Goal: Task Accomplishment & Management: Manage account settings

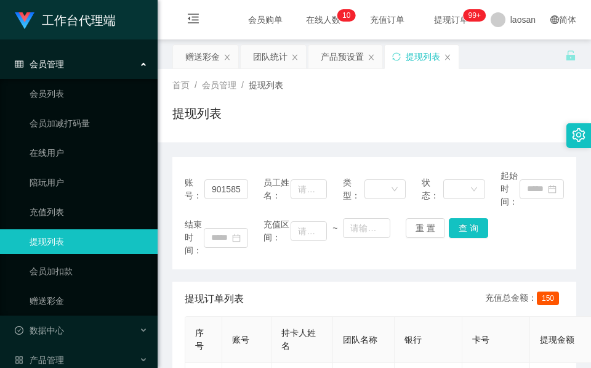
click at [274, 72] on div "首页 / 会员管理 / 提现列表 / 提现列表" at bounding box center [375, 105] width 434 height 73
click at [206, 65] on div "赠送彩金" at bounding box center [202, 56] width 34 height 23
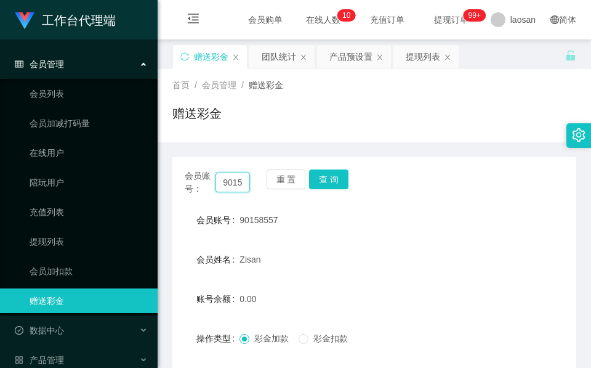
click at [224, 185] on input "90158557" at bounding box center [233, 182] width 34 height 20
click at [337, 178] on button "查 询" at bounding box center [328, 179] width 39 height 20
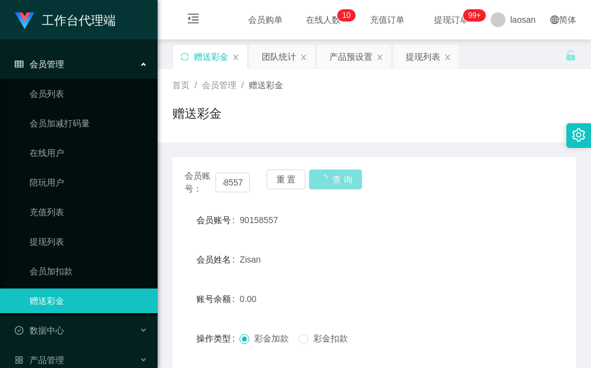
scroll to position [0, 0]
click at [337, 178] on div "会员账号： 90158557 重 置 查 询" at bounding box center [374, 182] width 404 height 26
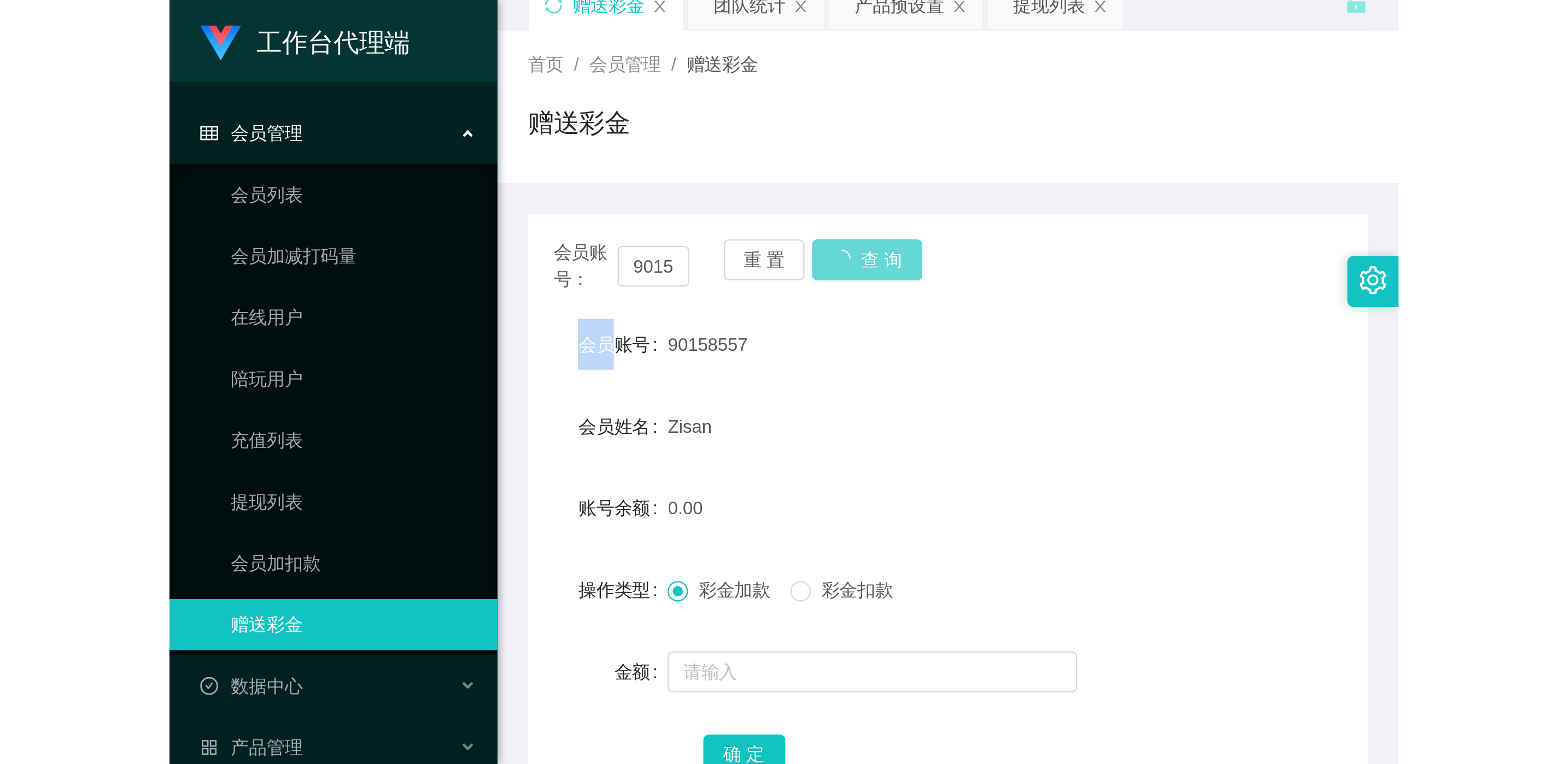
scroll to position [130, 0]
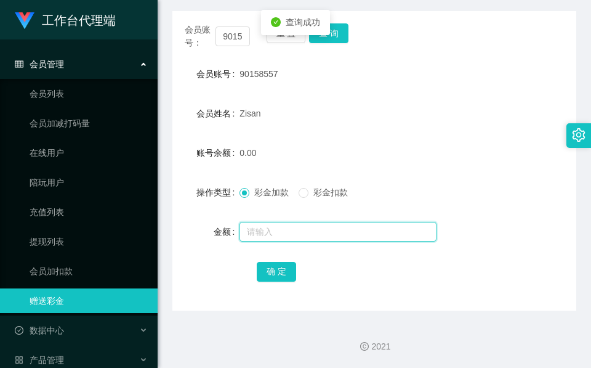
click at [296, 227] on input "text" at bounding box center [338, 232] width 197 height 20
type input "40"
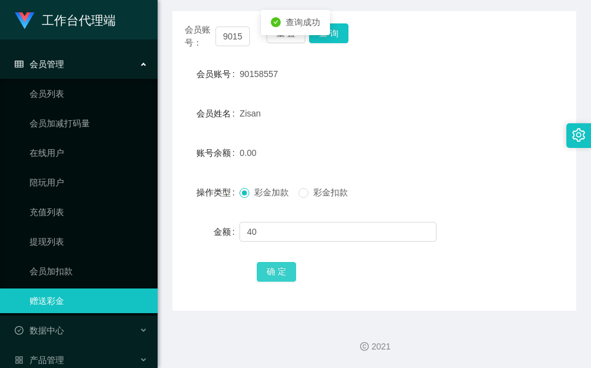
click at [280, 265] on button "确 定" at bounding box center [276, 272] width 39 height 20
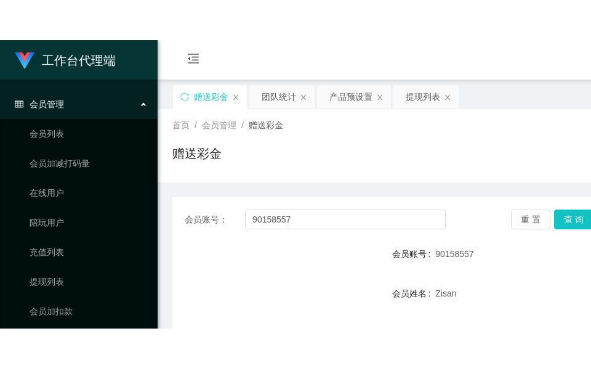
scroll to position [0, 0]
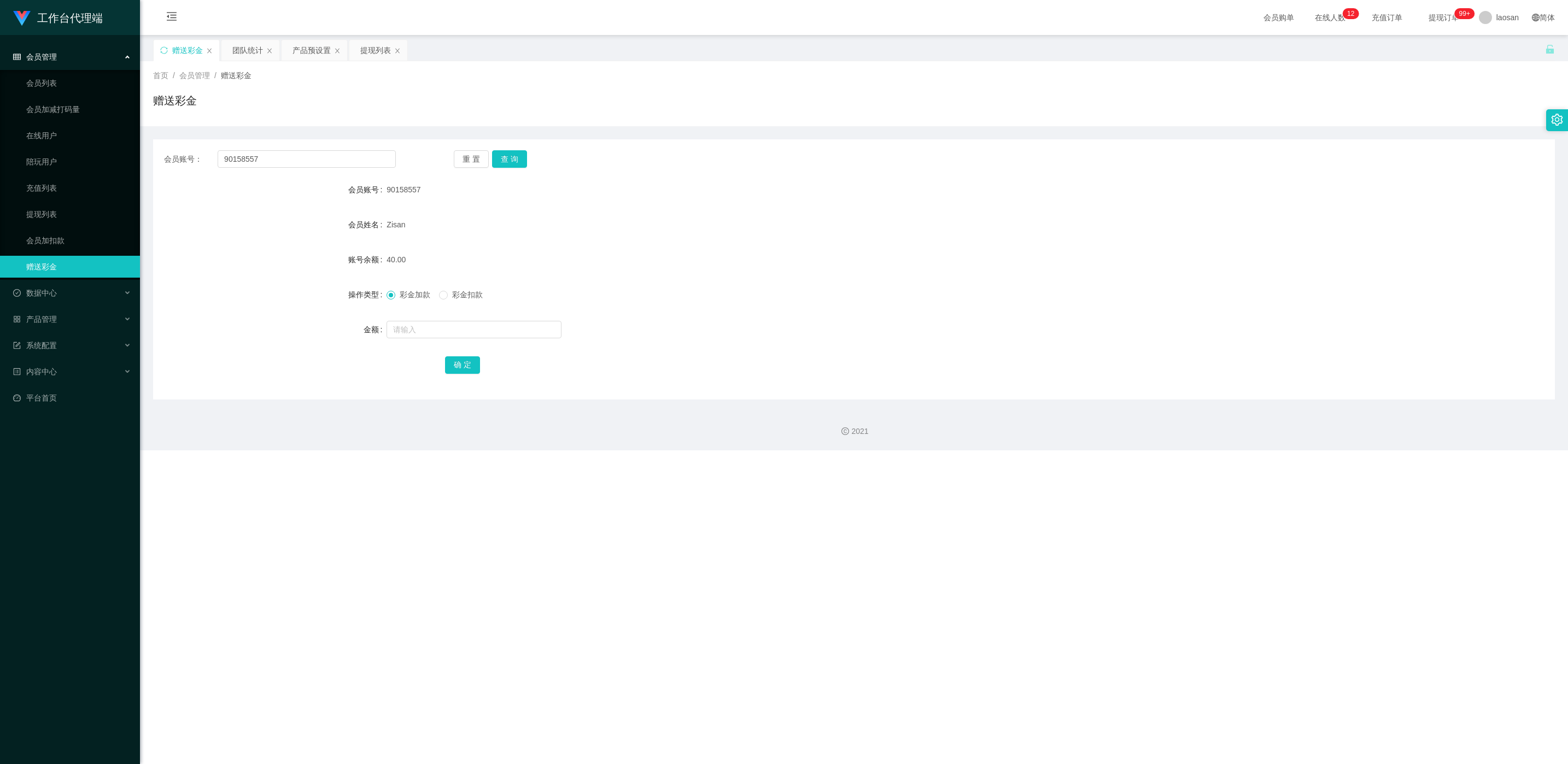
click at [407, 191] on span "90158557" at bounding box center [403, 190] width 34 height 9
copy span "90158557"
drag, startPoint x: 407, startPoint y: 191, endPoint x: 379, endPoint y: 55, distance: 138.9
click at [382, 50] on div "提现列表" at bounding box center [375, 50] width 30 height 20
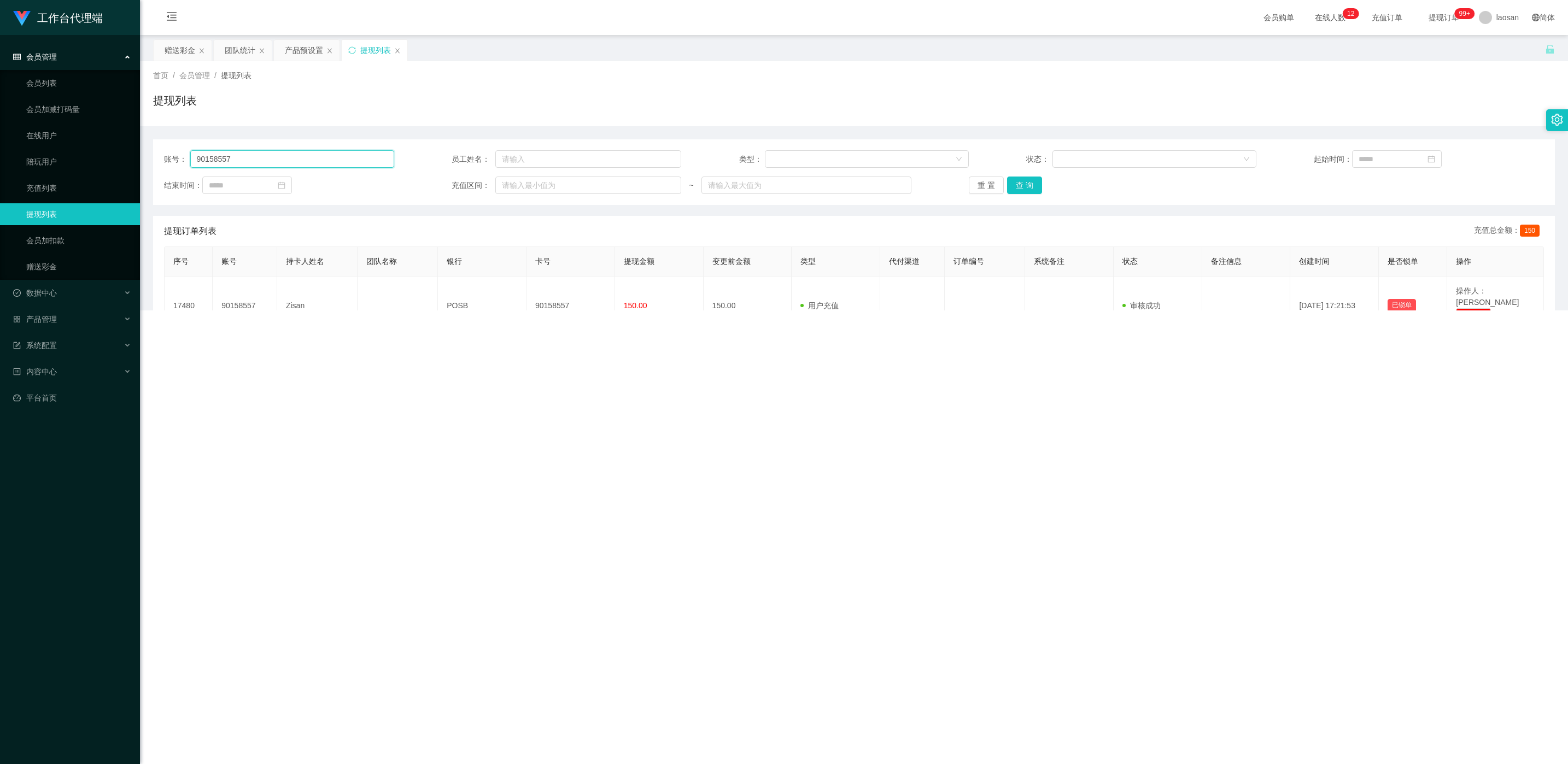
click at [318, 162] on input "90158557" at bounding box center [292, 159] width 204 height 18
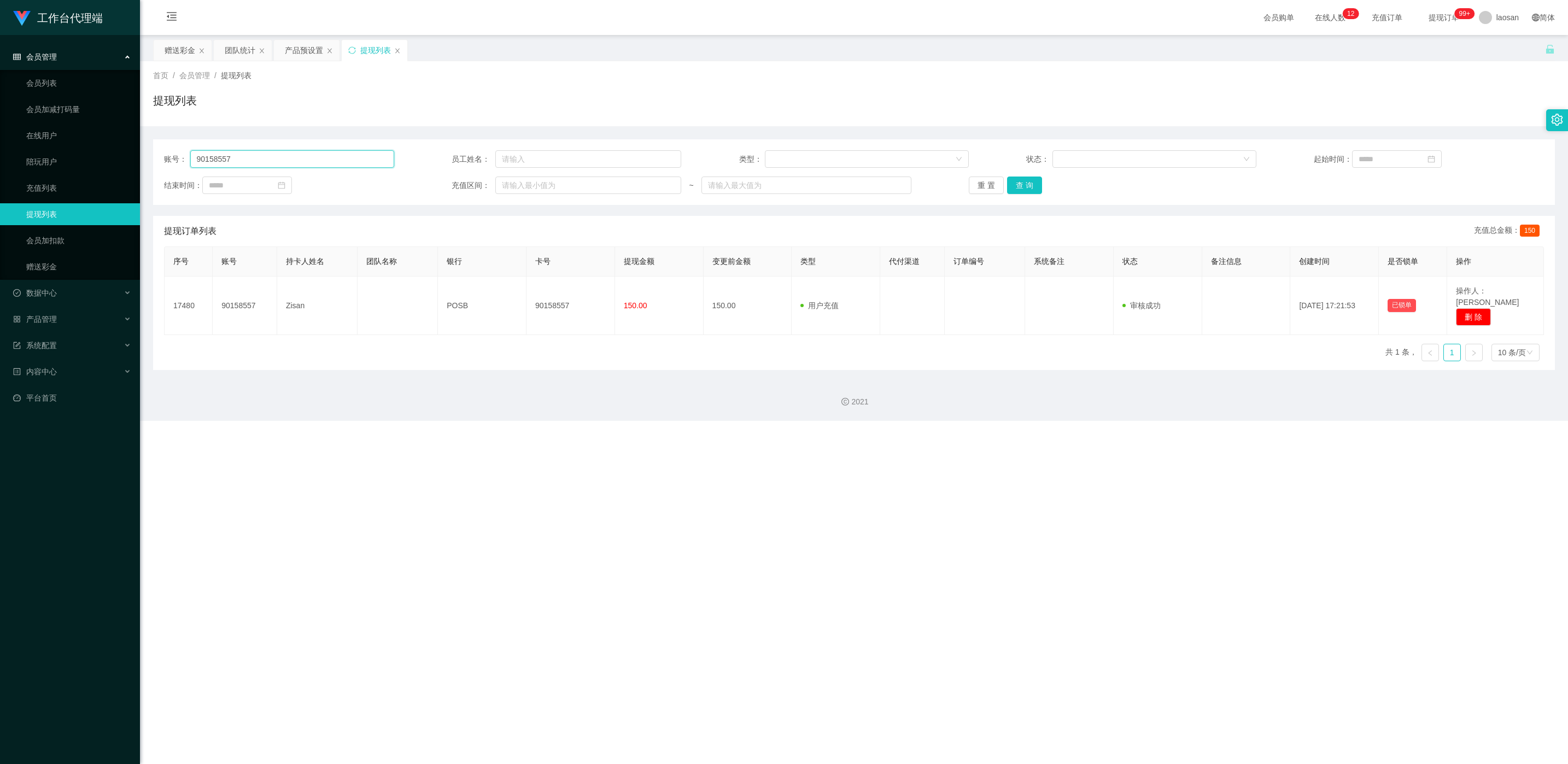
click at [318, 162] on input "90158557" at bounding box center [292, 159] width 204 height 18
click at [524, 189] on button "查 询" at bounding box center [1024, 185] width 35 height 18
click at [524, 191] on div "重 置 查 询" at bounding box center [1083, 185] width 230 height 18
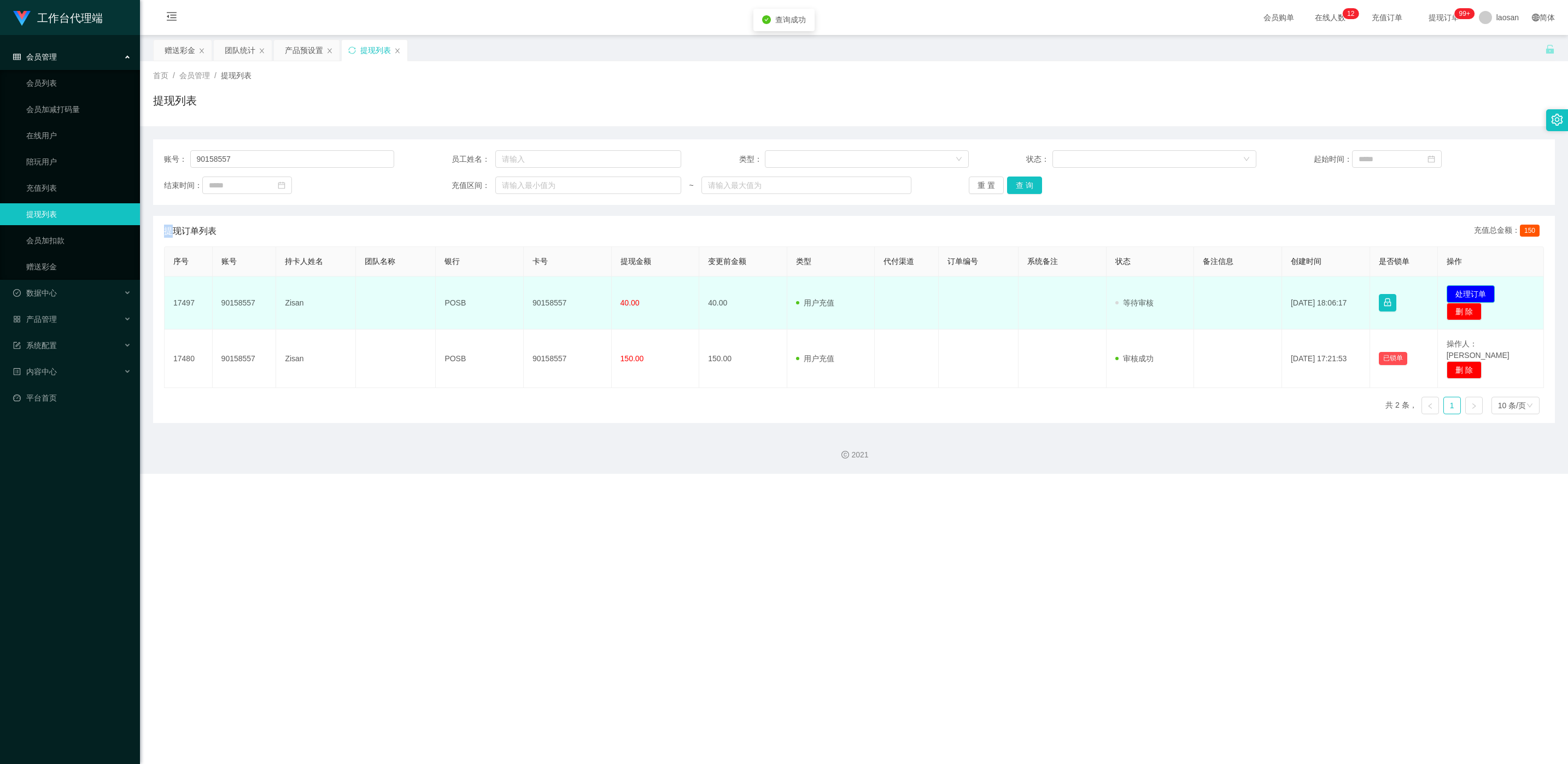
click at [524, 289] on button "处理订单" at bounding box center [1470, 295] width 48 height 18
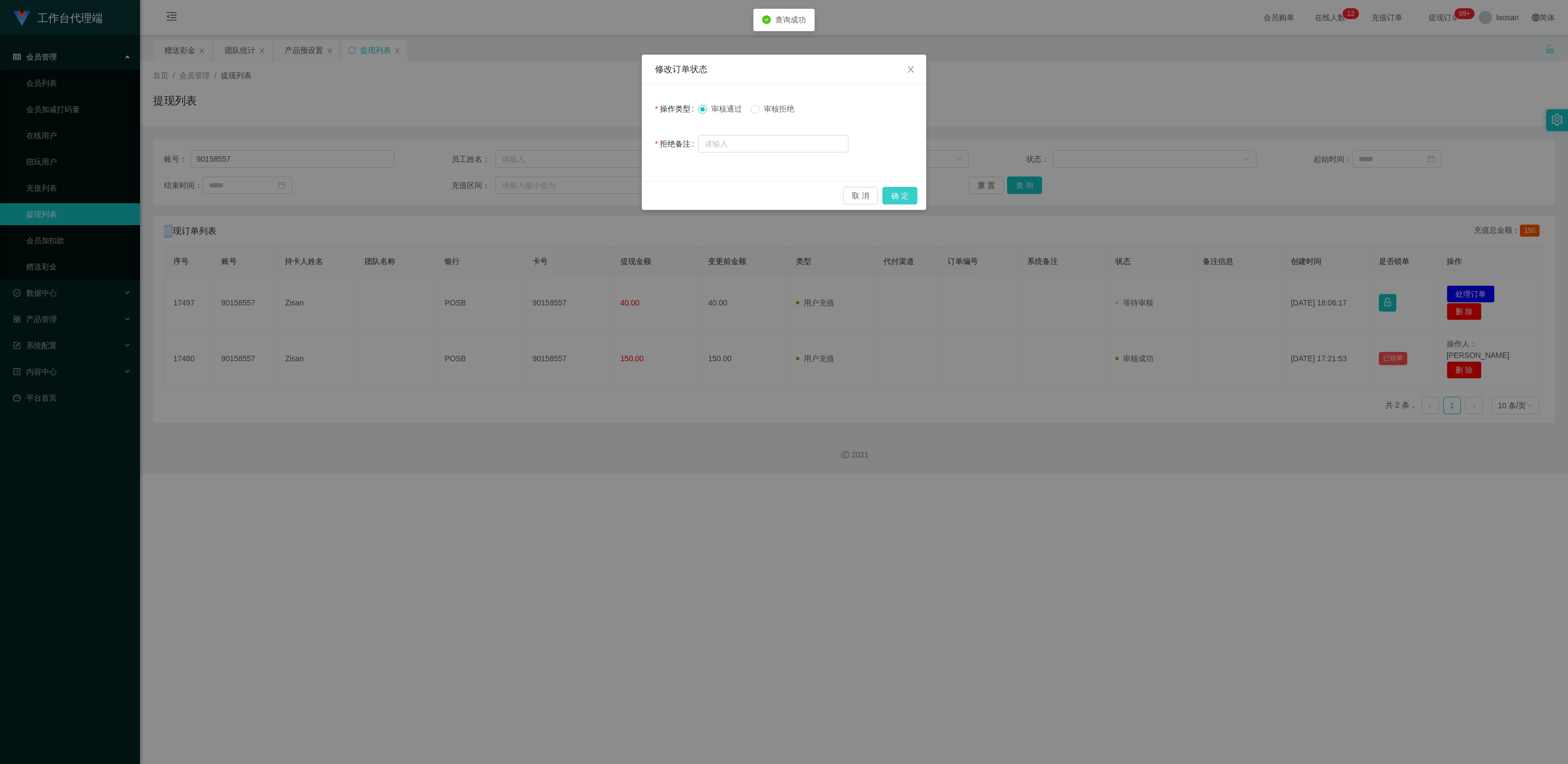
click at [524, 197] on button "确 定" at bounding box center [899, 196] width 35 height 18
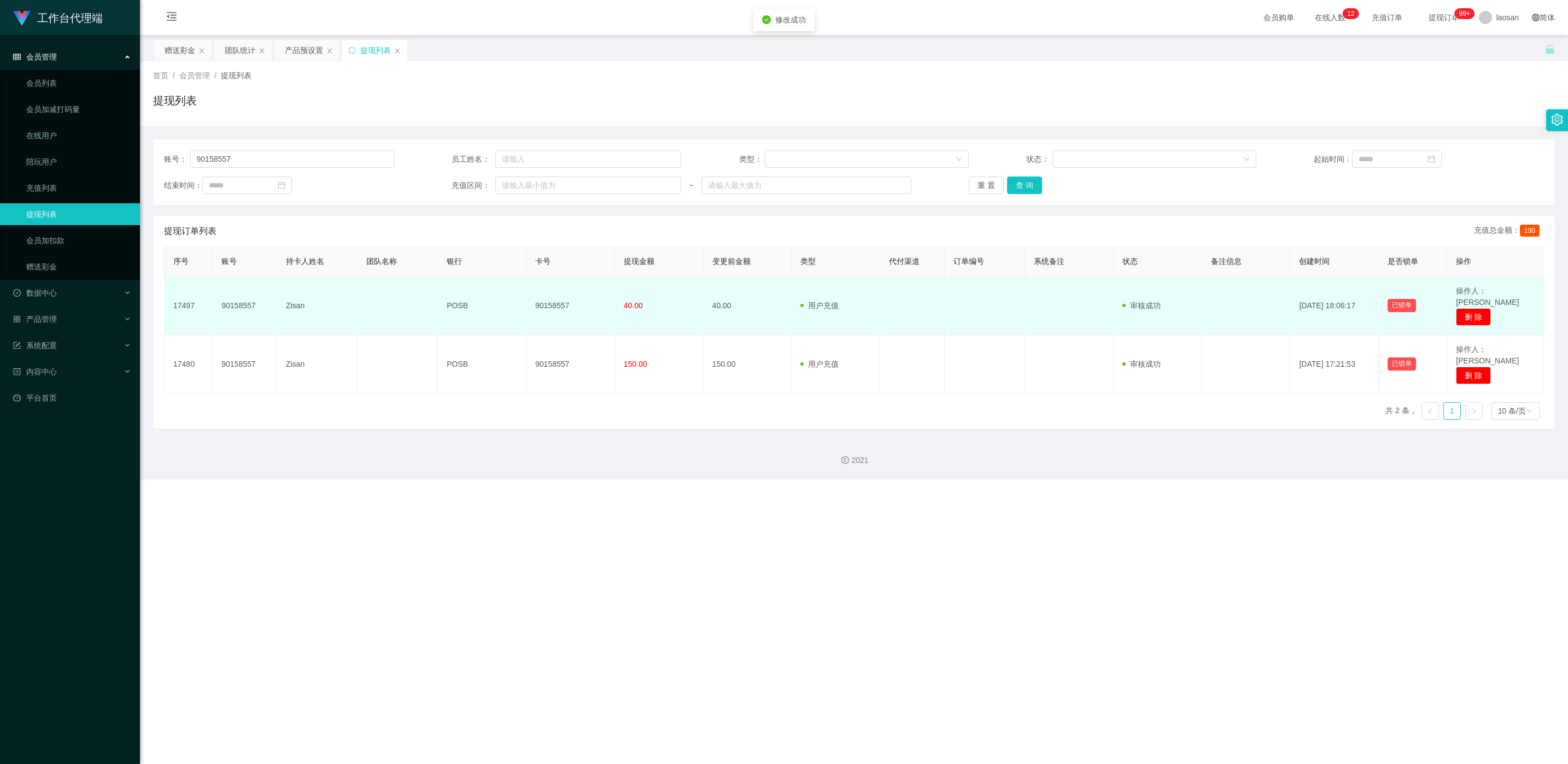
click at [524, 302] on td "90158557" at bounding box center [571, 306] width 89 height 59
copy td "90158557"
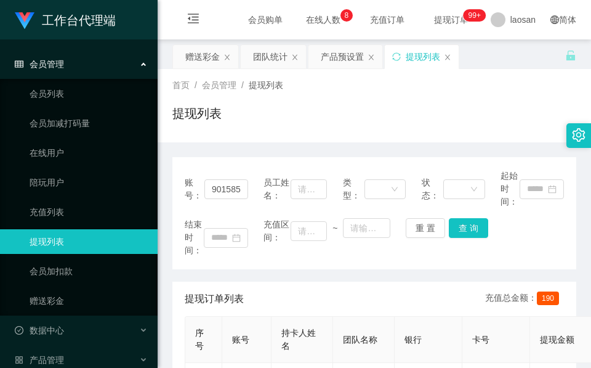
drag, startPoint x: 265, startPoint y: 115, endPoint x: 286, endPoint y: 83, distance: 38.1
click at [266, 115] on div "提现列表" at bounding box center [374, 118] width 404 height 28
click at [211, 60] on div "赠送彩金" at bounding box center [202, 56] width 34 height 23
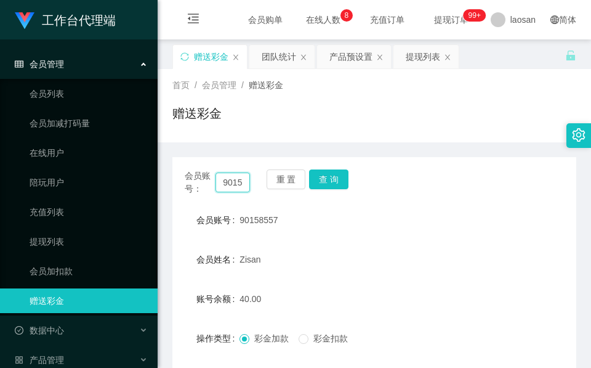
click at [235, 190] on input "90158557" at bounding box center [233, 182] width 34 height 20
paste input "1009086"
type input "91009086"
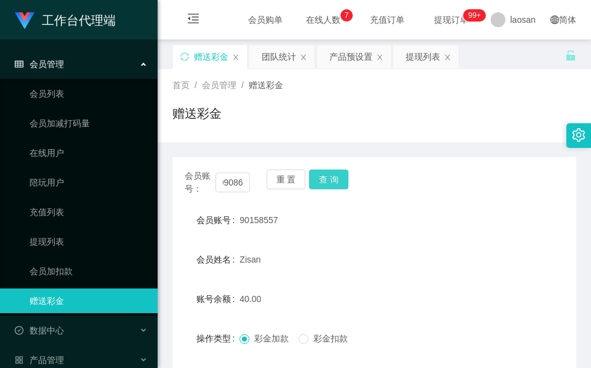
click at [330, 179] on button "查 询" at bounding box center [328, 179] width 39 height 20
click at [330, 180] on div "会员账号： 91009086 重 置 查 询" at bounding box center [374, 182] width 404 height 26
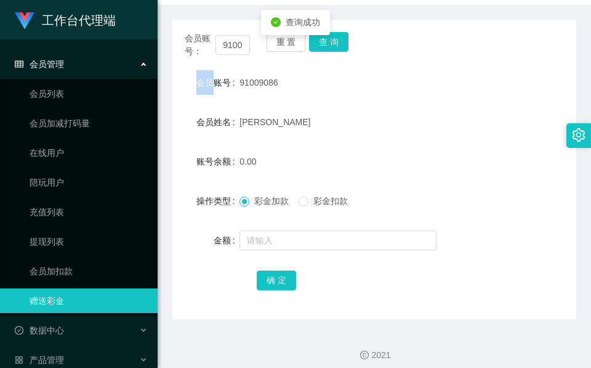
scroll to position [146, 0]
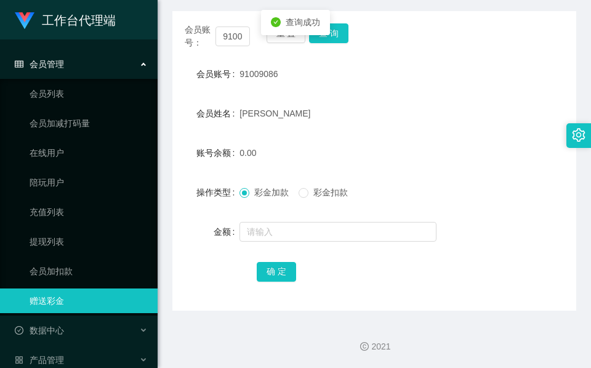
click at [294, 243] on div at bounding box center [358, 231] width 236 height 25
click at [298, 231] on input "text" at bounding box center [338, 232] width 197 height 20
type input "120"
click at [281, 261] on div "确 定" at bounding box center [375, 271] width 236 height 25
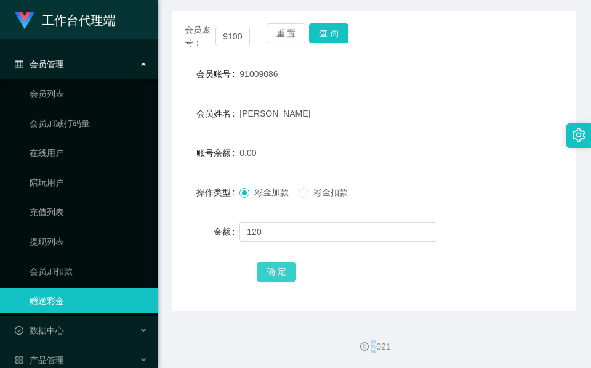
click at [277, 274] on button "确 定" at bounding box center [276, 272] width 39 height 20
click at [224, 41] on input "91009086" at bounding box center [233, 36] width 34 height 20
paste input "Cucucucu"
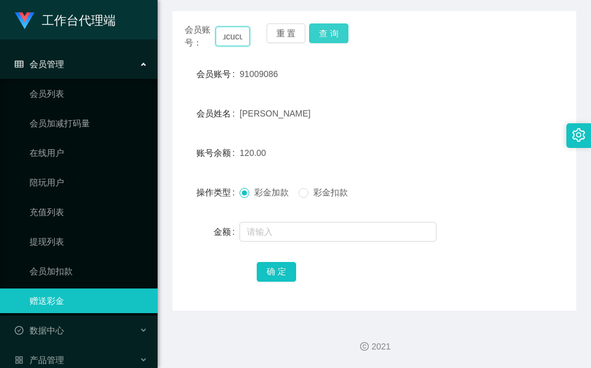
type input "Cucucucu"
click at [323, 36] on button "查 询" at bounding box center [328, 33] width 39 height 20
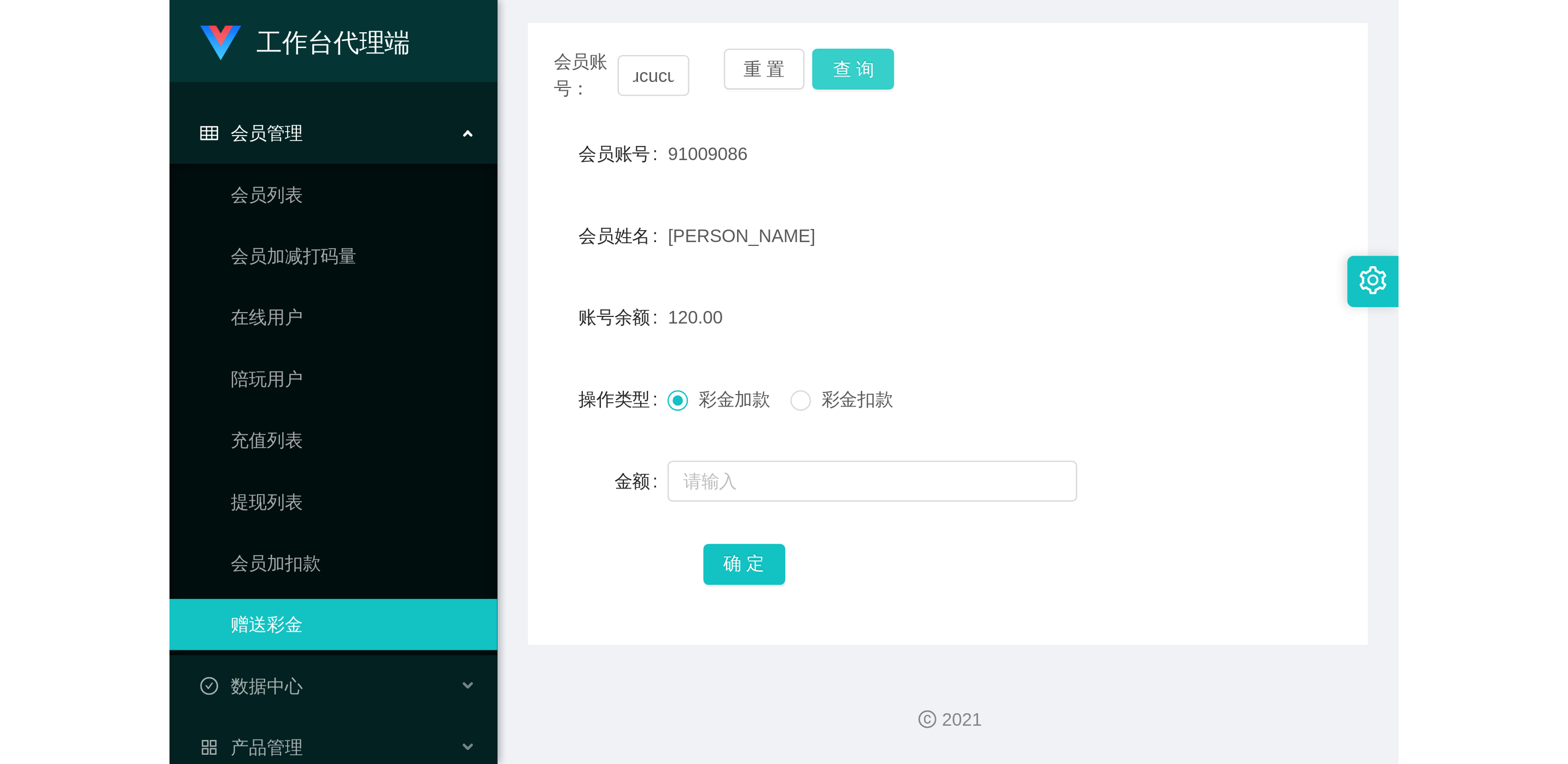
scroll to position [0, 0]
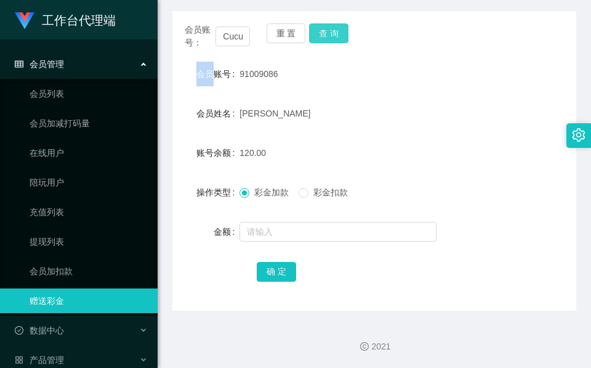
click at [323, 36] on div "重 置 查 询" at bounding box center [299, 36] width 65 height 26
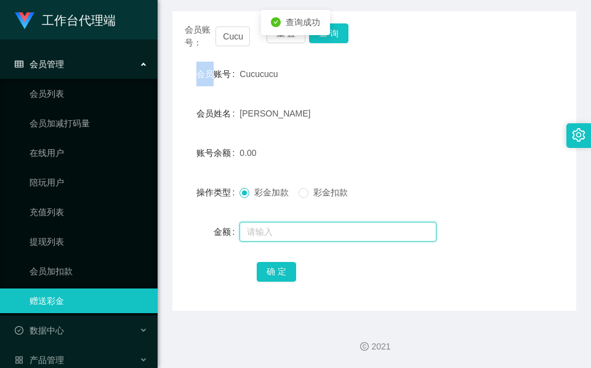
drag, startPoint x: 323, startPoint y: 36, endPoint x: 313, endPoint y: 237, distance: 201.1
click at [316, 240] on input "text" at bounding box center [338, 232] width 197 height 20
click at [312, 229] on input "text" at bounding box center [338, 232] width 197 height 20
type input "120"
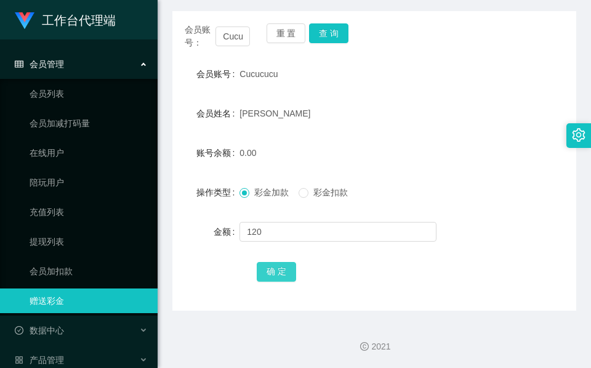
click at [277, 266] on button "确 定" at bounding box center [276, 272] width 39 height 20
drag, startPoint x: 361, startPoint y: 73, endPoint x: 363, endPoint y: 56, distance: 16.7
click at [361, 74] on div "Cucucucu" at bounding box center [358, 74] width 236 height 25
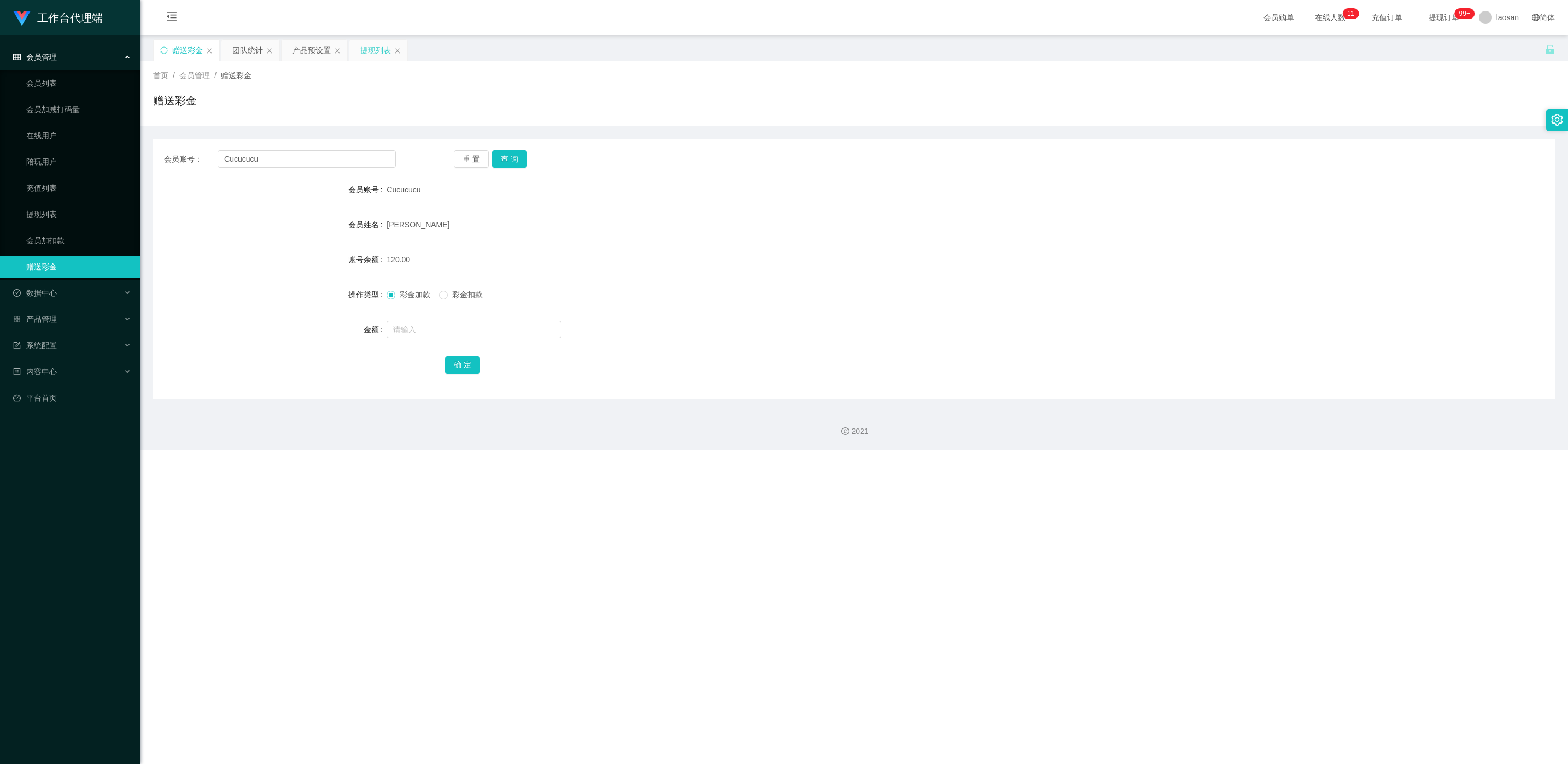
click at [368, 48] on div "提现列表" at bounding box center [375, 50] width 30 height 20
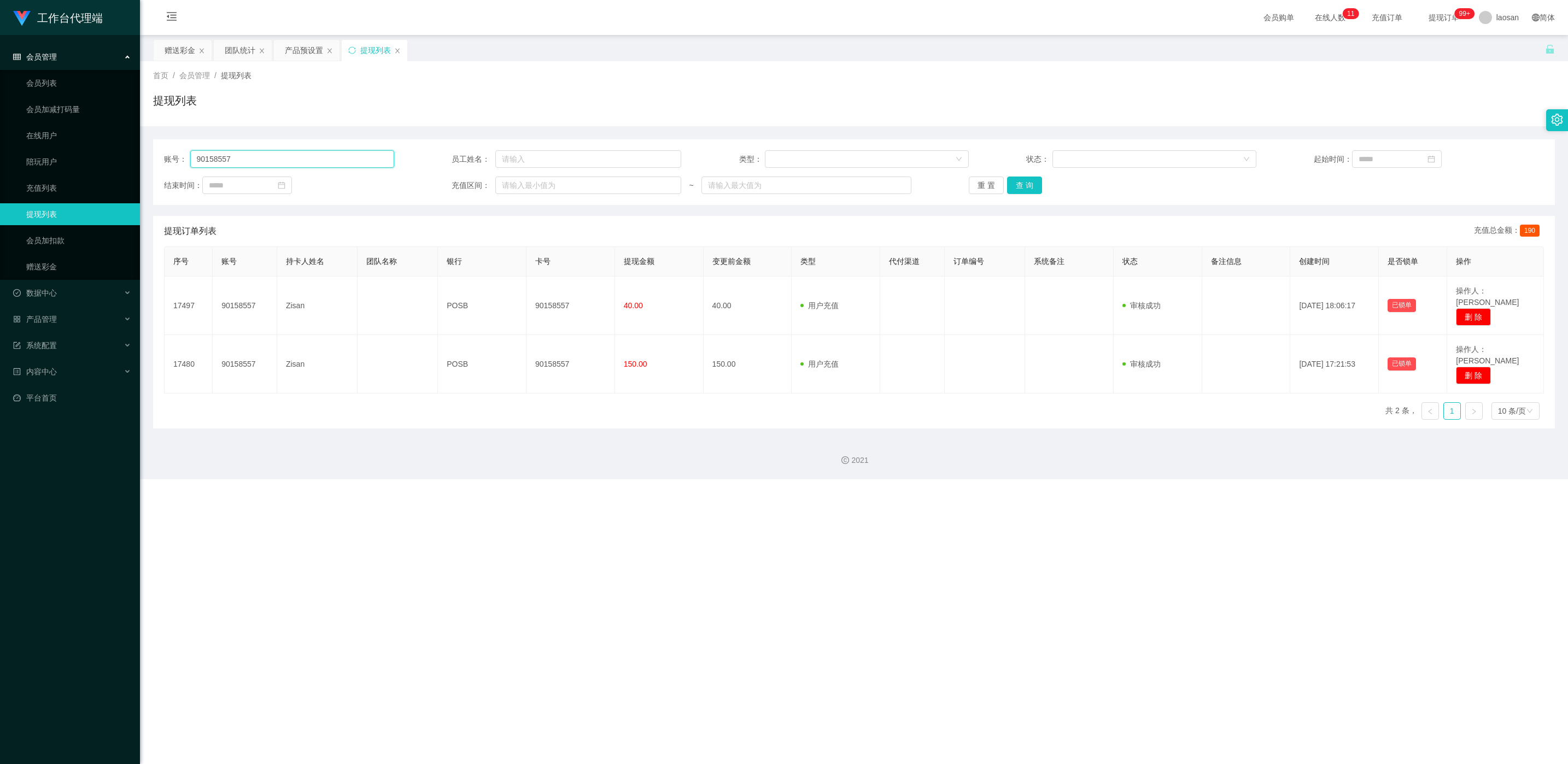
click at [281, 160] on input "90158557" at bounding box center [292, 159] width 204 height 18
paste input "1009086"
type input "91009086"
click at [524, 181] on button "查 询" at bounding box center [1024, 185] width 35 height 18
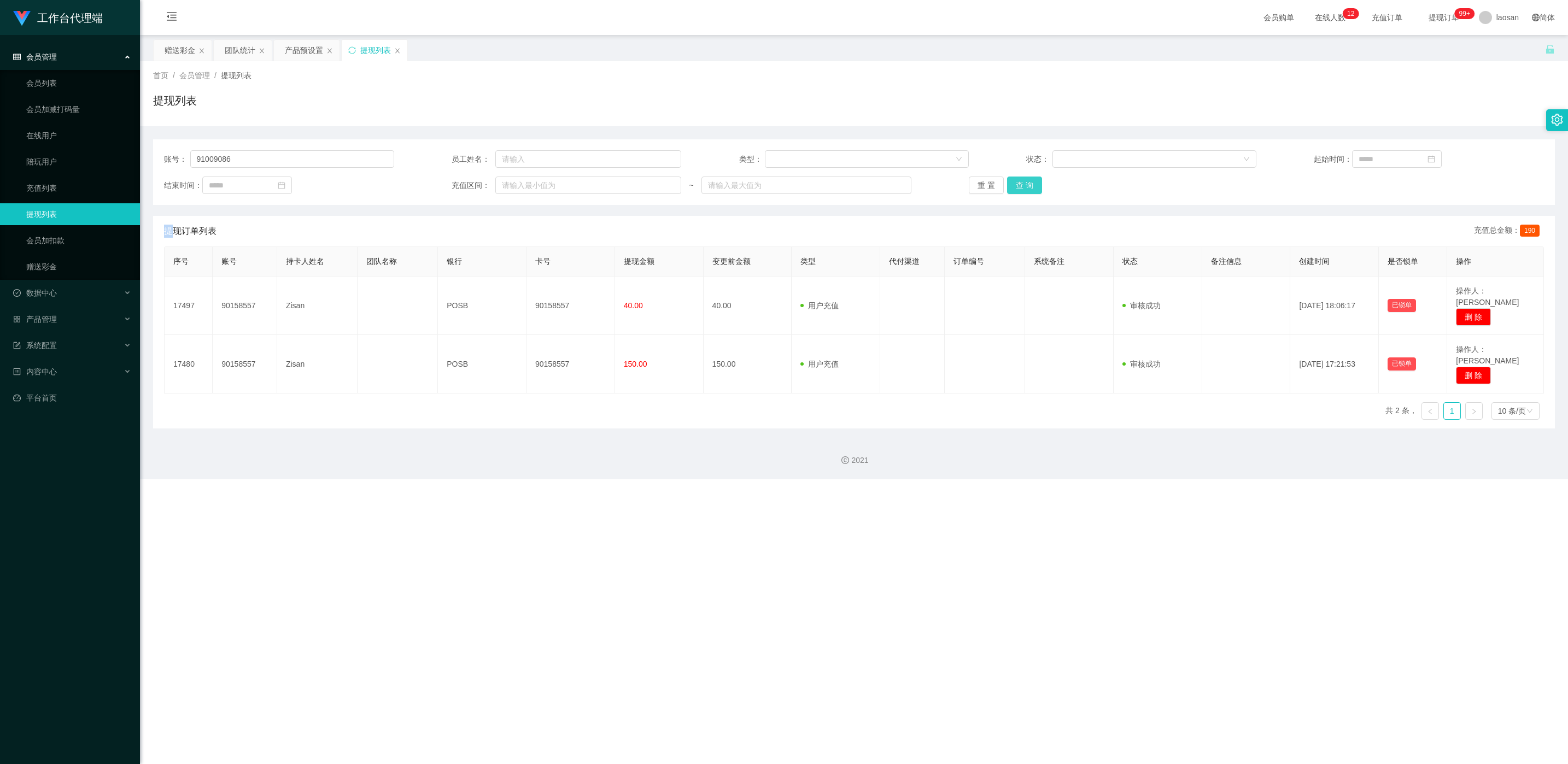
click at [524, 181] on div "重 置 查 询" at bounding box center [1083, 185] width 230 height 18
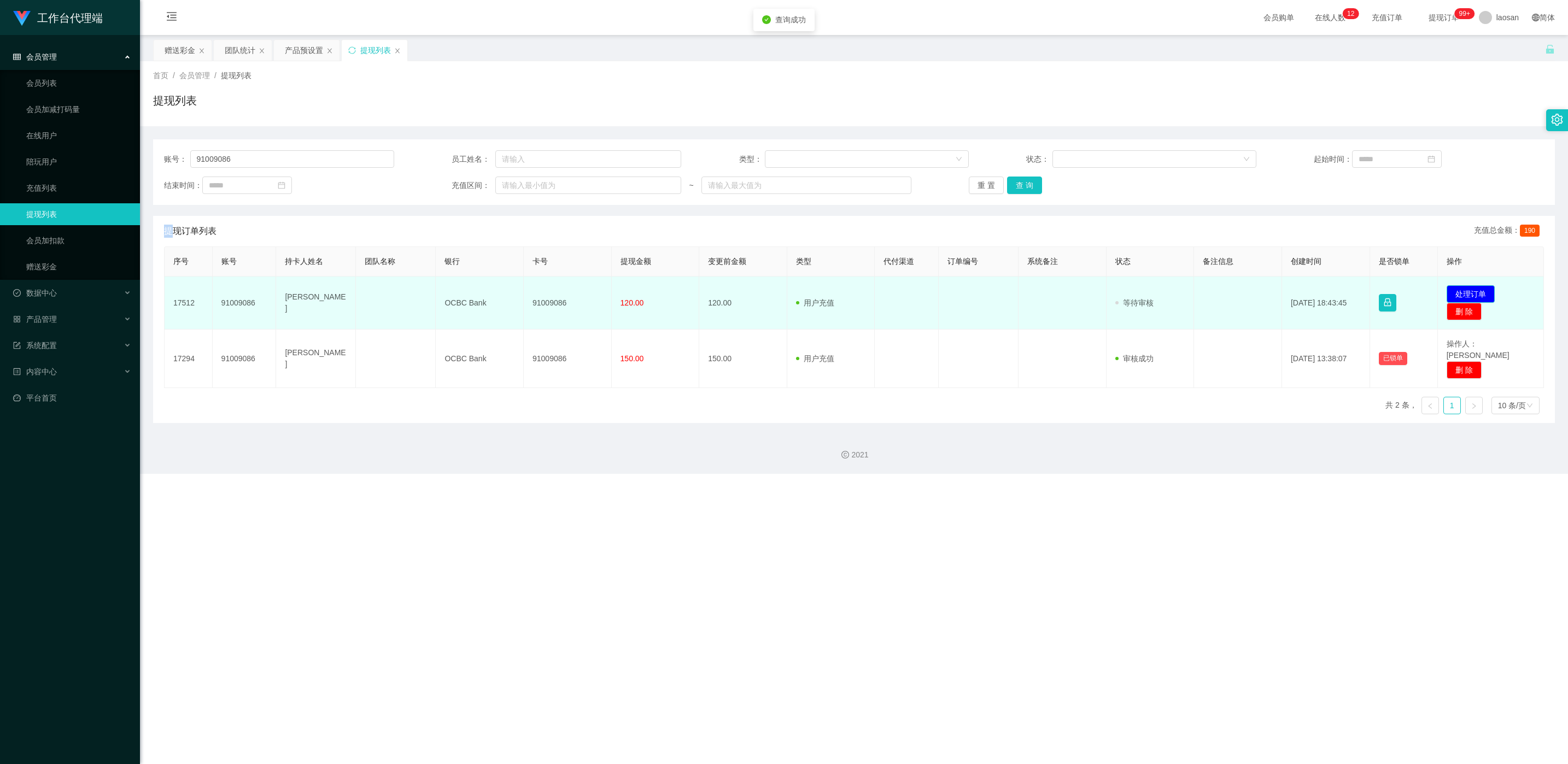
click at [524, 287] on button "处理订单" at bounding box center [1470, 295] width 48 height 18
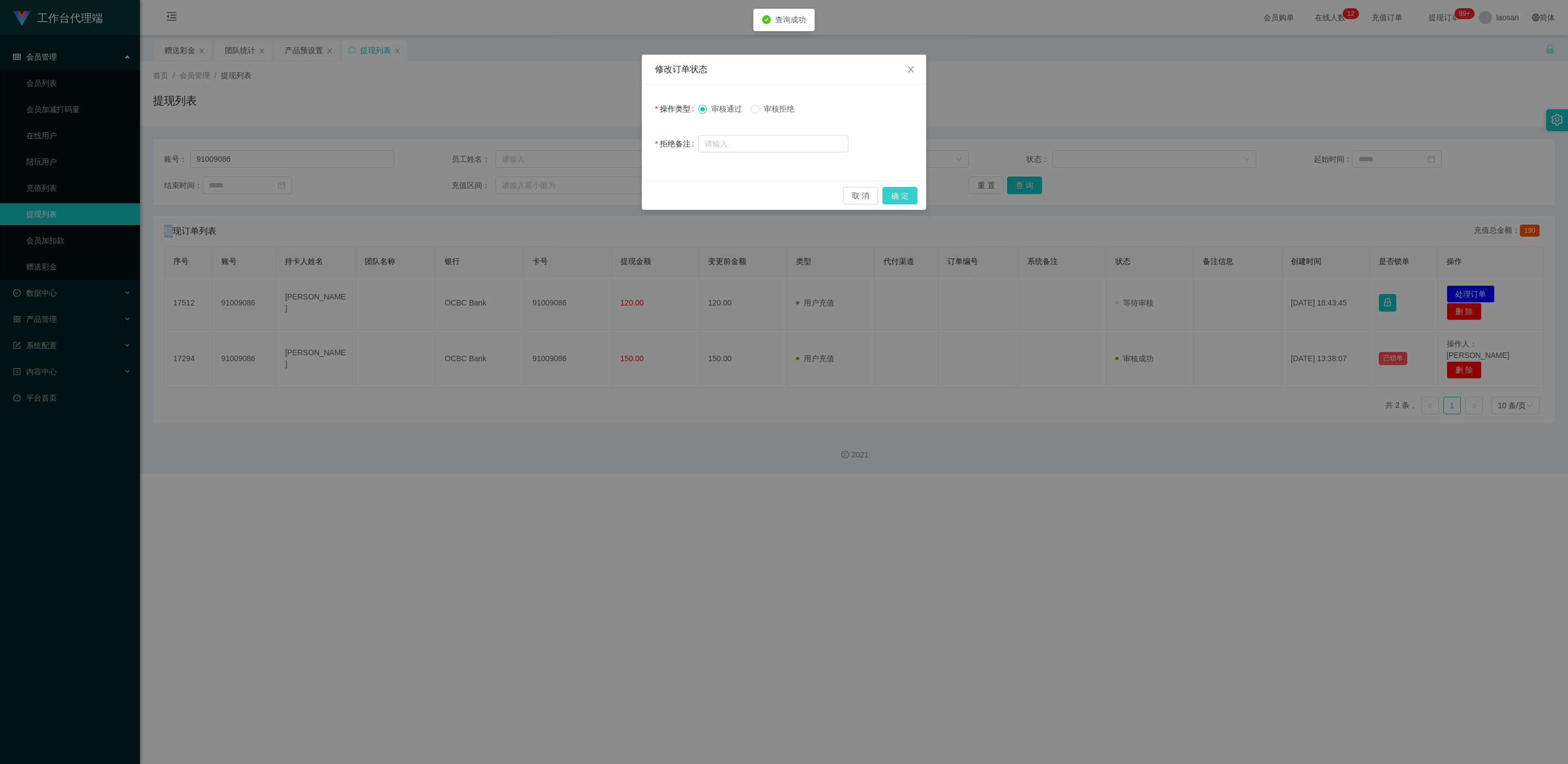
click at [524, 194] on button "确 定" at bounding box center [899, 196] width 35 height 18
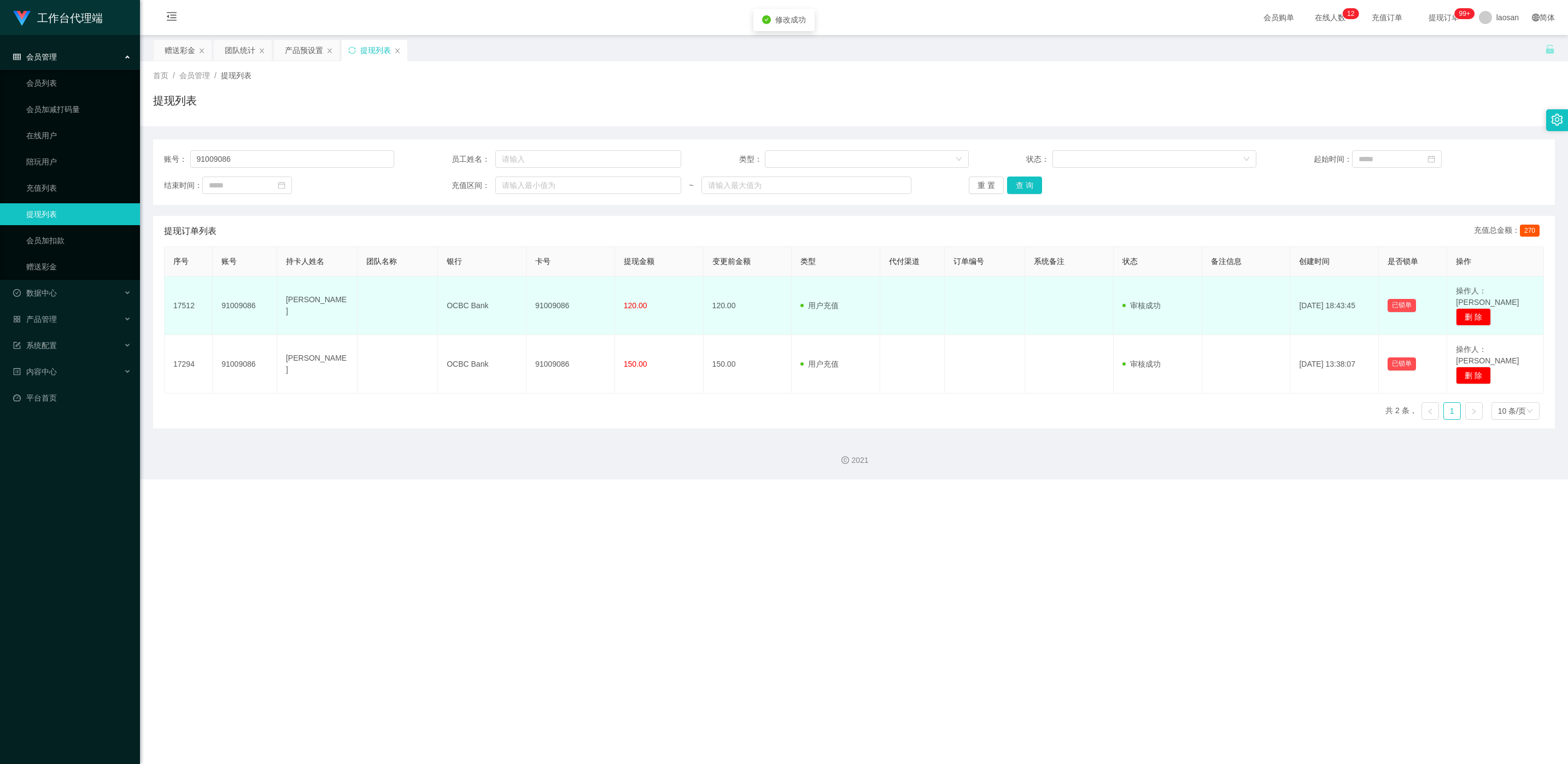
click at [524, 297] on td "91009086" at bounding box center [571, 306] width 89 height 59
copy td "91009086"
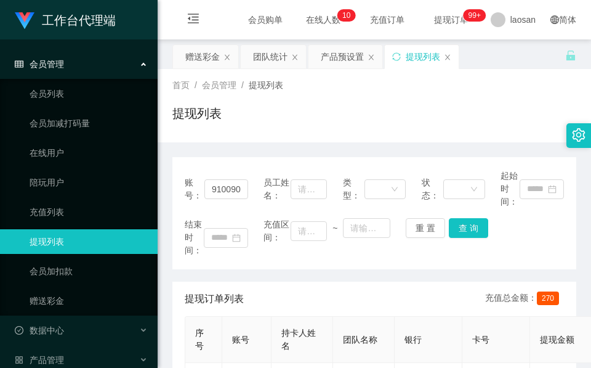
click at [335, 91] on div "首页 / 会员管理 / 提现列表 /" at bounding box center [374, 85] width 404 height 13
click at [196, 54] on div "赠送彩金" at bounding box center [202, 56] width 34 height 23
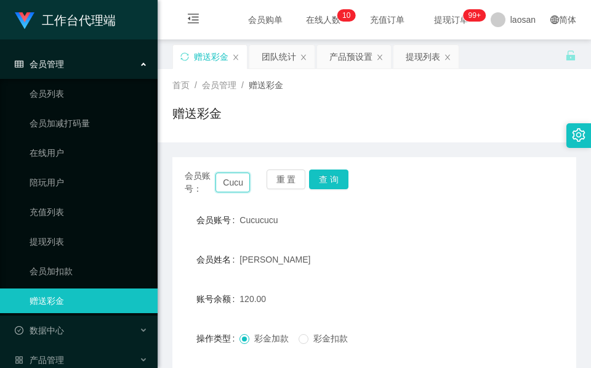
click at [237, 187] on input "Cucucucu" at bounding box center [233, 182] width 34 height 20
paste input "L6377"
type input "L6377"
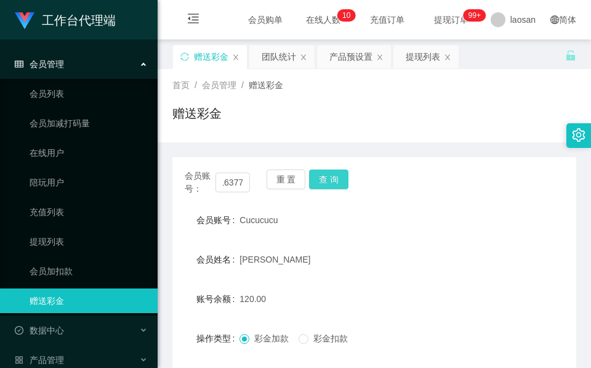
click at [331, 185] on button "查 询" at bounding box center [328, 179] width 39 height 20
click at [331, 185] on div "会员账号： L6377 重 置 查 询" at bounding box center [374, 182] width 404 height 26
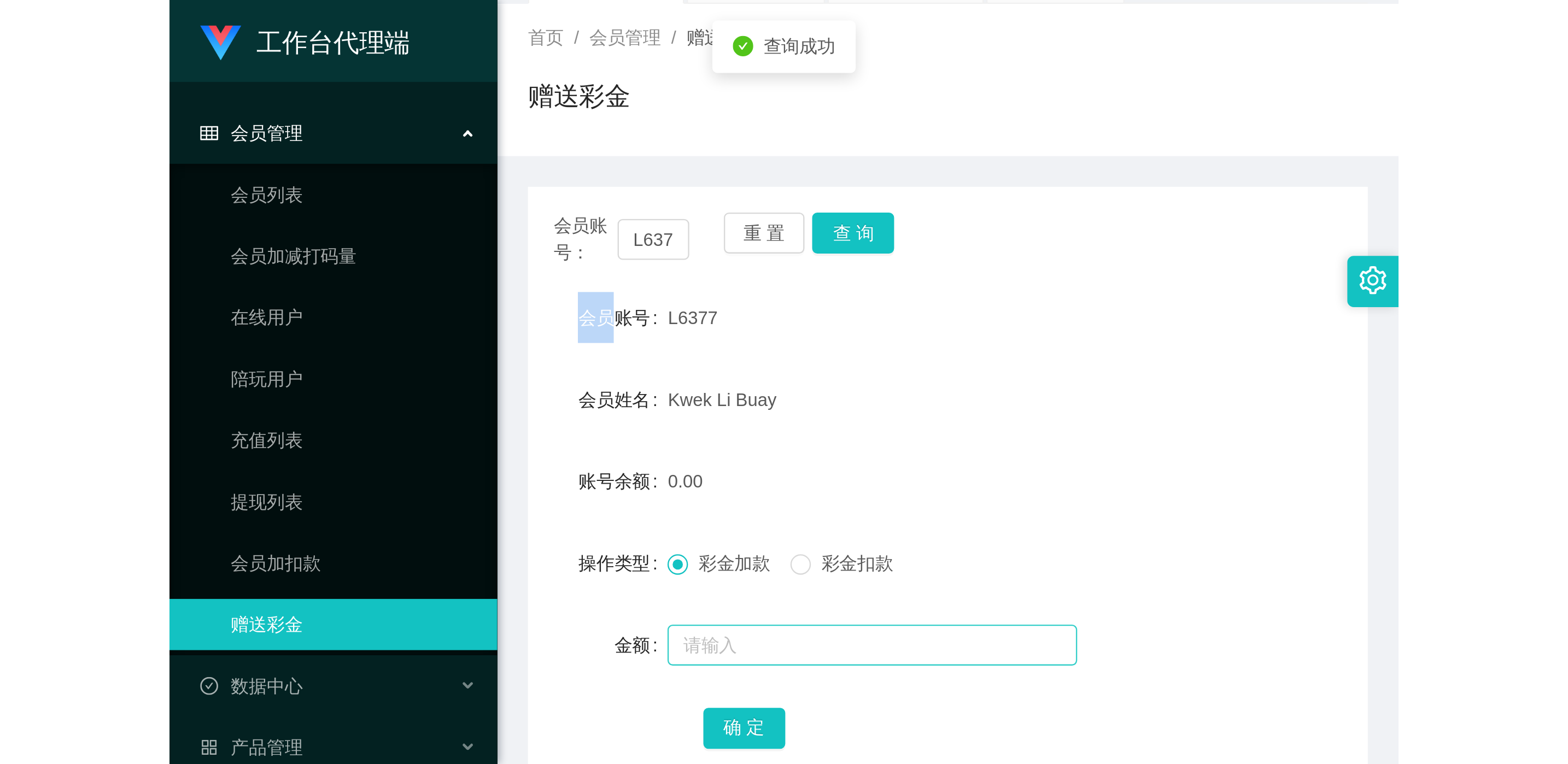
scroll to position [130, 0]
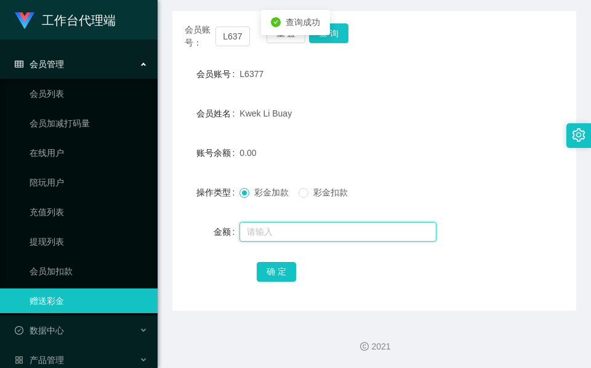
click at [283, 230] on input "text" at bounding box center [338, 232] width 197 height 20
type input "191"
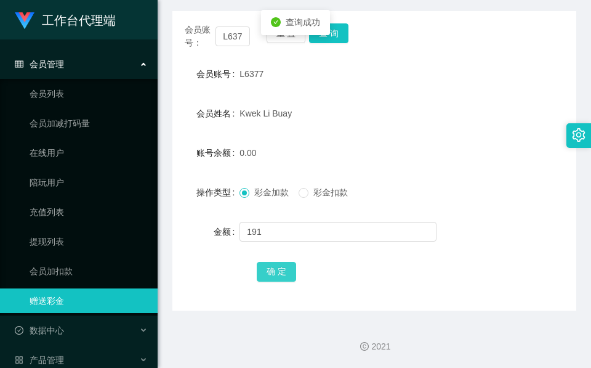
click at [281, 268] on button "确 定" at bounding box center [276, 272] width 39 height 20
click at [326, 41] on button "查 询" at bounding box center [328, 33] width 39 height 20
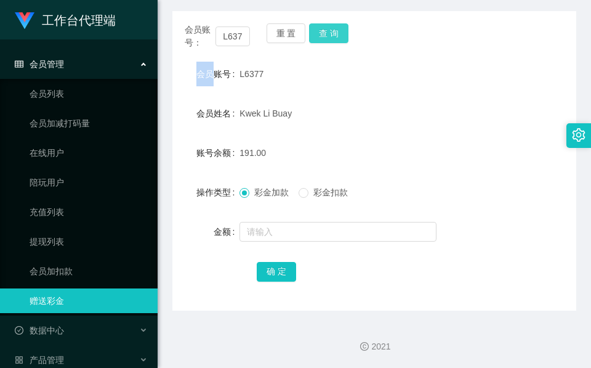
click at [326, 41] on div "重 置 查 询" at bounding box center [299, 36] width 65 height 26
click at [326, 41] on button "查 询" at bounding box center [328, 33] width 39 height 20
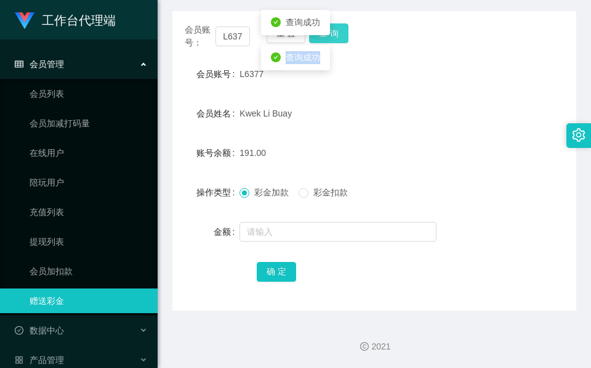
click at [326, 41] on body "工作台代理端 会员管理 会员列表 会员加减打码量 在线用户 陪玩用户 充值列表 提现列表 会员加扣款 赠送彩金 数据中心 员工统计 团队统计 产品管理 注单管…" at bounding box center [295, 184] width 591 height 368
click at [331, 43] on button "查 询" at bounding box center [328, 33] width 39 height 20
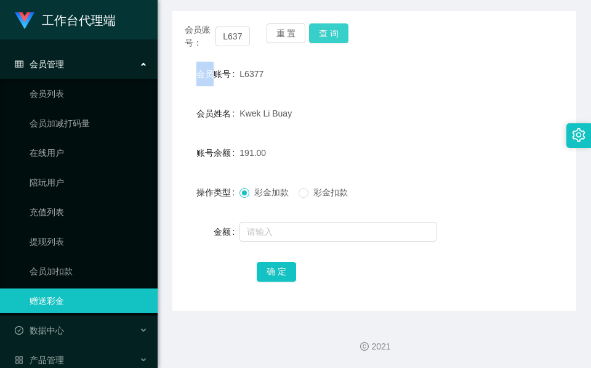
click at [331, 43] on div "会员账号： L6377 重 置 查 询" at bounding box center [374, 36] width 404 height 26
click at [331, 43] on button "查 询" at bounding box center [328, 33] width 39 height 20
click at [333, 36] on button "查 询" at bounding box center [328, 33] width 39 height 20
click at [333, 36] on div "会员账号： L6377 重 置 查 询" at bounding box center [374, 36] width 404 height 26
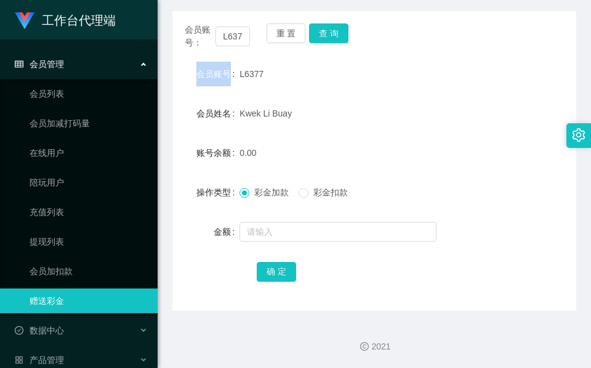
click at [410, 141] on div "0.00" at bounding box center [358, 152] width 236 height 25
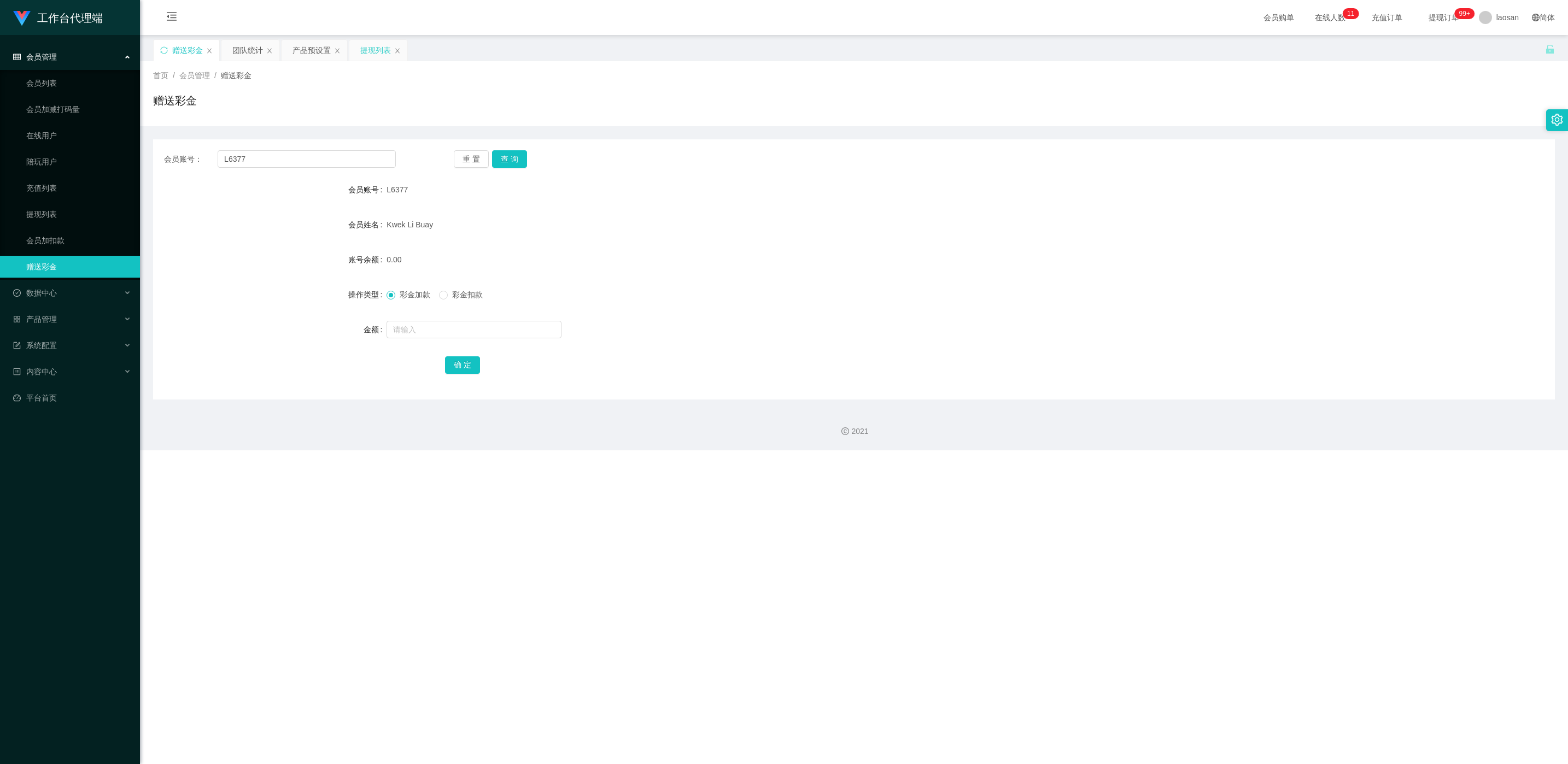
drag, startPoint x: 366, startPoint y: 48, endPoint x: 367, endPoint y: 59, distance: 11.0
click at [366, 48] on div "提现列表" at bounding box center [375, 50] width 30 height 20
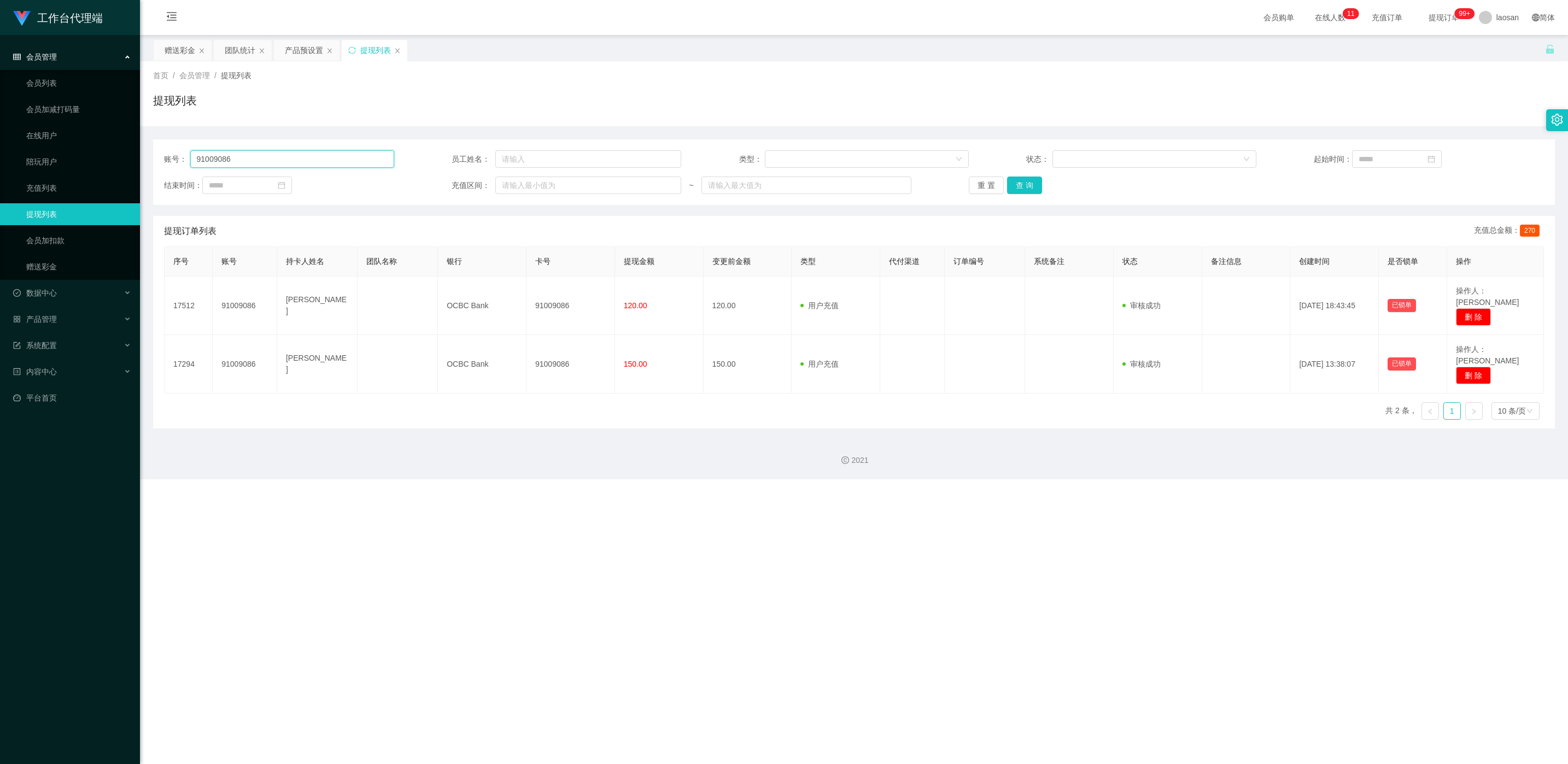
click at [388, 159] on input "91009086" at bounding box center [292, 159] width 204 height 18
paste input "在工作台提现后截图给我，优先处理！"
type input "在工作台提现后截图给我，优先处理！"
click at [264, 159] on input "text" at bounding box center [292, 159] width 204 height 18
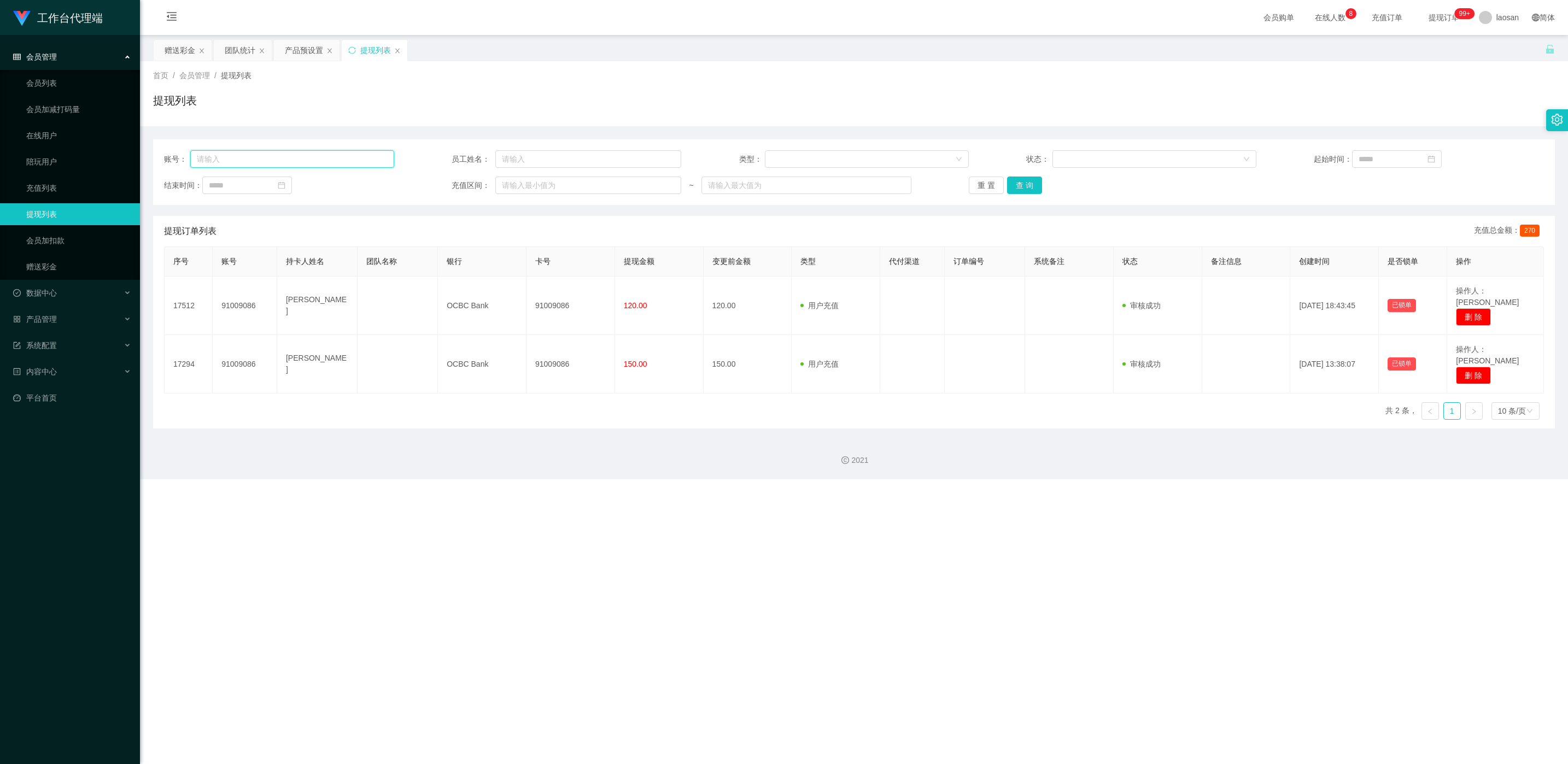
paste input "L6377"
type input "L6377"
click at [524, 185] on button "查 询" at bounding box center [1024, 185] width 35 height 18
click at [524, 185] on div "重 置 查 询" at bounding box center [1083, 185] width 230 height 18
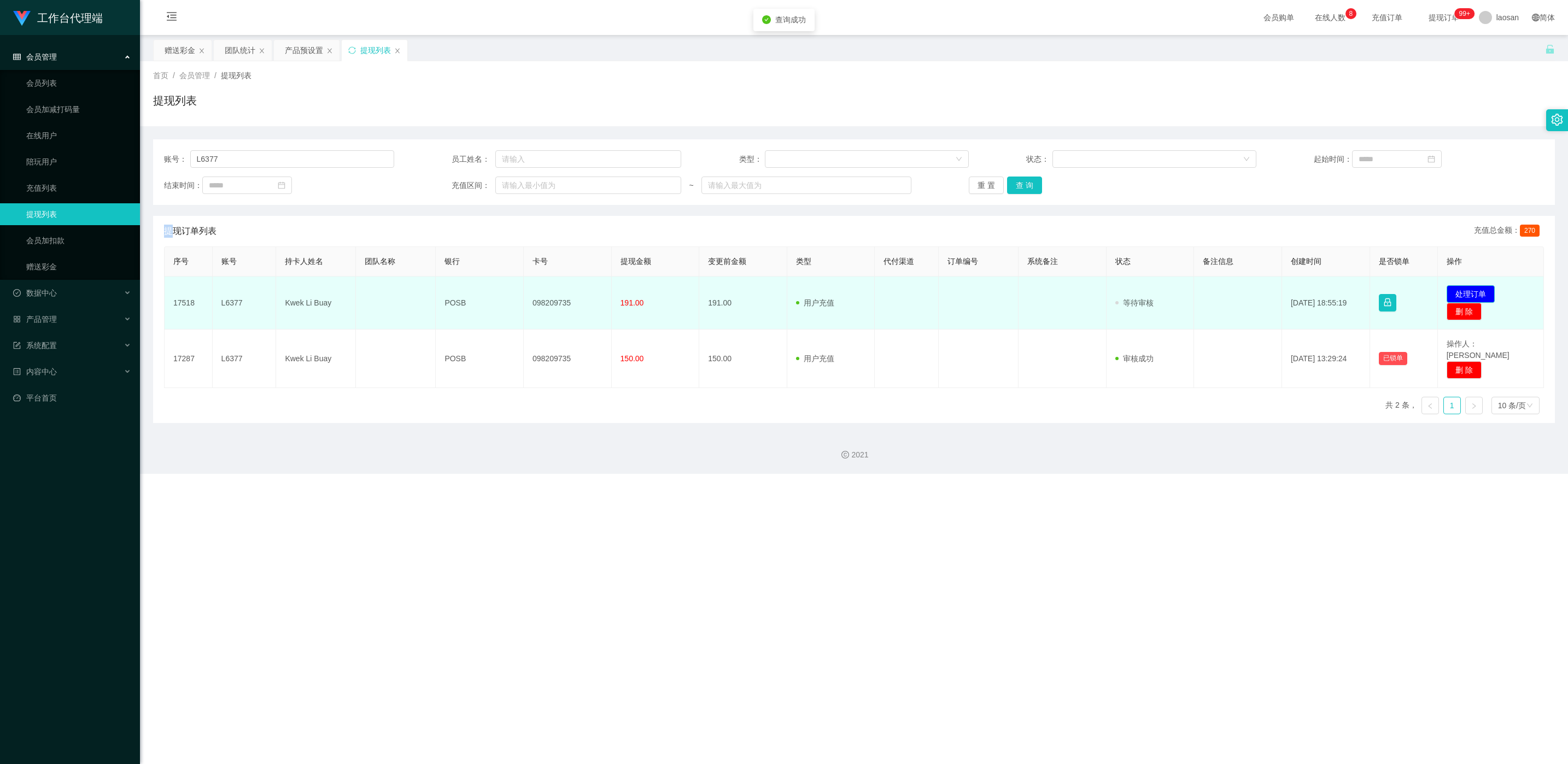
click at [524, 294] on button "处理订单" at bounding box center [1470, 295] width 48 height 18
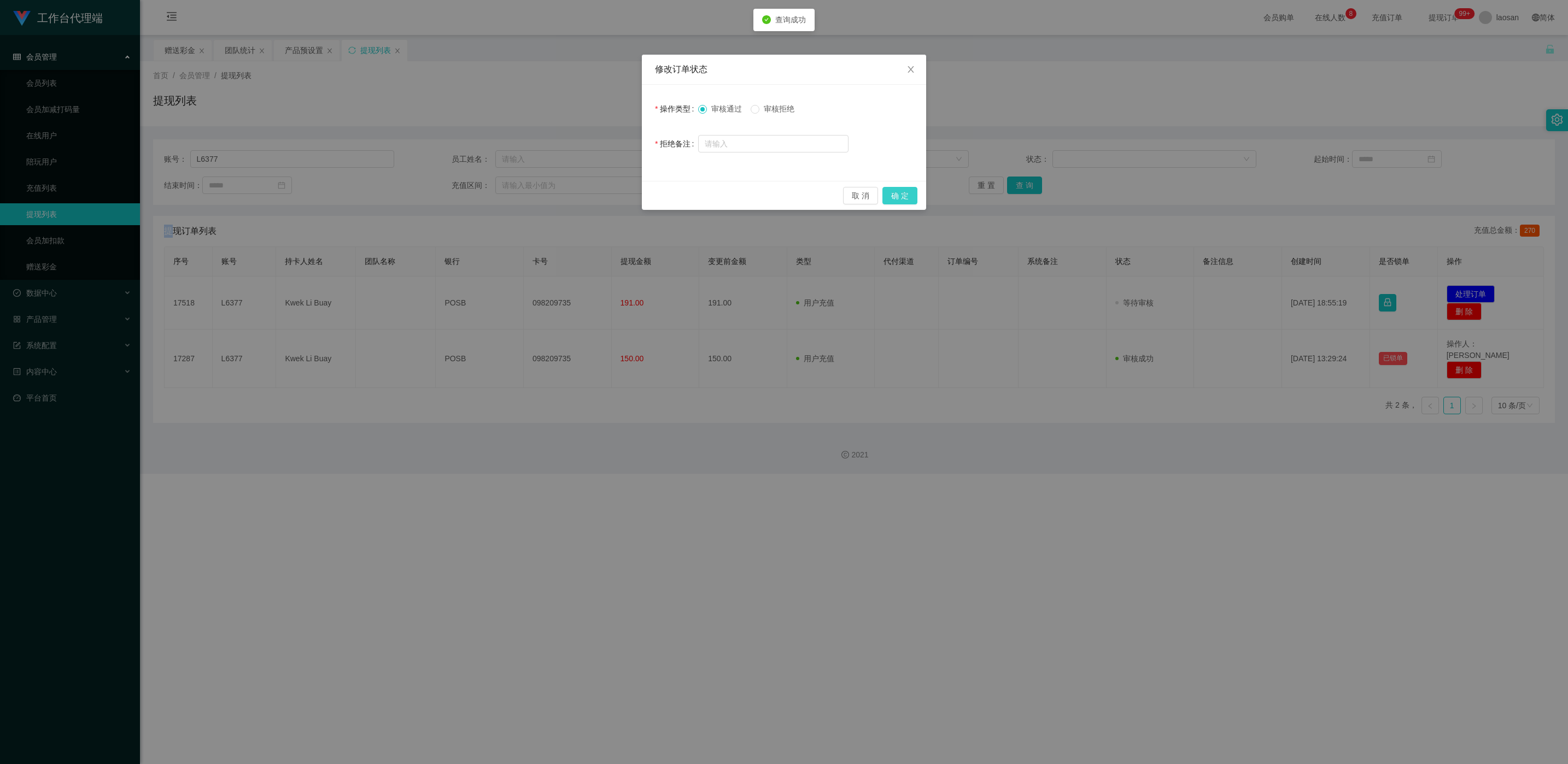
click at [524, 200] on button "确 定" at bounding box center [899, 196] width 35 height 18
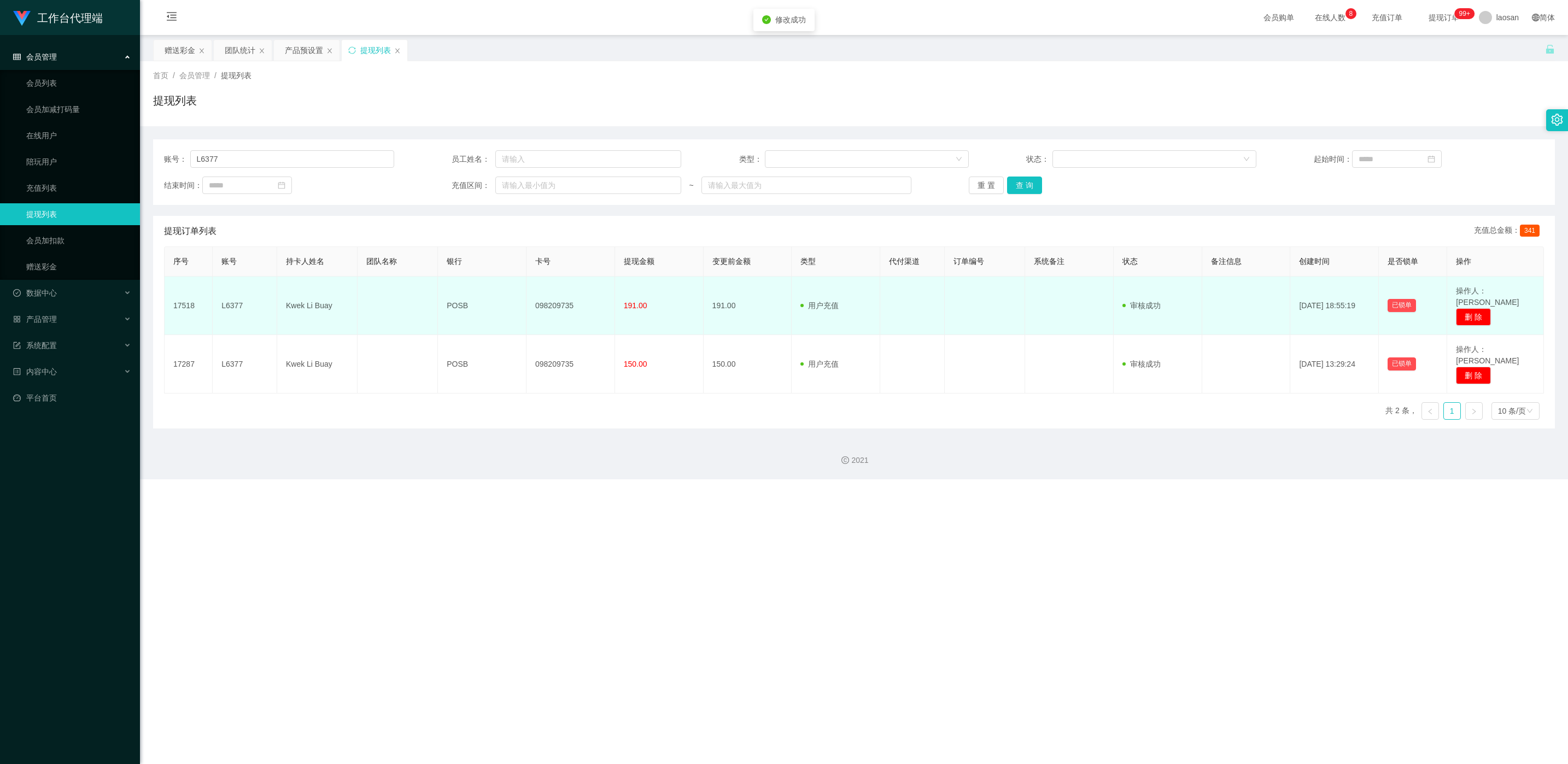
click at [524, 300] on td "098209735" at bounding box center [571, 306] width 89 height 59
copy td "098209735"
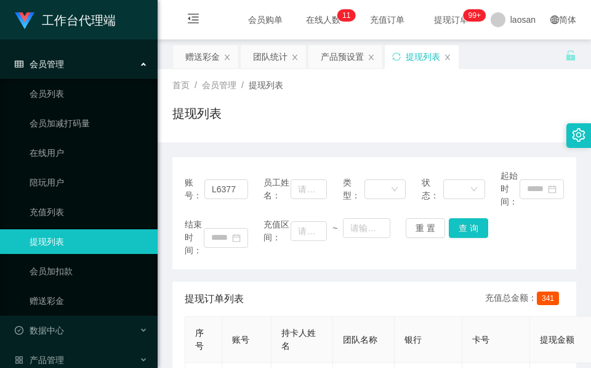
click at [222, 141] on div "首页 / 会员管理 / 提现列表 / 提现列表 账号： L6377 员工姓名： 类型： 状态： 起始时间： 结束时间： 充值区间： ~ 重 置 查 询 提现订…" at bounding box center [374, 314] width 404 height 491
click at [294, 58] on icon "图标: close" at bounding box center [295, 57] width 5 height 6
click at [198, 58] on div "赠送彩金" at bounding box center [202, 56] width 34 height 23
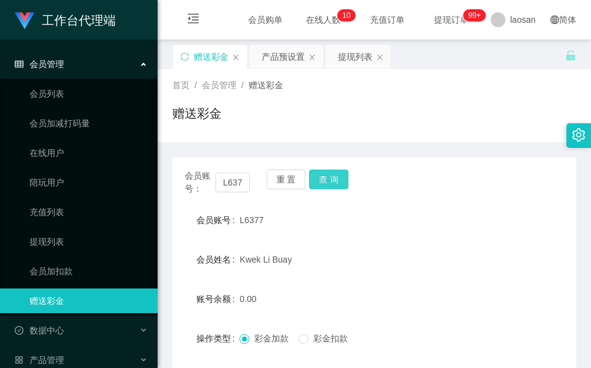
click at [337, 176] on button "查 询" at bounding box center [328, 179] width 39 height 20
click at [336, 176] on div "会员账号： L6377 重 置 查 询" at bounding box center [374, 182] width 404 height 26
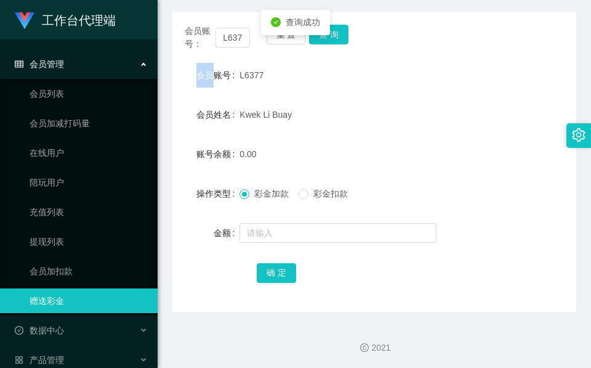
scroll to position [146, 0]
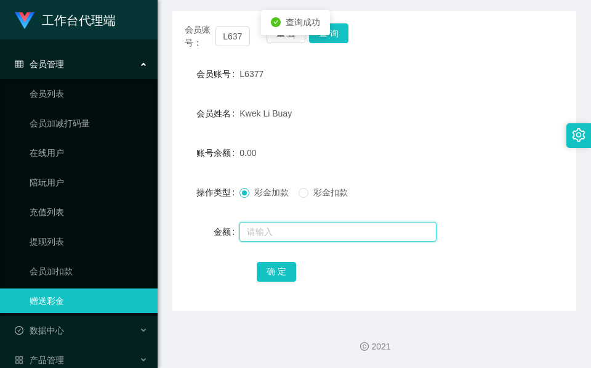
click at [274, 231] on input "text" at bounding box center [338, 232] width 197 height 20
type input "300"
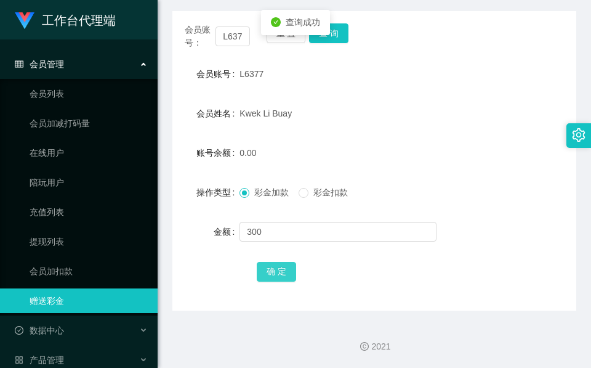
click at [280, 274] on button "确 定" at bounding box center [276, 272] width 39 height 20
click at [226, 32] on input "L6377" at bounding box center [233, 36] width 34 height 20
paste input "Cucucucu"
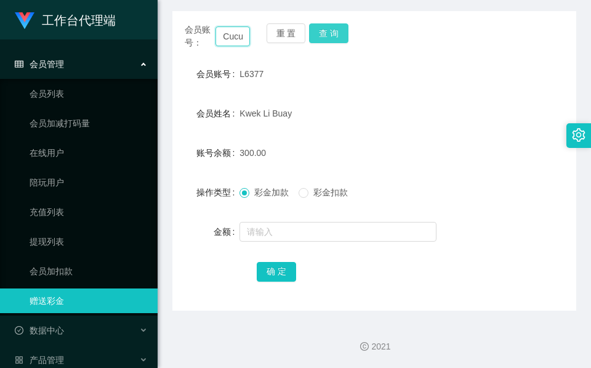
scroll to position [0, 17]
click at [331, 35] on button "查 询" at bounding box center [328, 33] width 39 height 20
click at [331, 35] on div "会员账号： [PERSON_NAME] 重 置 查 询" at bounding box center [374, 36] width 404 height 26
click at [331, 35] on button "查 询" at bounding box center [328, 33] width 39 height 20
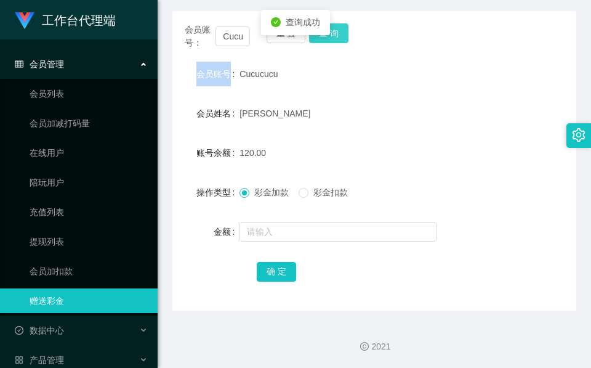
click at [331, 35] on div "会员账号： [PERSON_NAME] 重 置 查 询" at bounding box center [374, 36] width 404 height 26
click at [238, 36] on input "Cucucucu" at bounding box center [233, 36] width 34 height 20
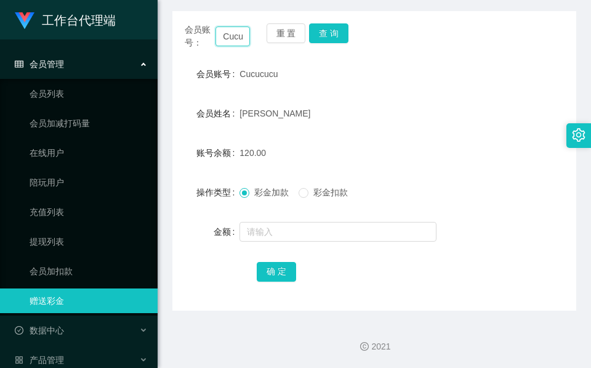
click at [238, 36] on input "Cucucucu" at bounding box center [233, 36] width 34 height 20
paste input "L6377"
type input "L6377"
click at [326, 32] on button "查 询" at bounding box center [328, 33] width 39 height 20
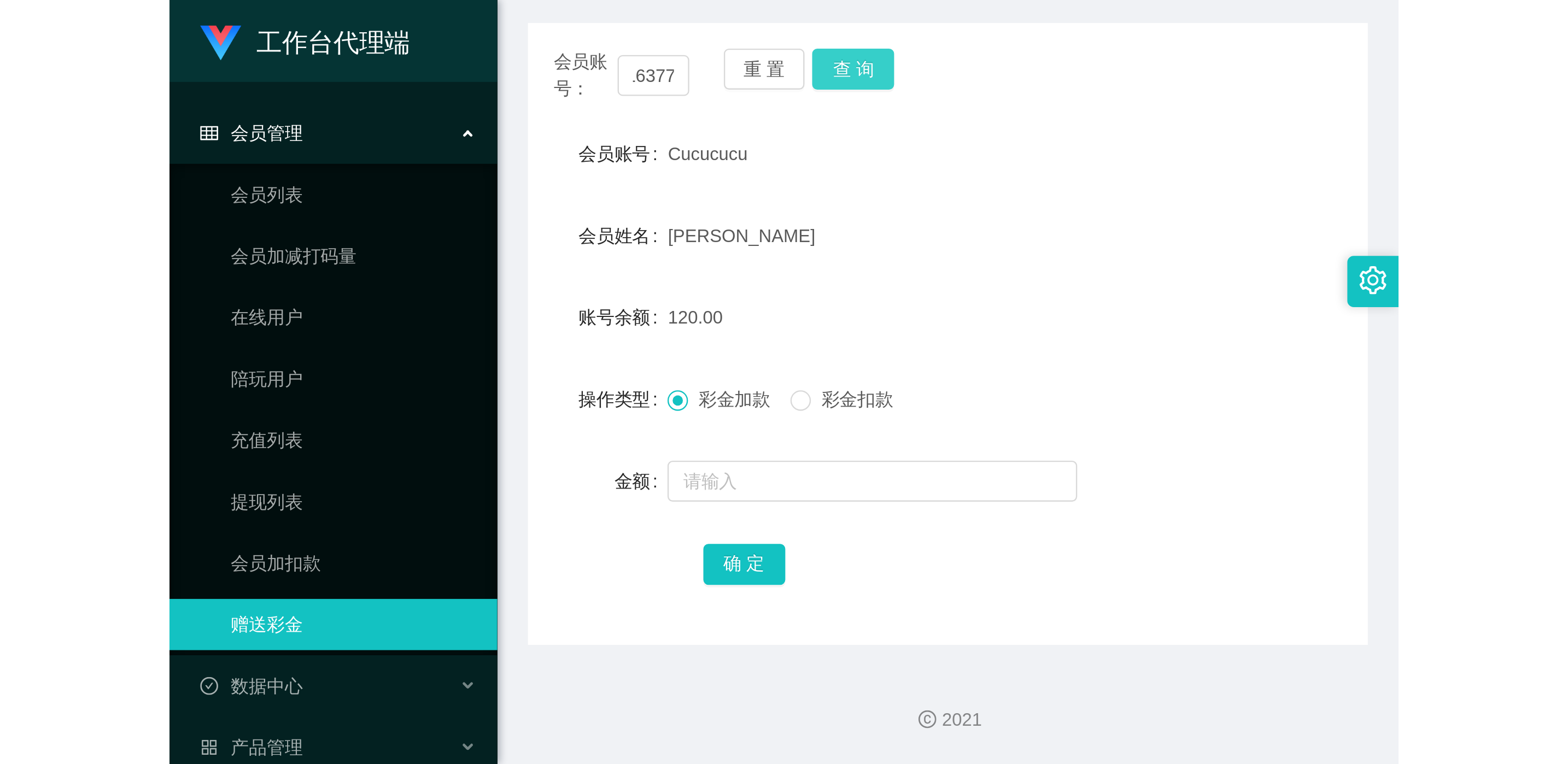
scroll to position [0, 0]
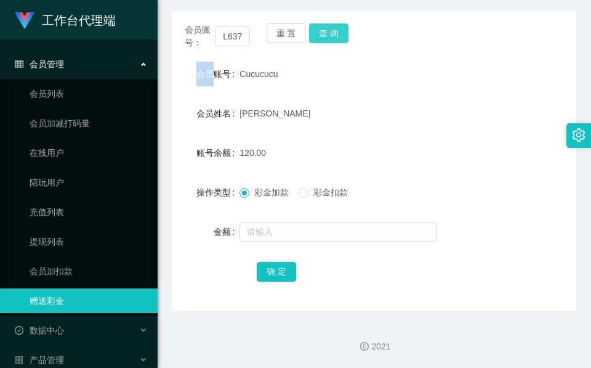
click at [326, 32] on body "工作台代理端 会员管理 会员列表 会员加减打码量 在线用户 陪玩用户 充值列表 提现列表 会员加扣款 赠送彩金 数据中心 员工统计 团队统计 产品管理 注单管…" at bounding box center [295, 184] width 591 height 368
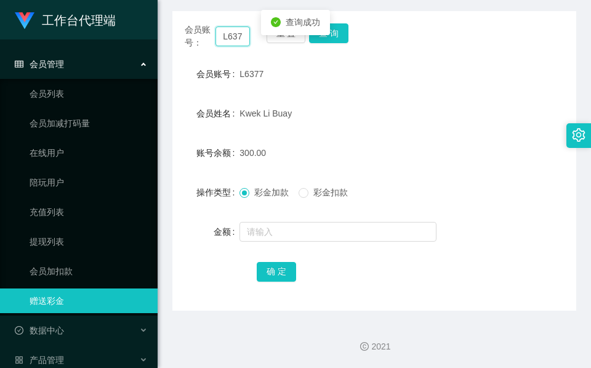
click at [235, 41] on input "L6377" at bounding box center [233, 36] width 34 height 20
click at [253, 111] on span "Kwek Li Buay" at bounding box center [266, 113] width 52 height 10
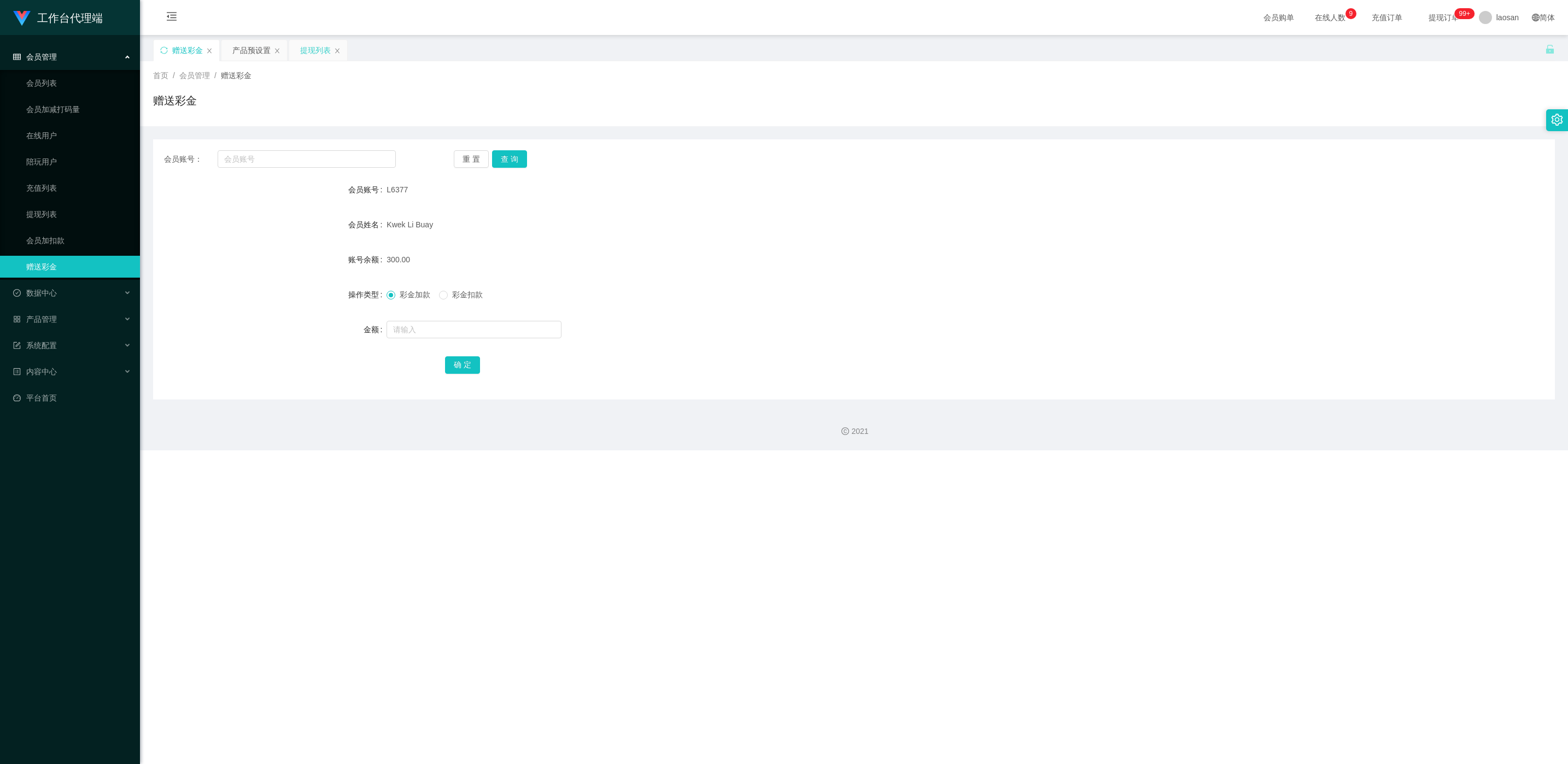
click at [305, 50] on div "提现列表" at bounding box center [315, 50] width 30 height 20
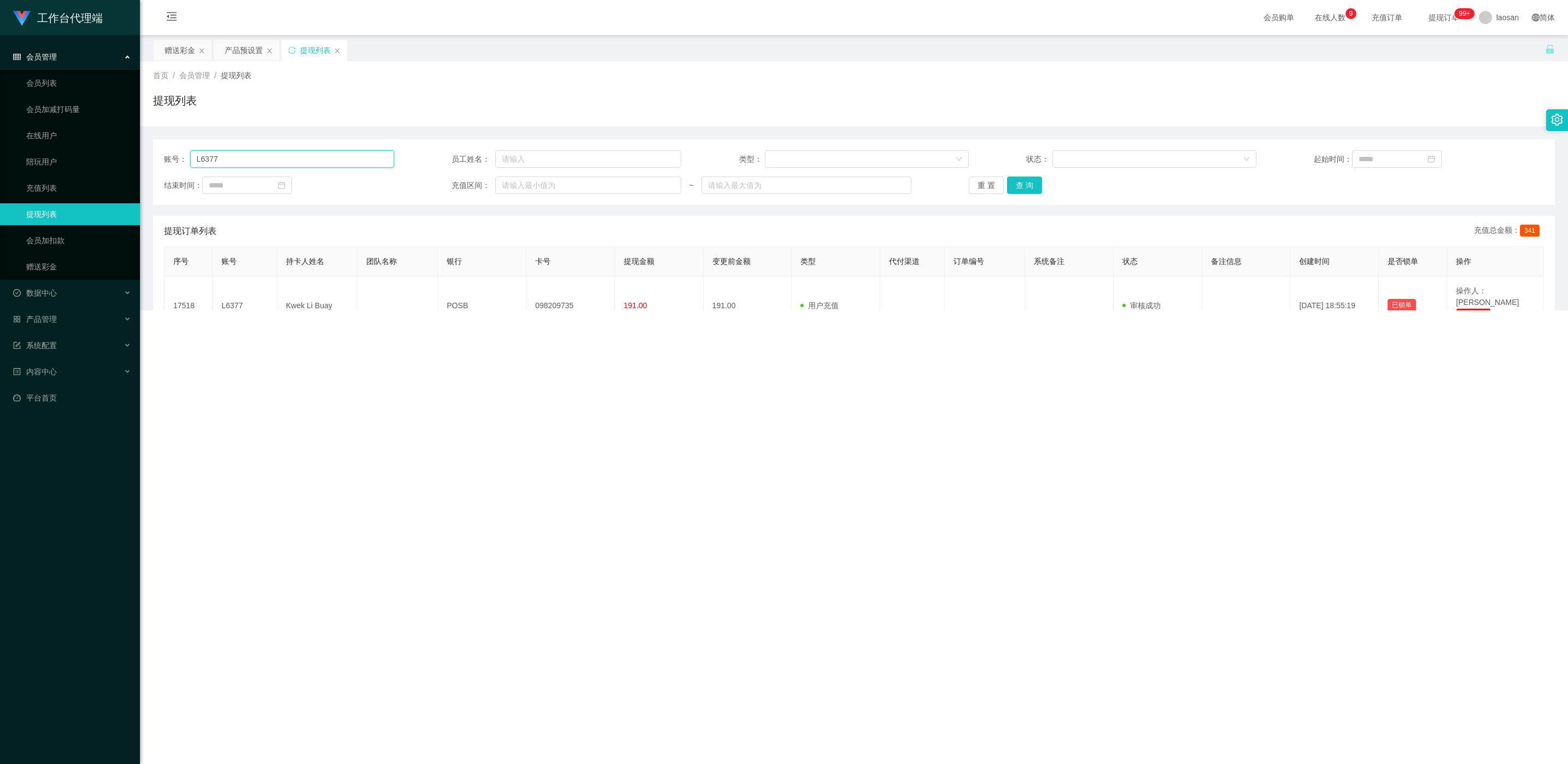
click at [293, 159] on input "L6377" at bounding box center [292, 159] width 204 height 18
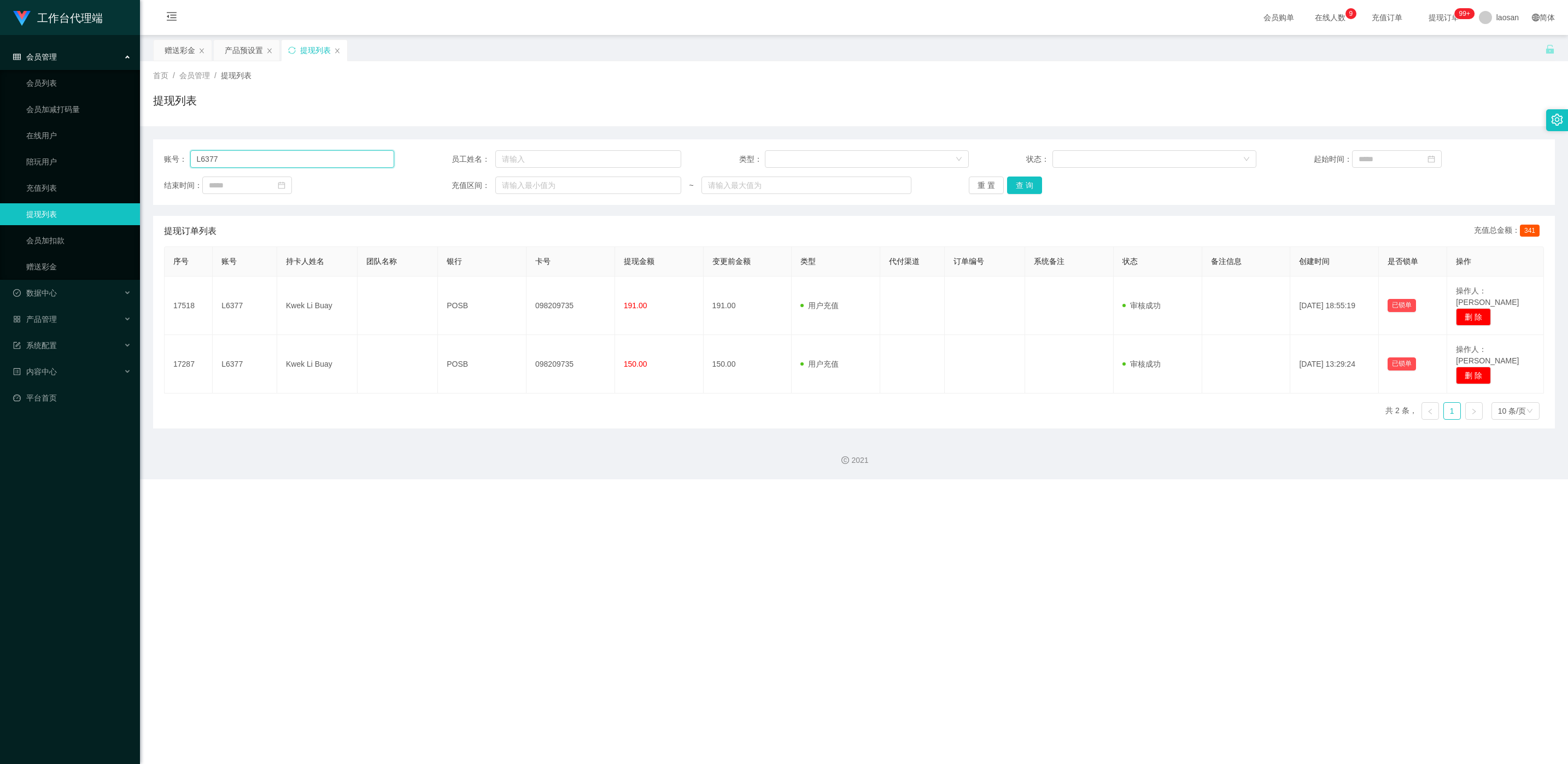
click at [293, 159] on input "L6377" at bounding box center [292, 159] width 204 height 18
paste input "Cucucucu"
type input "Cucucucu"
click at [524, 180] on button "查 询" at bounding box center [1024, 185] width 35 height 18
click at [524, 180] on div "重 置 查 询" at bounding box center [1083, 185] width 230 height 18
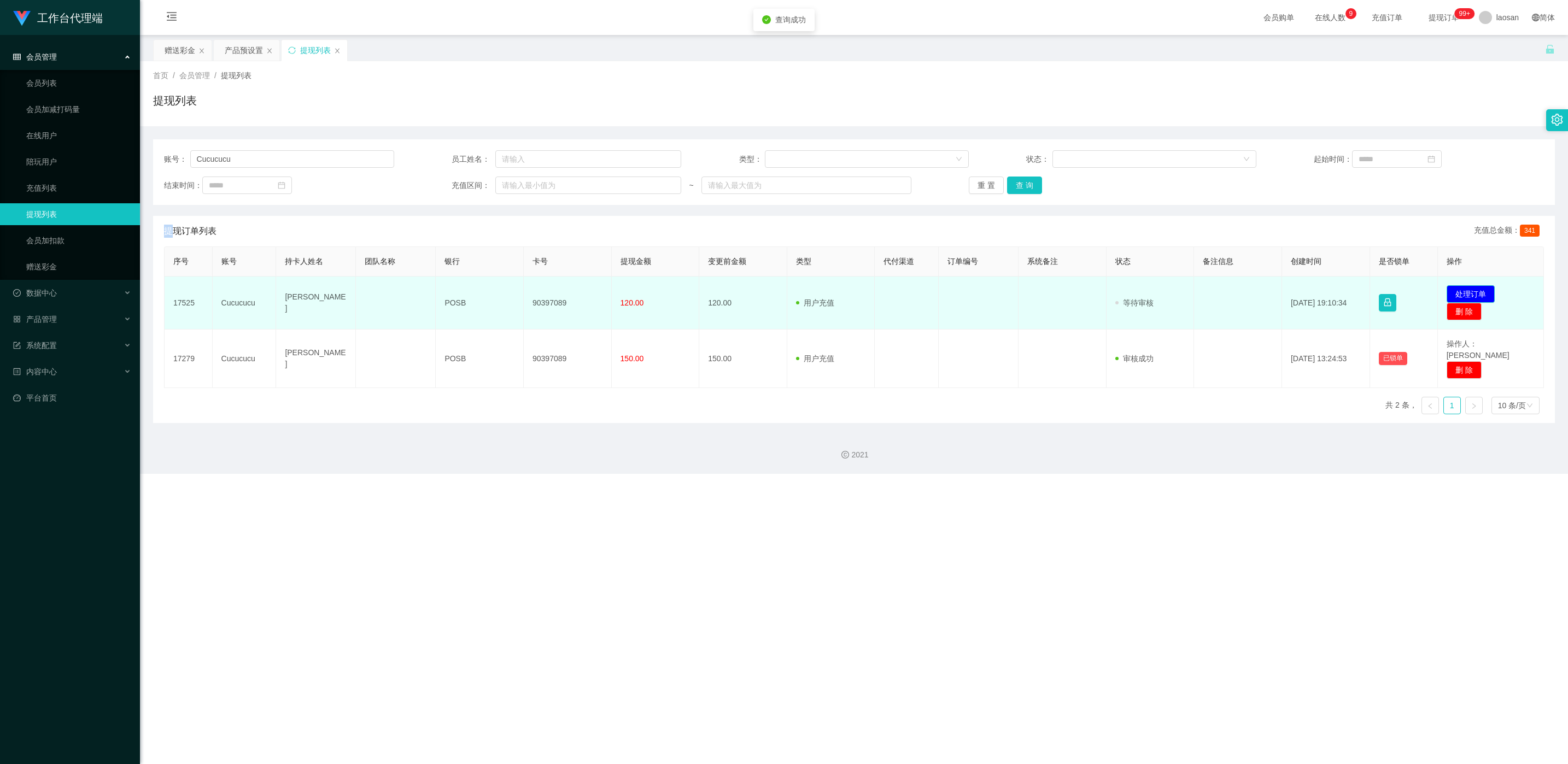
click at [524, 289] on button "处理订单" at bounding box center [1470, 295] width 48 height 18
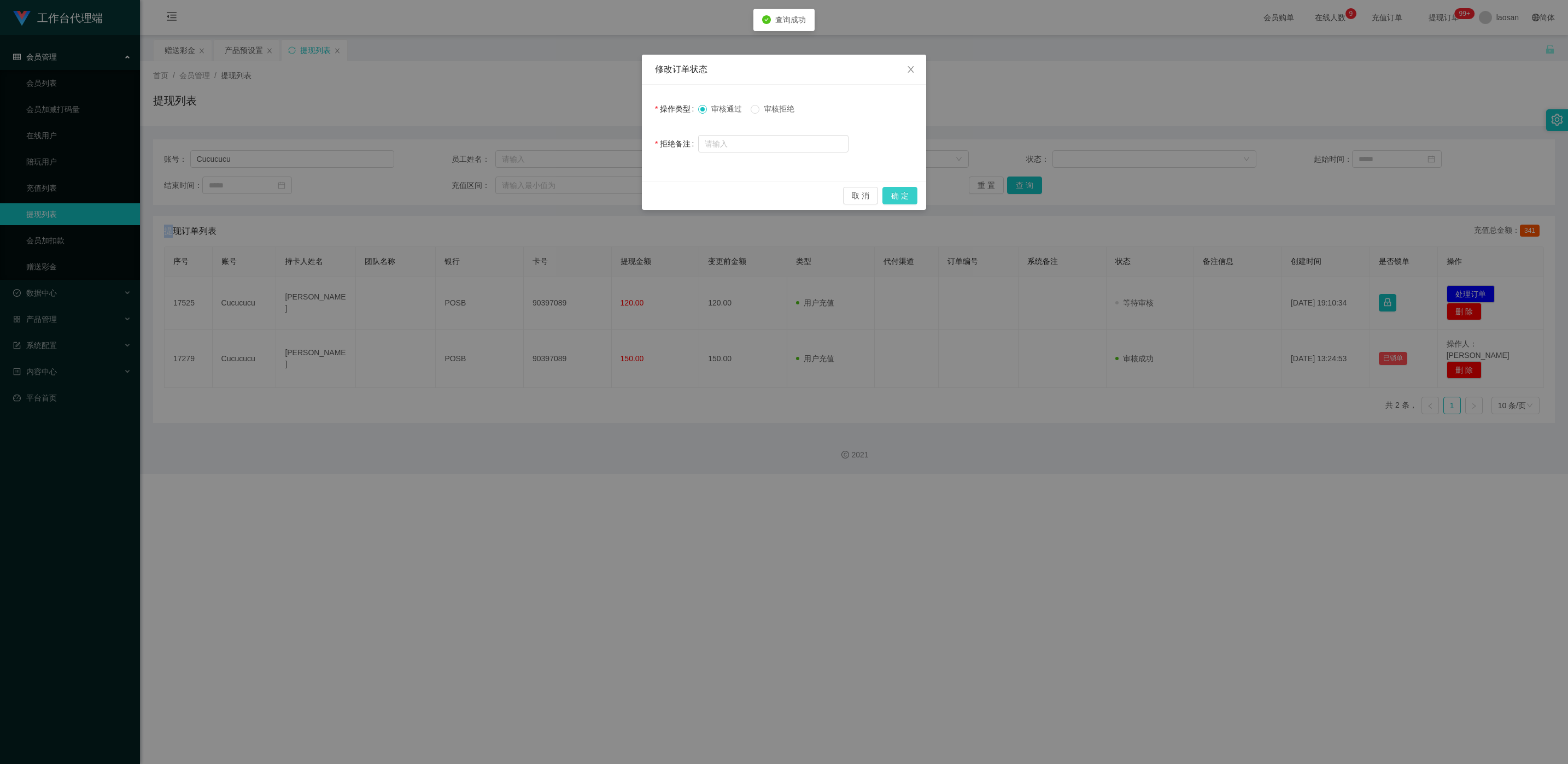
click at [524, 193] on button "确 定" at bounding box center [899, 196] width 35 height 18
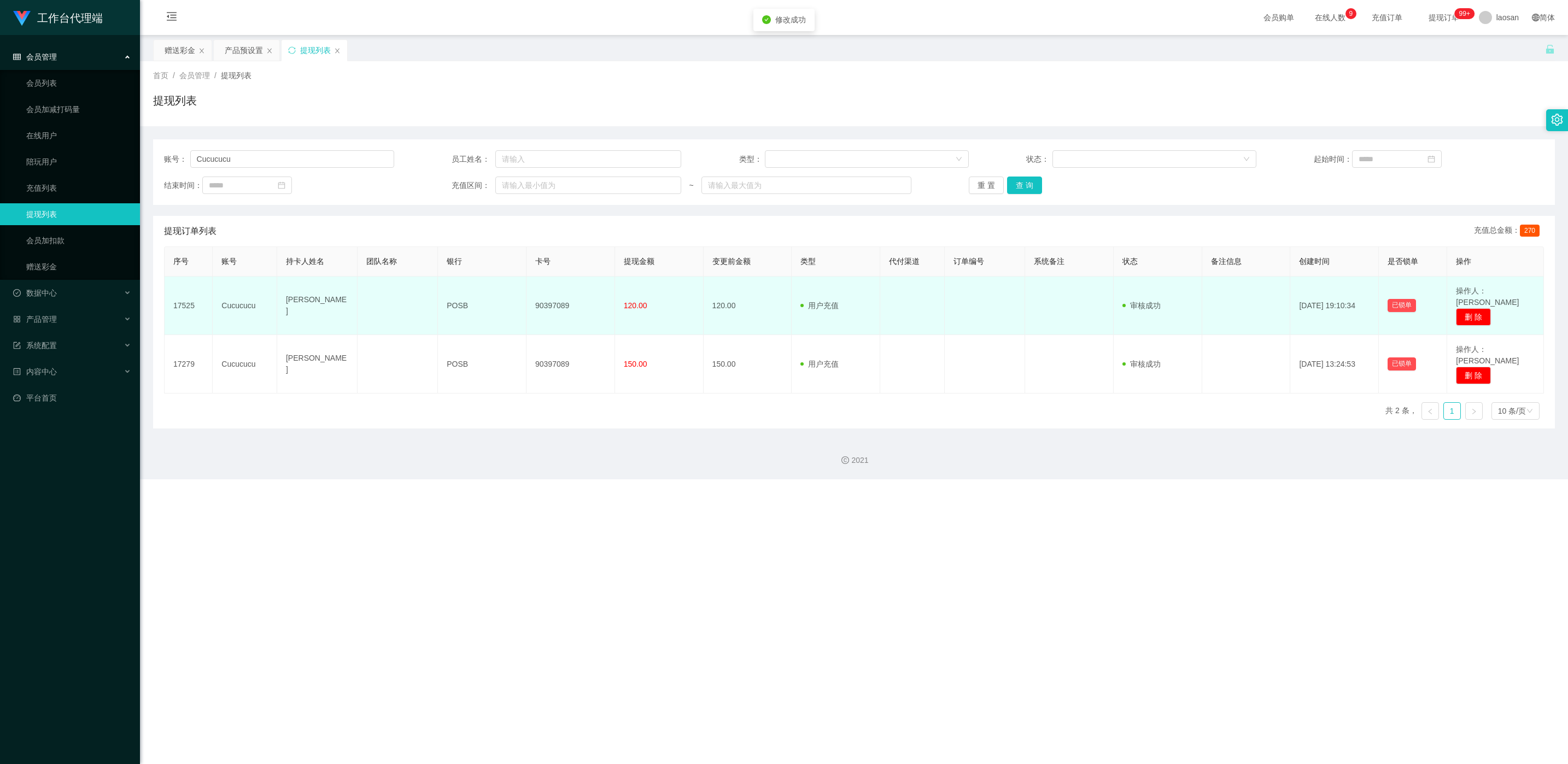
click at [524, 296] on td "90397089" at bounding box center [571, 306] width 89 height 59
copy td "90397089"
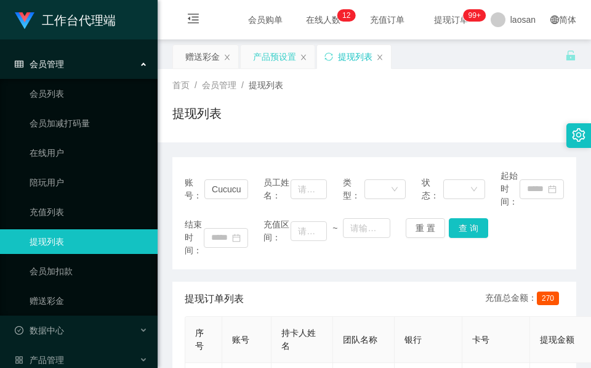
click at [266, 62] on div "产品预设置" at bounding box center [274, 56] width 43 height 23
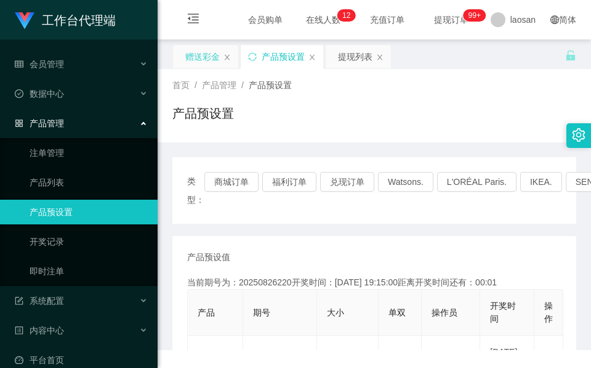
click at [176, 62] on div "赠送彩金" at bounding box center [205, 56] width 65 height 23
drag, startPoint x: 205, startPoint y: 59, endPoint x: 224, endPoint y: 93, distance: 38.6
click at [203, 59] on div "赠送彩金" at bounding box center [202, 56] width 34 height 23
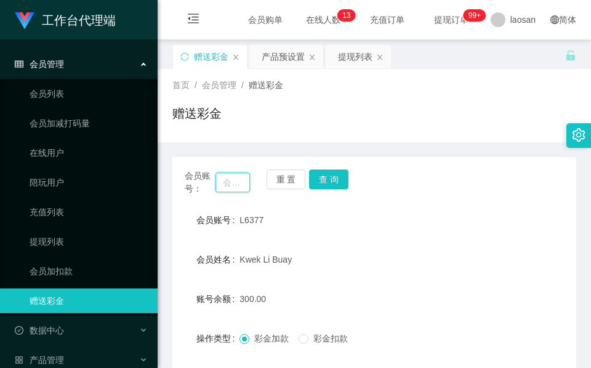
click at [237, 185] on input "text" at bounding box center [233, 182] width 34 height 20
paste input "91009086"
type input "91009086"
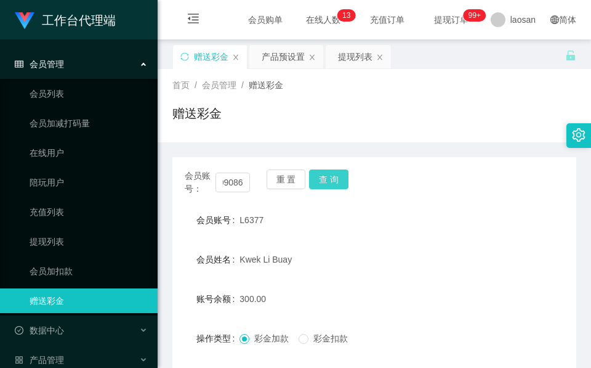
scroll to position [0, 0]
click at [340, 182] on button "查 询" at bounding box center [328, 179] width 39 height 20
click at [340, 182] on div "会员账号： 91009086 重 置 查 询" at bounding box center [374, 182] width 404 height 26
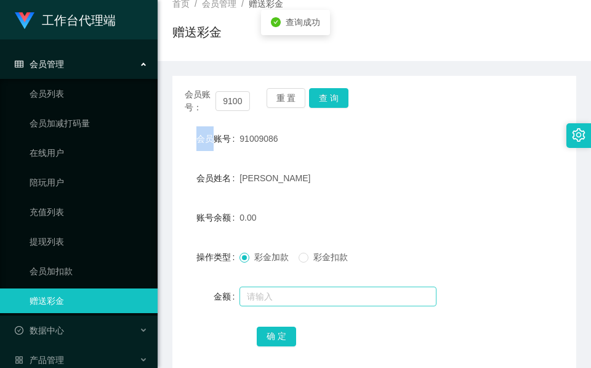
scroll to position [146, 0]
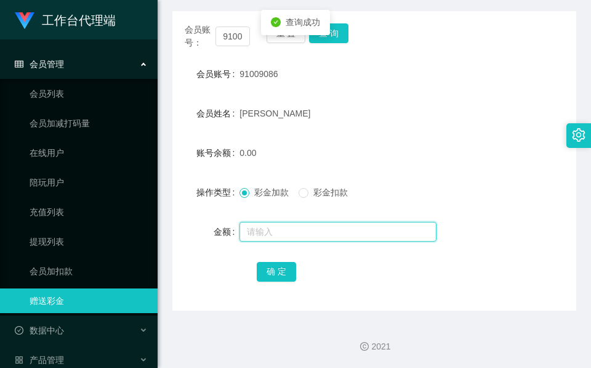
drag, startPoint x: 296, startPoint y: 227, endPoint x: 301, endPoint y: 217, distance: 11.6
click at [298, 226] on input "text" at bounding box center [338, 232] width 197 height 20
type input "1000"
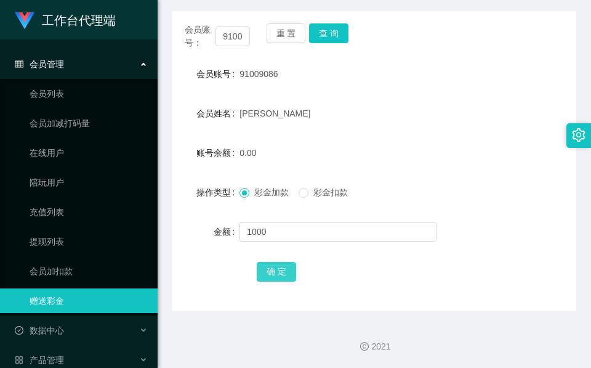
click at [269, 264] on button "确 定" at bounding box center [276, 272] width 39 height 20
click at [335, 32] on button "查 询" at bounding box center [328, 33] width 39 height 20
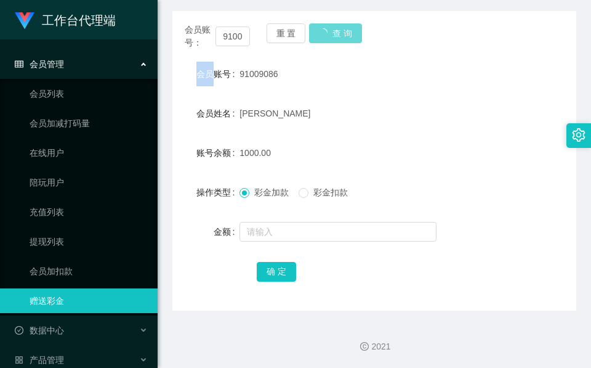
click at [334, 32] on div "会员账号： 91009086 重 置 查 询" at bounding box center [374, 36] width 404 height 26
click at [300, 119] on div "[PERSON_NAME]" at bounding box center [358, 113] width 236 height 25
click at [232, 43] on input "91009086" at bounding box center [233, 36] width 34 height 20
paste input "0158557"
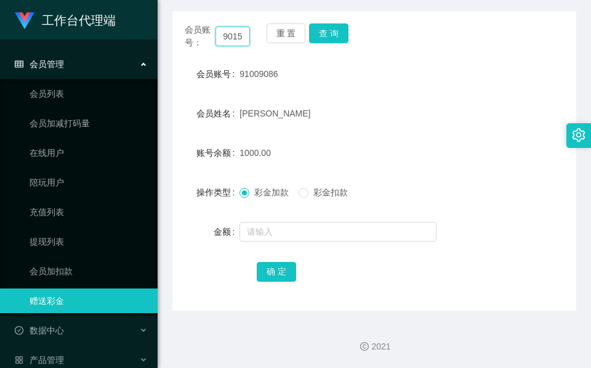
scroll to position [0, 18]
type input "90158557"
click at [336, 32] on button "查 询" at bounding box center [328, 33] width 39 height 20
click at [336, 32] on div "会员账号： 90158557 重 置 查 询" at bounding box center [374, 36] width 404 height 26
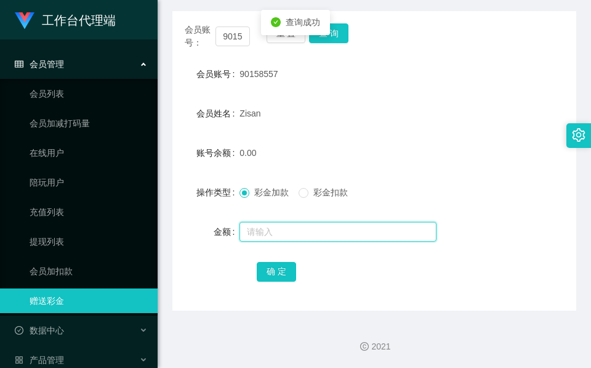
drag, startPoint x: 336, startPoint y: 32, endPoint x: 296, endPoint y: 230, distance: 201.7
click at [296, 230] on input "text" at bounding box center [338, 232] width 197 height 20
type input "100"
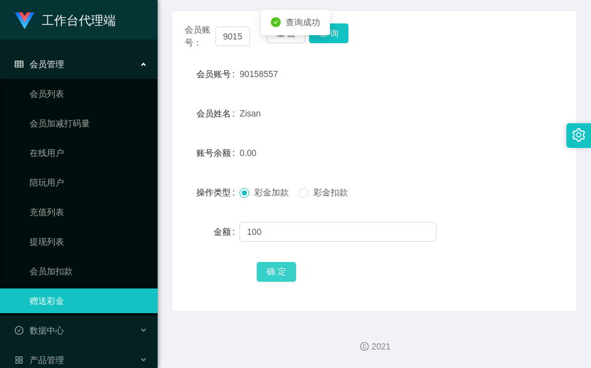
click at [272, 268] on button "确 定" at bounding box center [276, 272] width 39 height 20
click at [305, 108] on div "Zisan" at bounding box center [358, 113] width 236 height 25
click at [342, 34] on button "查 询" at bounding box center [328, 33] width 39 height 20
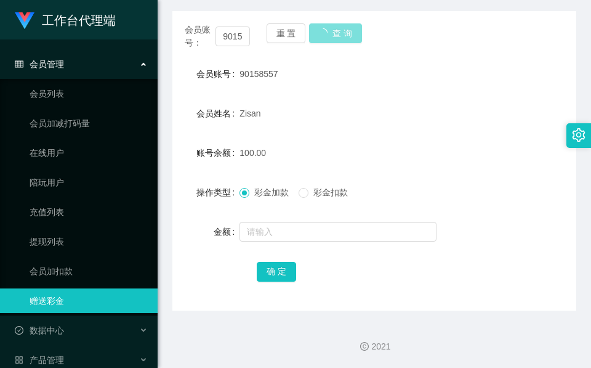
click at [341, 34] on button "查 询" at bounding box center [335, 33] width 53 height 20
click at [228, 43] on input "90158557" at bounding box center [233, 36] width 34 height 20
paste input "1009086"
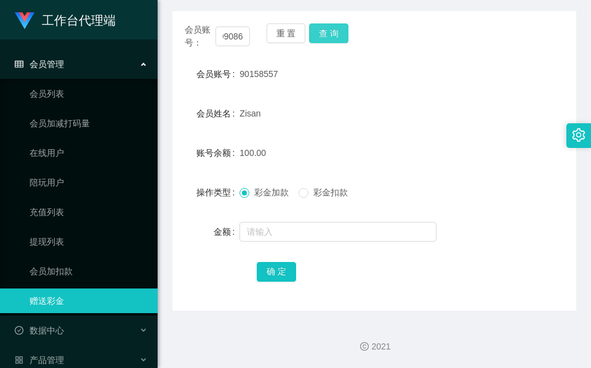
click at [336, 32] on button "查 询" at bounding box center [328, 33] width 39 height 20
click at [336, 32] on div "会员账号： 91009086 重 置 查 询" at bounding box center [374, 36] width 404 height 26
click at [336, 32] on button "查 询" at bounding box center [328, 33] width 39 height 20
click at [229, 33] on input "91009086" at bounding box center [233, 36] width 34 height 20
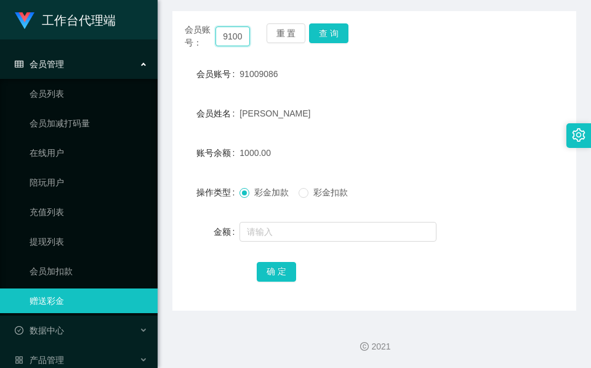
click at [229, 33] on input "91009086" at bounding box center [233, 36] width 34 height 20
paste input "L6377"
type input "L6377"
click at [314, 43] on button "查 询" at bounding box center [328, 33] width 39 height 20
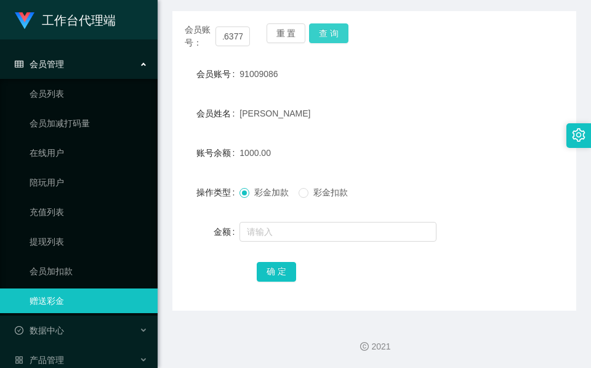
scroll to position [0, 0]
click at [322, 35] on button "查 询" at bounding box center [328, 33] width 39 height 20
click at [322, 32] on span "查询成功" at bounding box center [295, 22] width 591 height 35
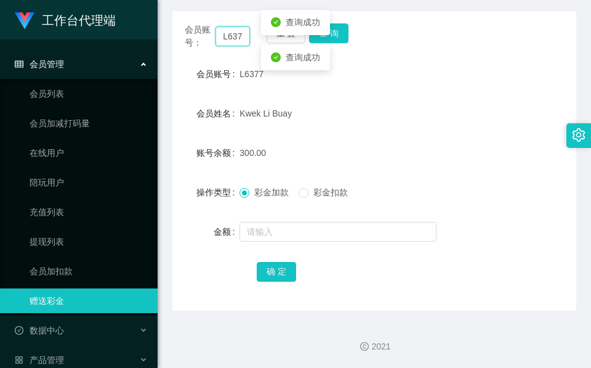
click at [229, 39] on input "L6377" at bounding box center [233, 36] width 34 height 20
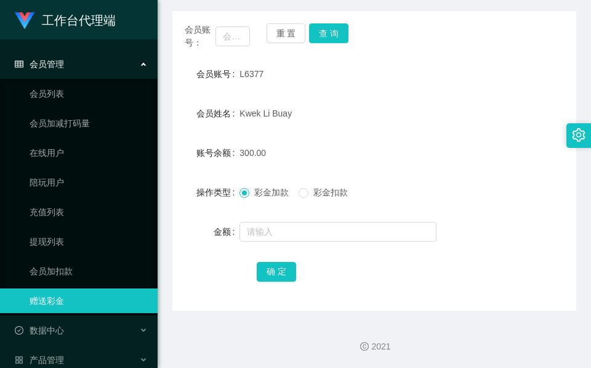
click at [344, 196] on span "彩金扣款" at bounding box center [331, 192] width 44 height 10
click at [331, 39] on button "查 询" at bounding box center [328, 33] width 39 height 20
click at [230, 33] on input "text" at bounding box center [233, 36] width 34 height 20
paste input "L6377"
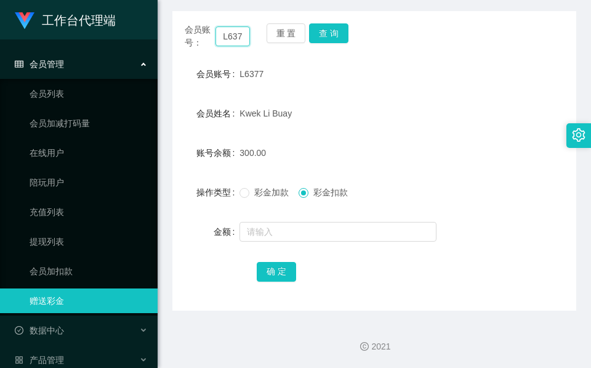
scroll to position [0, 4]
click at [340, 30] on button "查 询" at bounding box center [328, 33] width 39 height 20
click at [340, 30] on button "查 询" at bounding box center [335, 33] width 53 height 20
click at [346, 257] on form "会员账号 L6377 会员姓名 [PERSON_NAME] 账号余额 210.00 操作类型 彩金加款 彩金扣款 金额 确 定" at bounding box center [374, 173] width 404 height 222
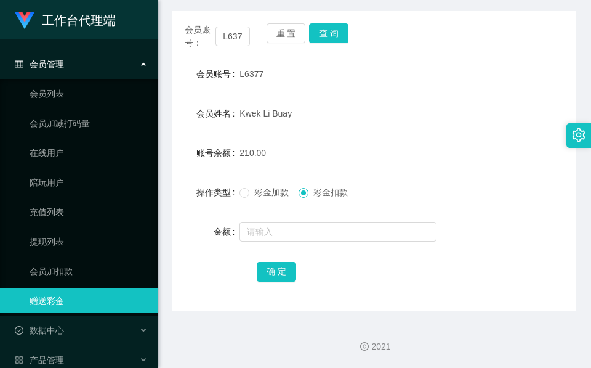
click at [257, 80] on div "L6377" at bounding box center [358, 74] width 236 height 25
click at [233, 43] on input "L6377" at bounding box center [233, 36] width 34 height 20
paste input "9015855"
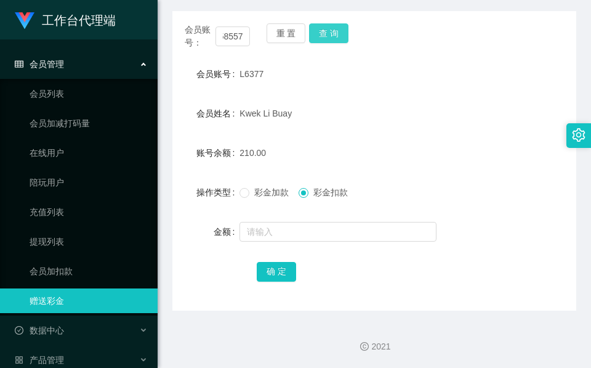
click at [326, 33] on button "查 询" at bounding box center [328, 33] width 39 height 20
click at [326, 33] on div "重 置 查 询" at bounding box center [299, 36] width 65 height 26
click at [226, 31] on input "90158557" at bounding box center [233, 36] width 34 height 20
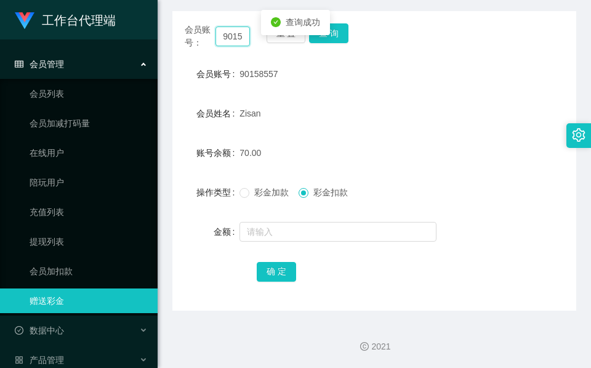
paste input "L637"
click at [342, 32] on button "查 询" at bounding box center [328, 33] width 39 height 20
click at [341, 32] on div "会员账号： L6377 重 置 查 询" at bounding box center [374, 36] width 404 height 26
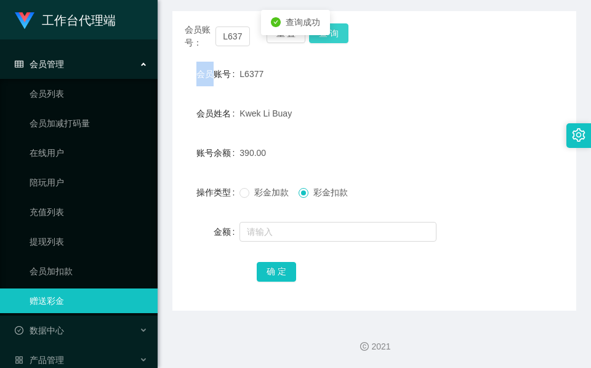
click at [341, 32] on button "查 询" at bounding box center [328, 33] width 39 height 20
click at [224, 34] on input "L6377" at bounding box center [233, 36] width 34 height 20
paste input "91009086"
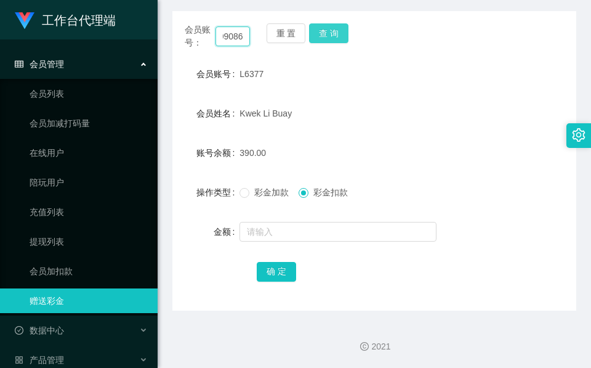
type input "91009086"
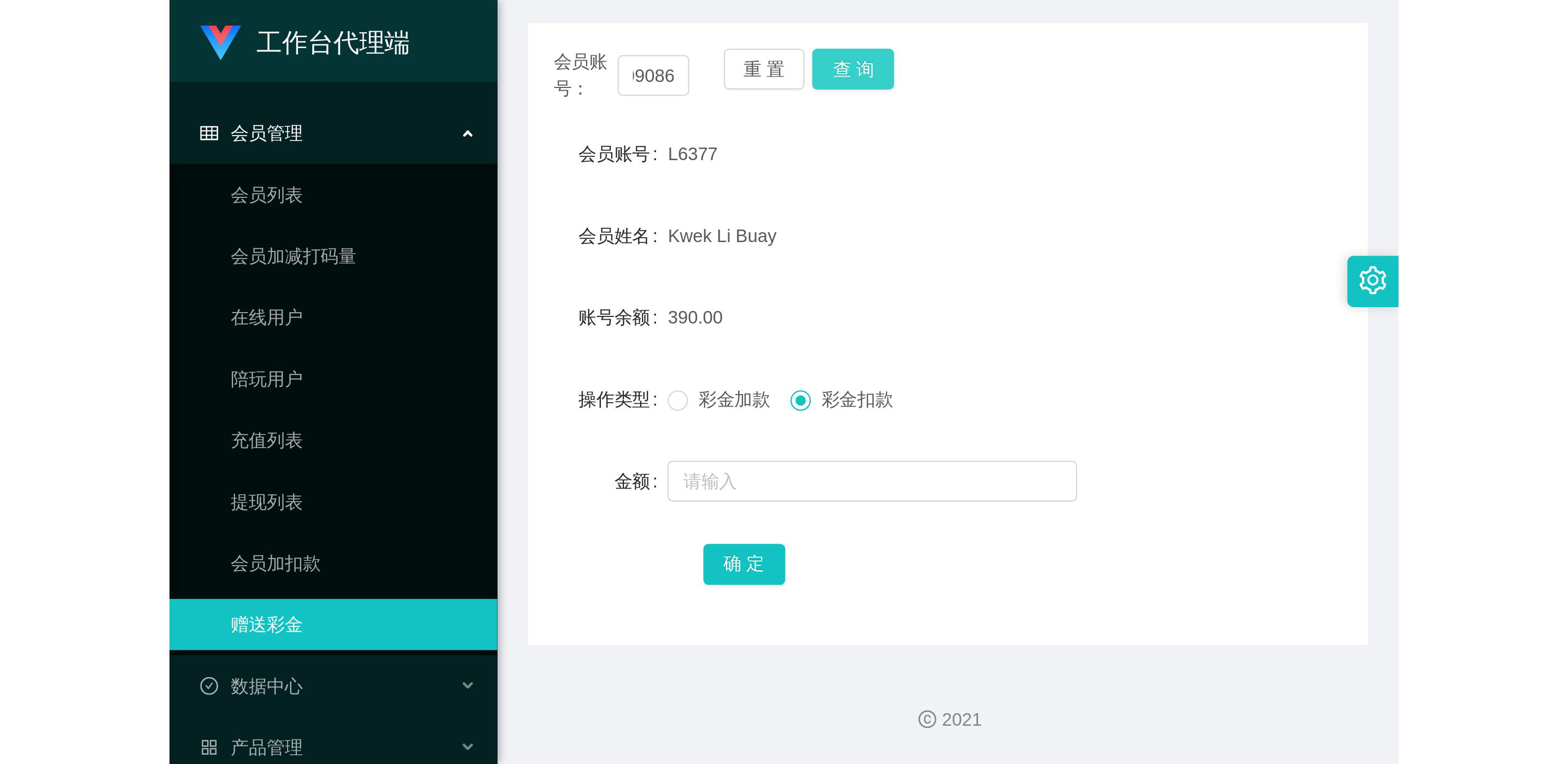
scroll to position [0, 0]
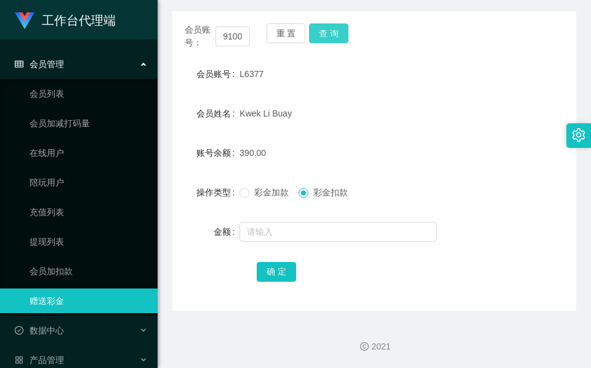
click at [325, 35] on button "查 询" at bounding box center [328, 33] width 39 height 20
click at [325, 35] on div "重 置 查 询" at bounding box center [299, 36] width 65 height 26
drag, startPoint x: 311, startPoint y: 144, endPoint x: 336, endPoint y: 47, distance: 100.5
click at [311, 143] on div "1300.00" at bounding box center [358, 152] width 236 height 25
click at [336, 41] on button "查 询" at bounding box center [328, 33] width 39 height 20
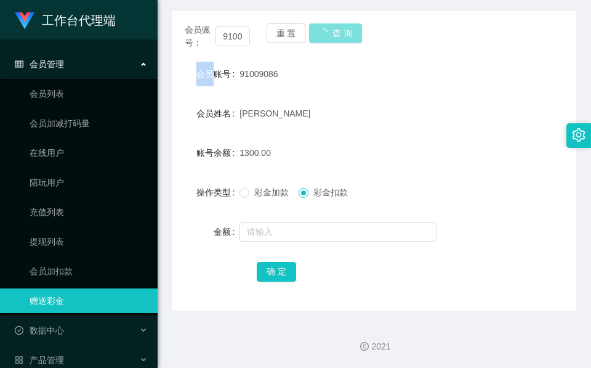
click at [336, 41] on div "会员账号： 91009086 重 置 查 询" at bounding box center [374, 36] width 404 height 26
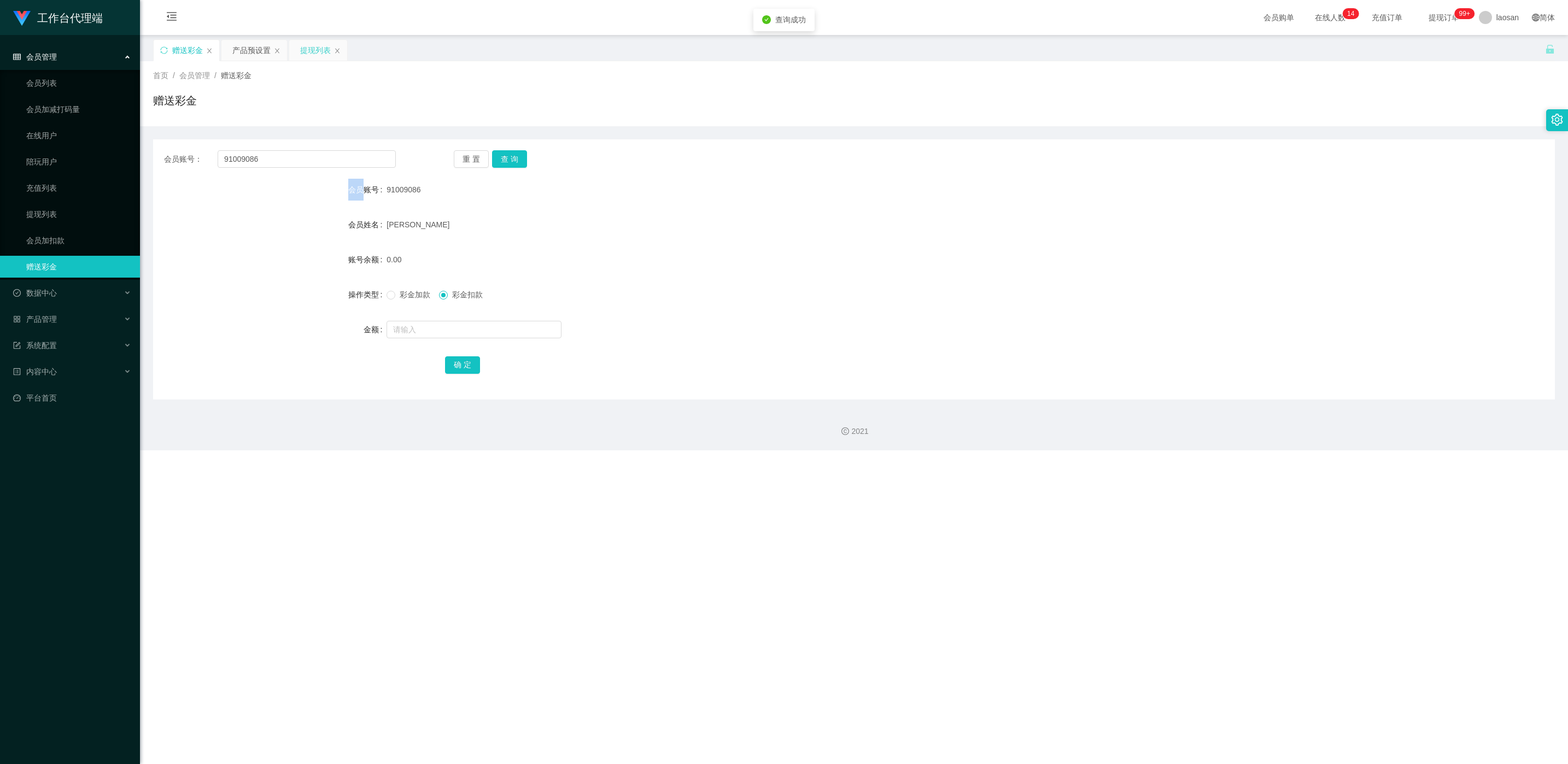
click at [317, 48] on div "提现列表" at bounding box center [315, 50] width 30 height 20
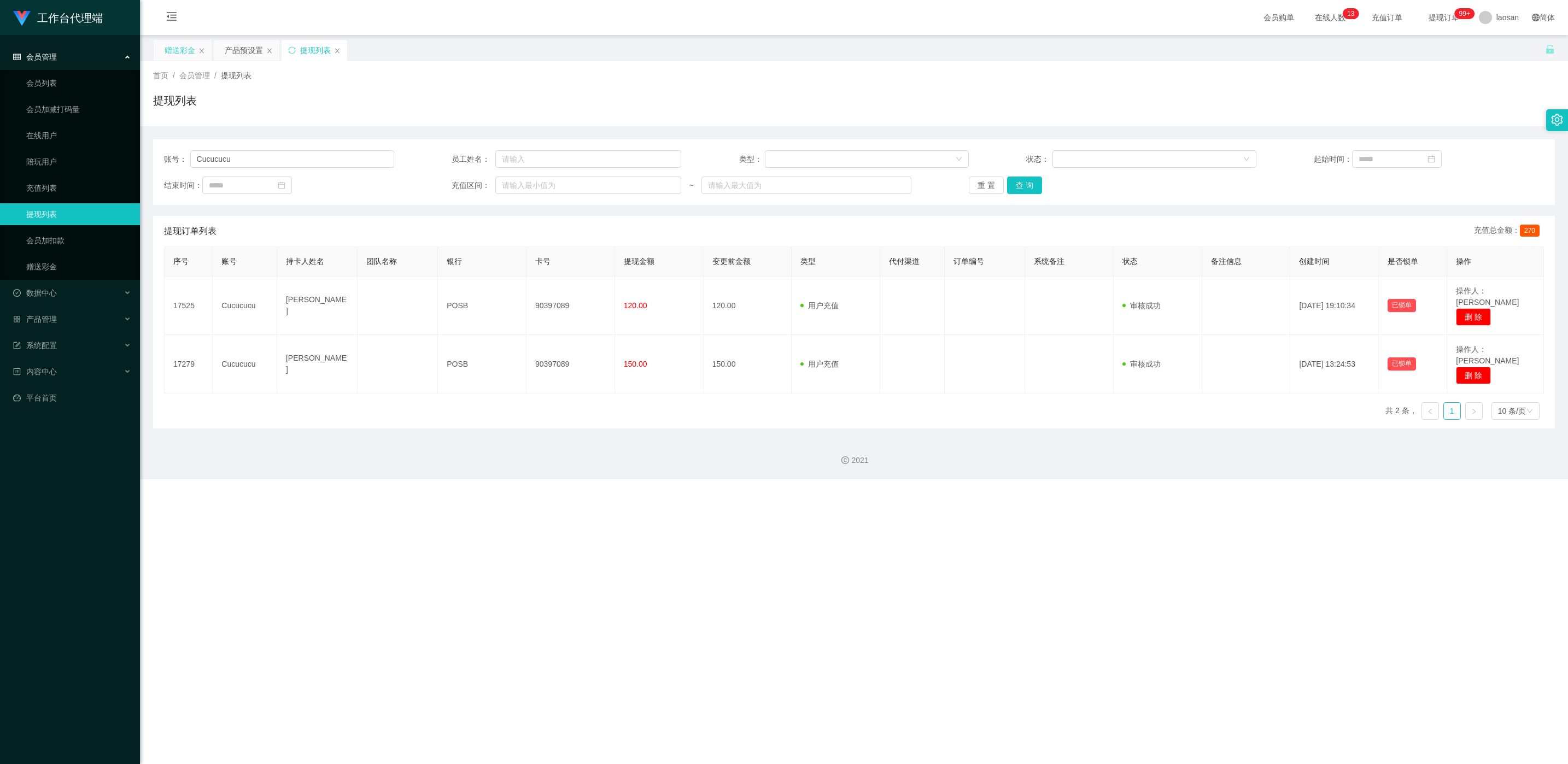
click at [177, 53] on div "赠送彩金" at bounding box center [179, 50] width 30 height 20
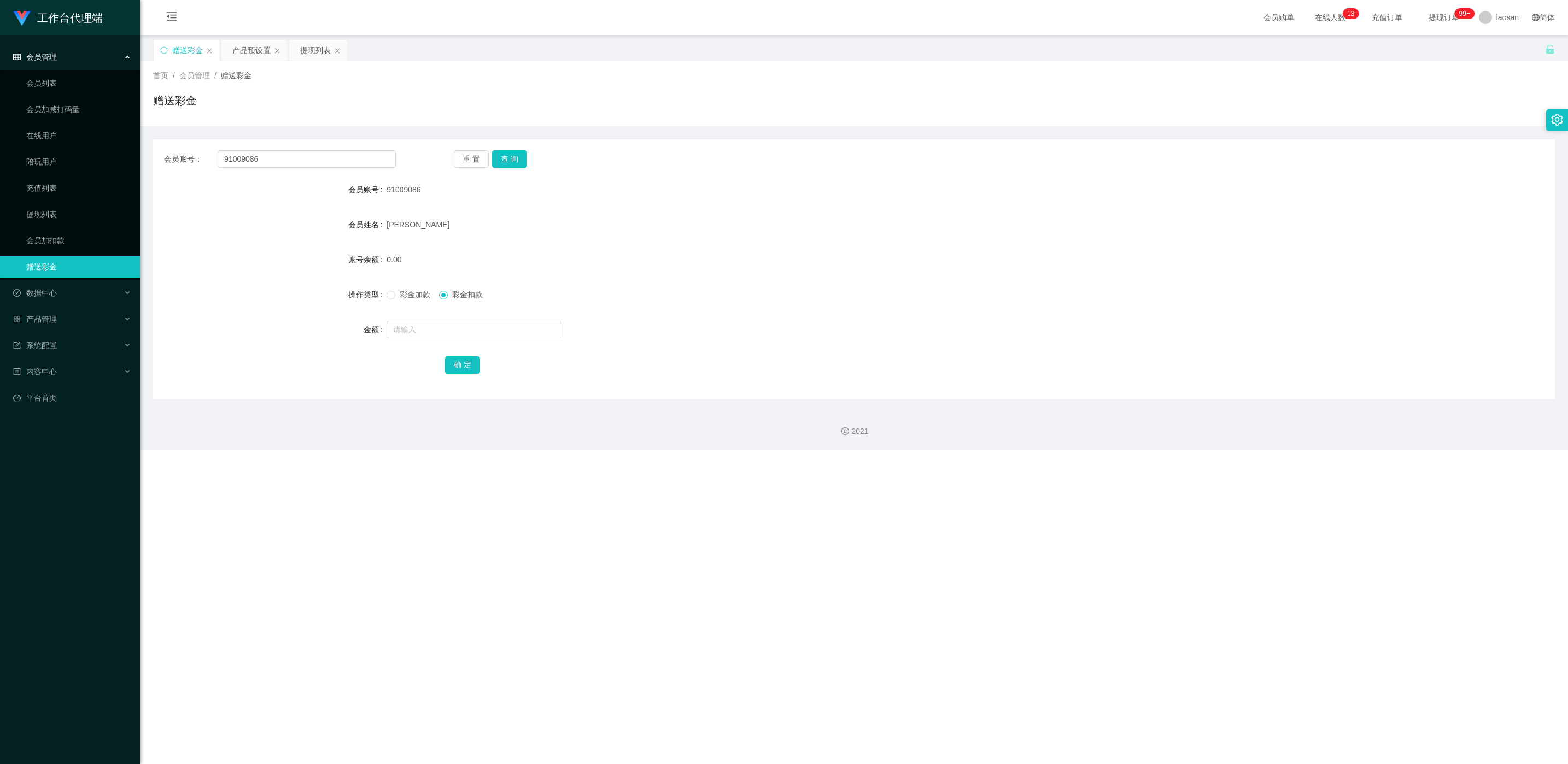
click at [396, 185] on span "91009086" at bounding box center [403, 190] width 34 height 9
copy span "91009086"
drag, startPoint x: 396, startPoint y: 185, endPoint x: 333, endPoint y: 73, distance: 128.5
click at [317, 45] on div "提现列表" at bounding box center [315, 50] width 30 height 20
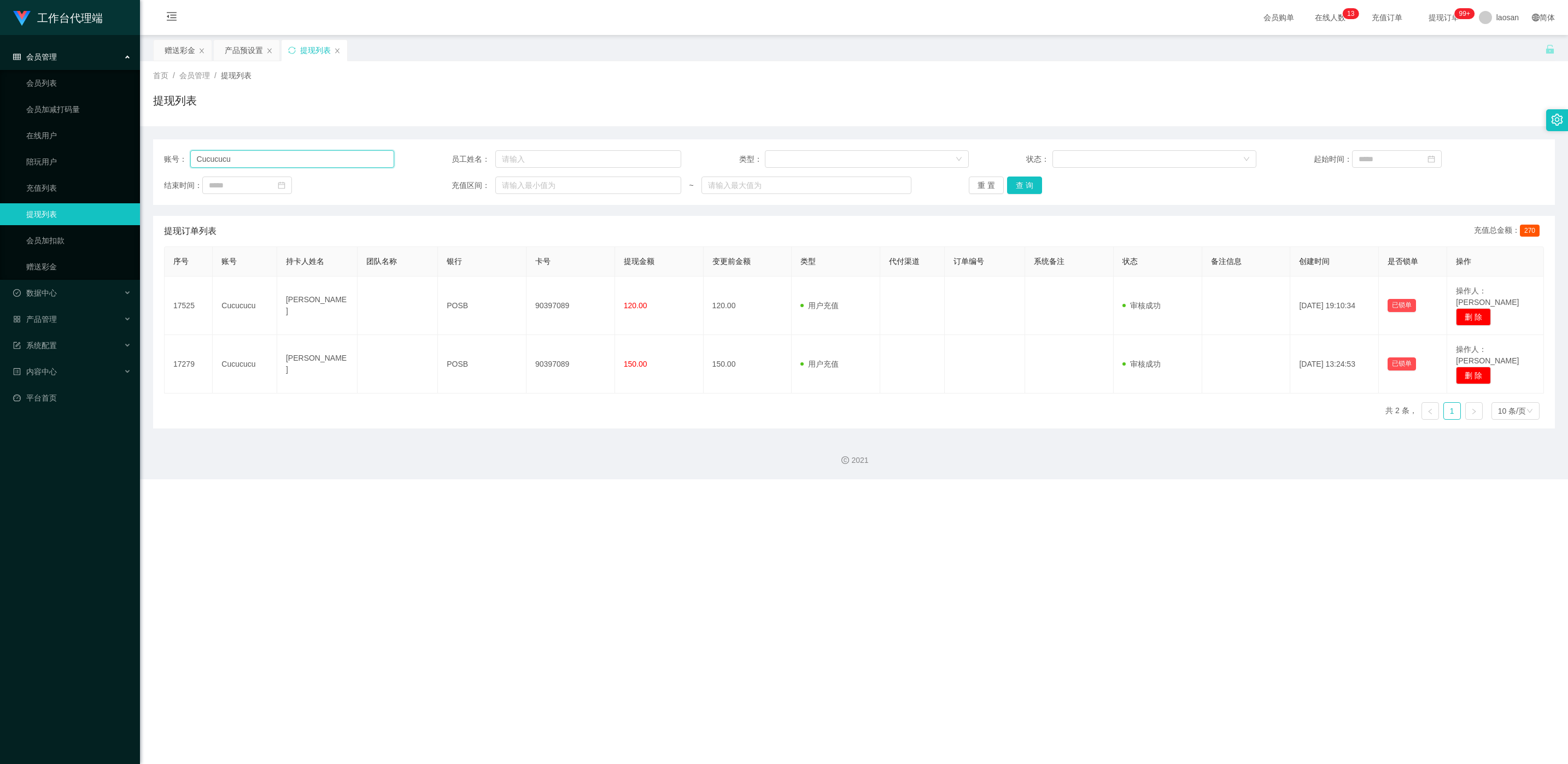
click at [289, 156] on input "Cucucucu" at bounding box center [292, 159] width 204 height 18
paste input "91009086"
click at [524, 185] on button "查 询" at bounding box center [1024, 185] width 35 height 18
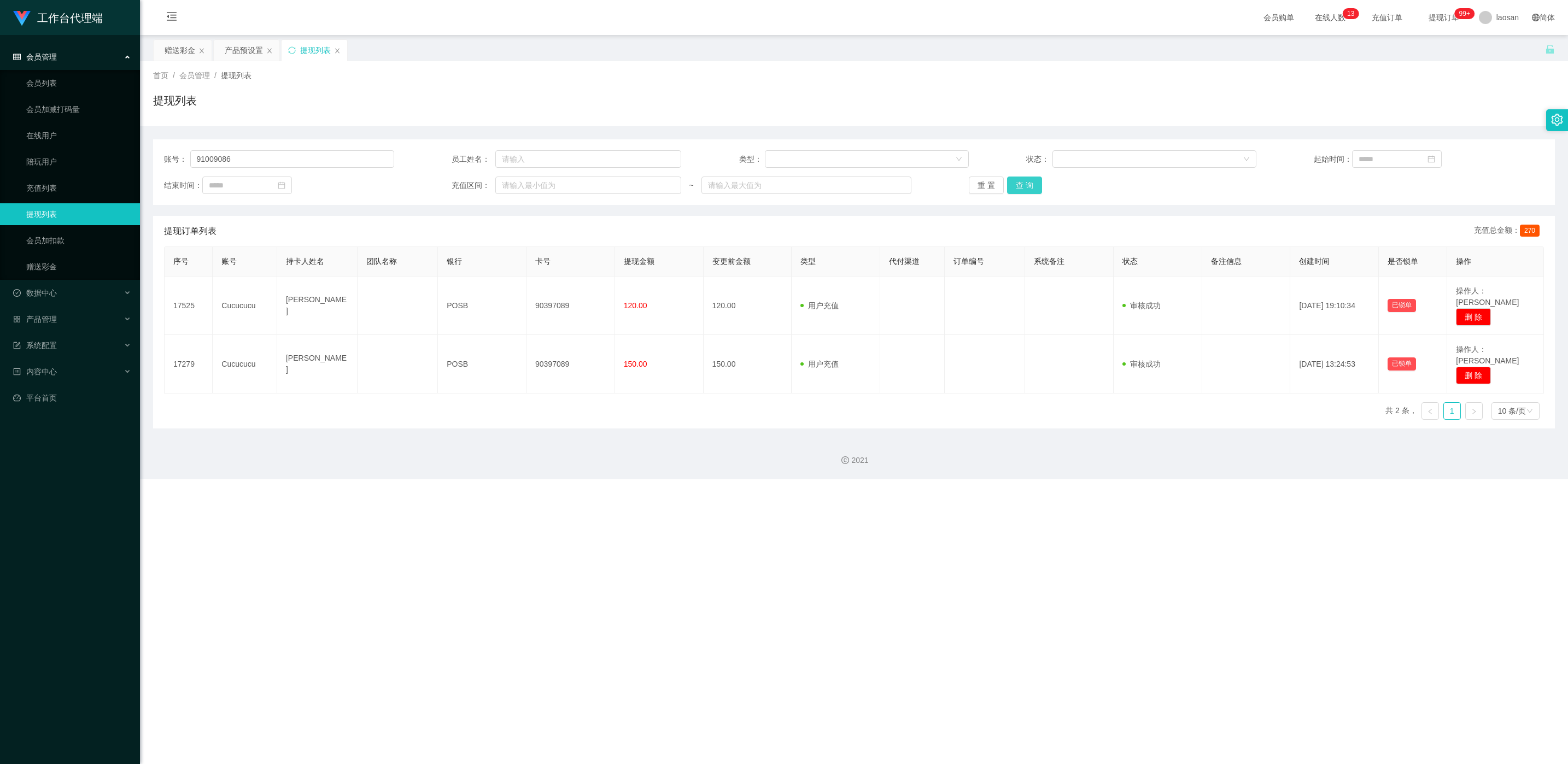
click at [524, 185] on div "重 置 查 询" at bounding box center [1083, 185] width 230 height 18
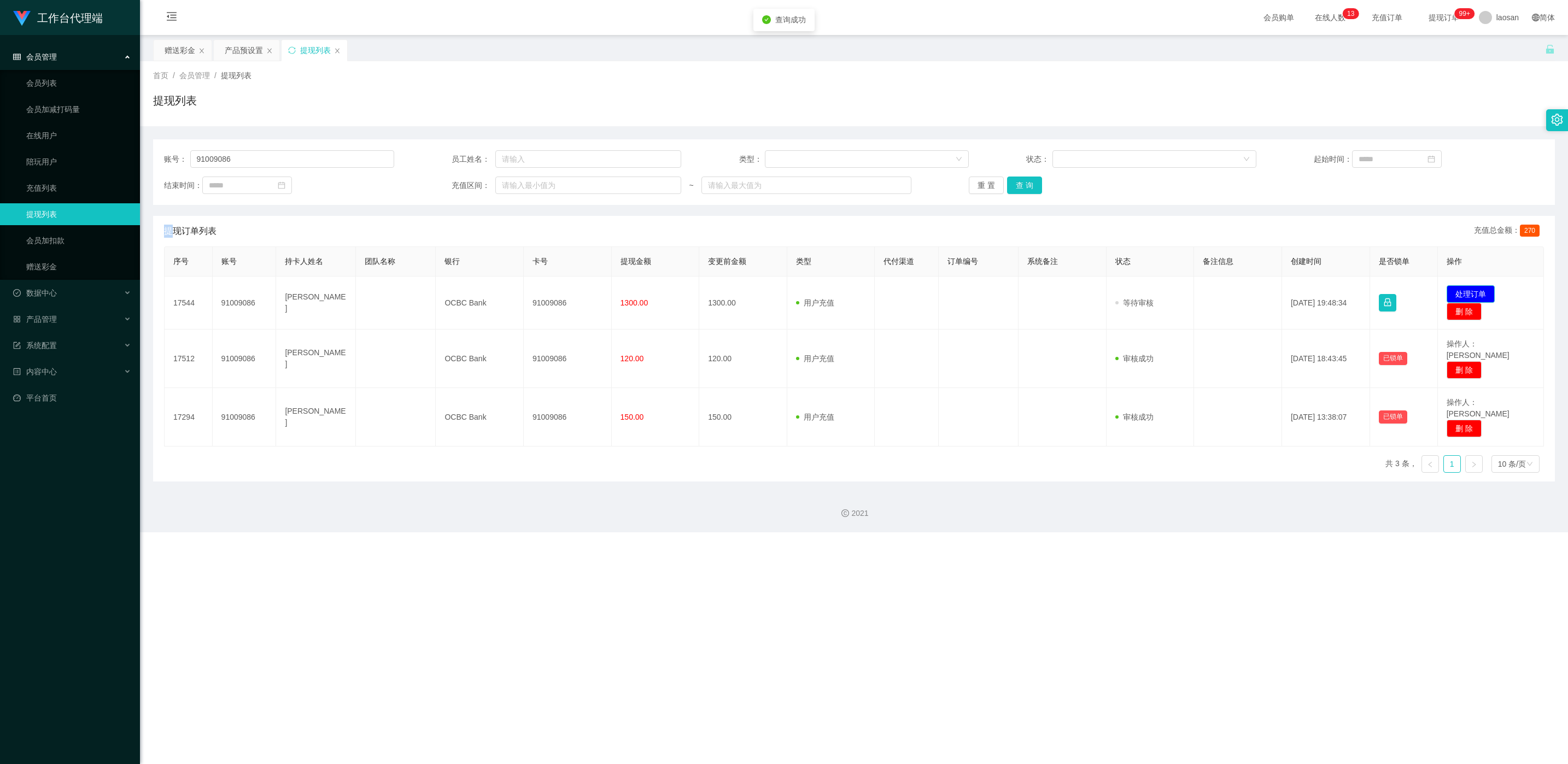
click at [524, 288] on button "处理订单" at bounding box center [1470, 295] width 48 height 18
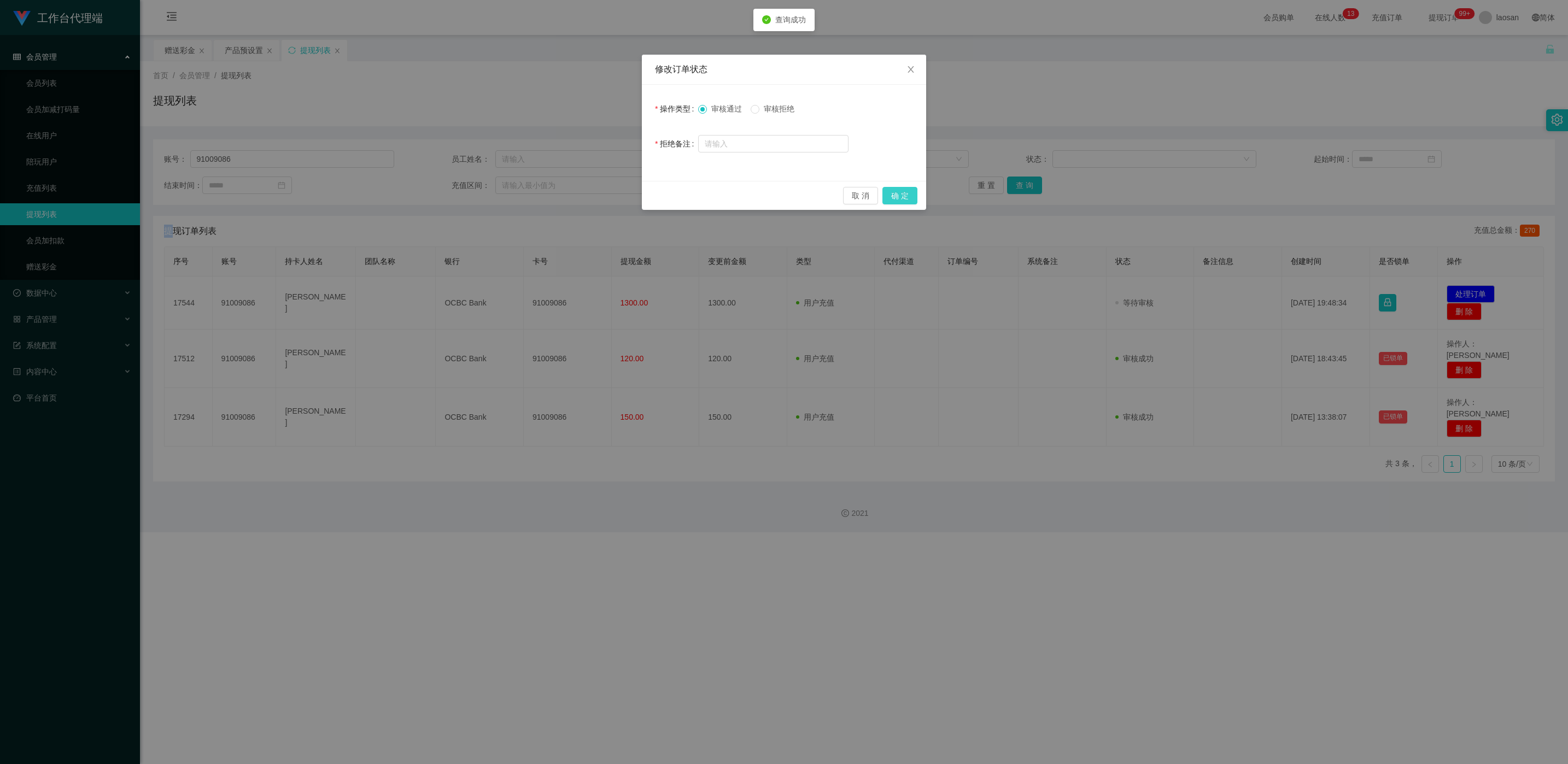
click at [524, 199] on button "确 定" at bounding box center [899, 196] width 35 height 18
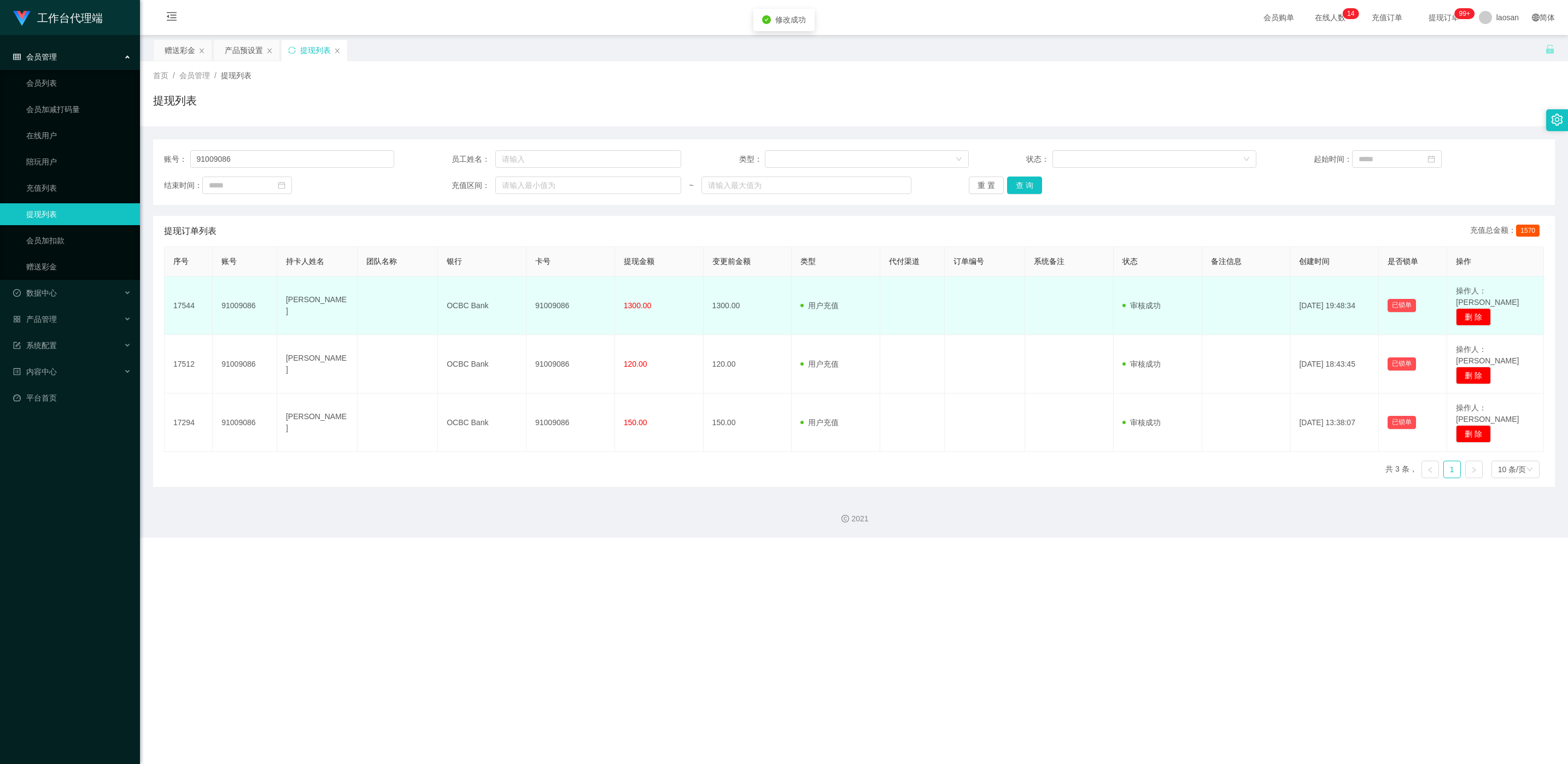
click at [524, 303] on td "91009086" at bounding box center [571, 306] width 89 height 59
copy td "91009086"
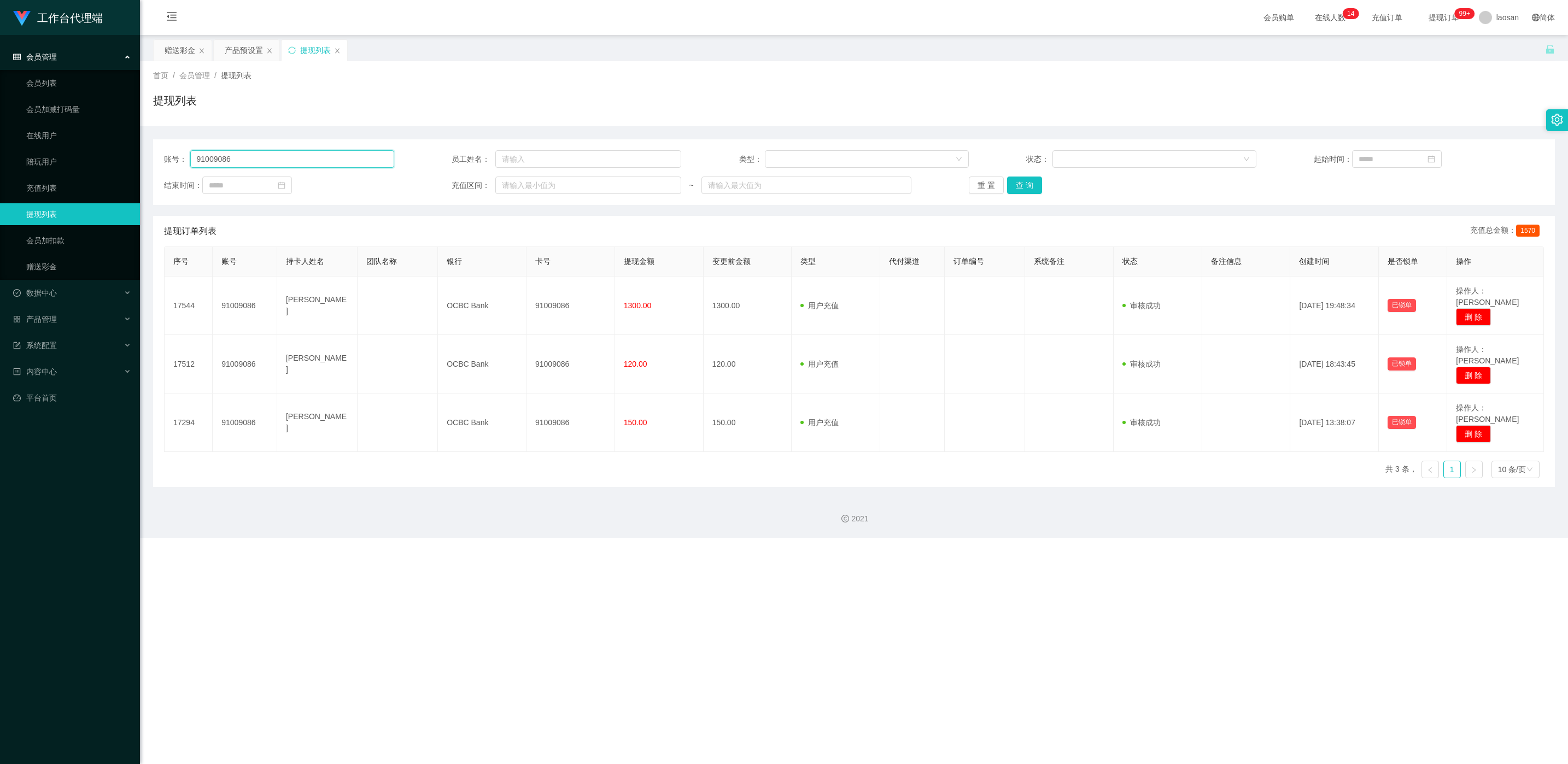
click at [330, 163] on input "91009086" at bounding box center [292, 159] width 204 height 18
paste input "L6377"
click at [524, 187] on button "查 询" at bounding box center [1024, 185] width 35 height 18
click at [524, 187] on div "重 置 查 询" at bounding box center [1083, 185] width 230 height 18
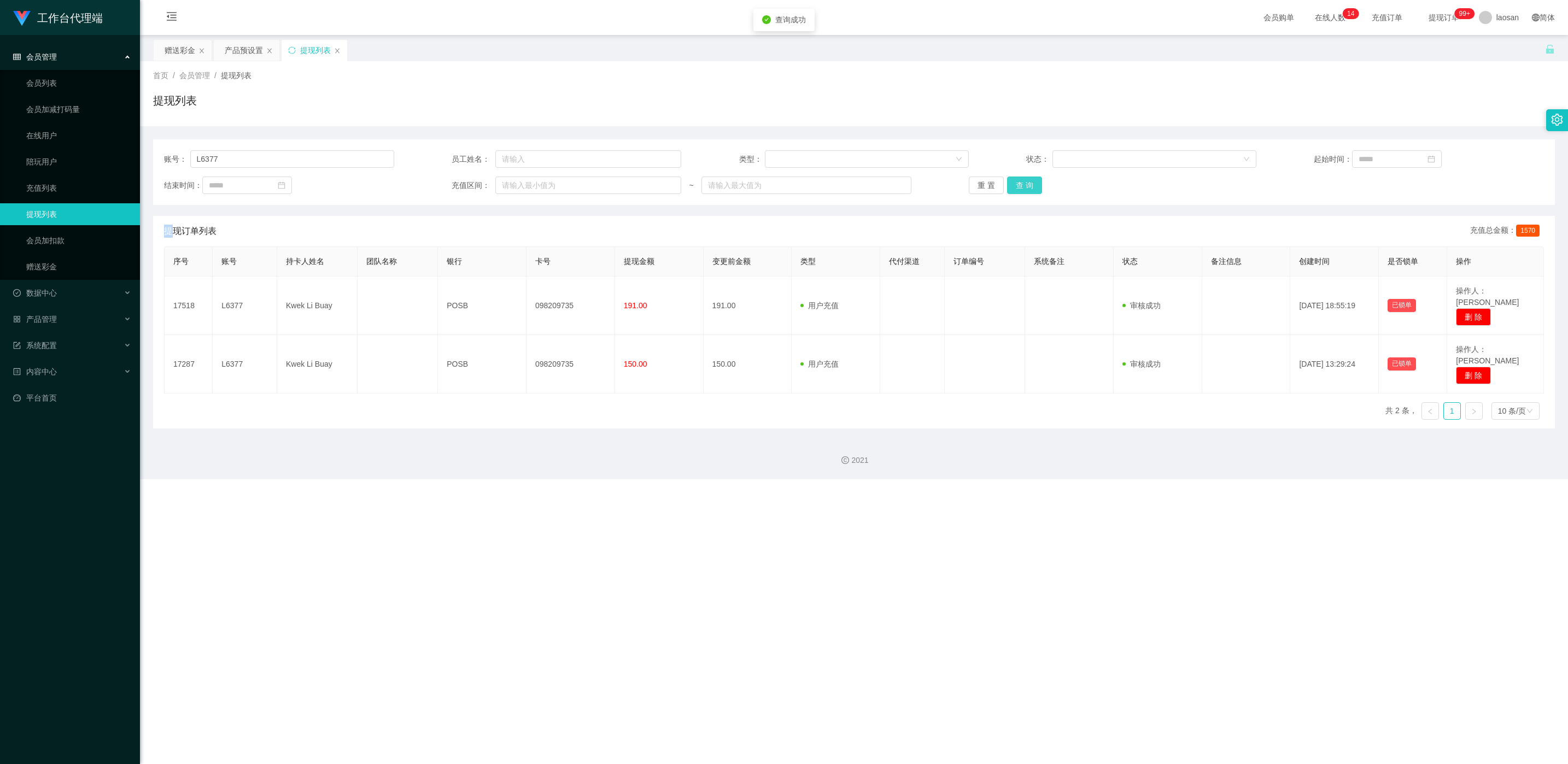
click at [524, 187] on button "查 询" at bounding box center [1024, 185] width 35 height 18
click at [524, 187] on div "重 置 查 询" at bounding box center [1083, 185] width 230 height 18
click at [524, 187] on button "查 询" at bounding box center [1024, 185] width 35 height 18
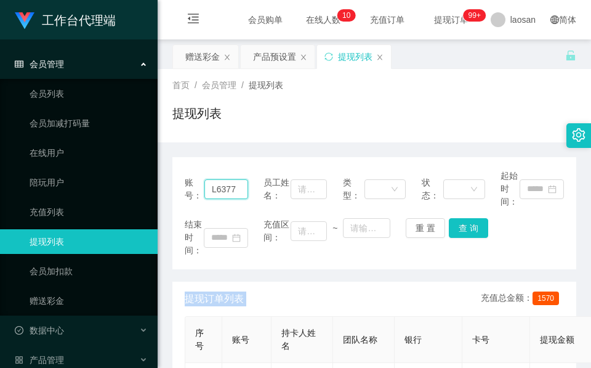
click at [227, 189] on input "L6377" at bounding box center [226, 189] width 44 height 20
paste input "9015855"
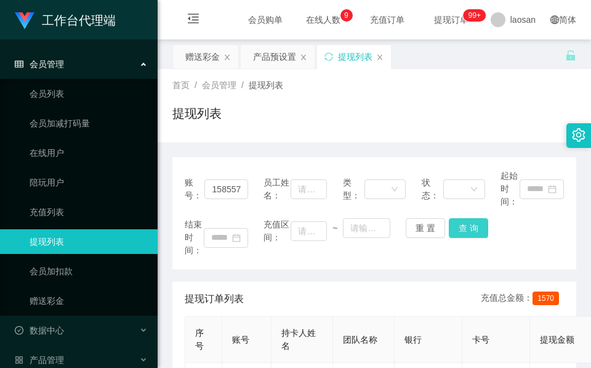
click at [471, 231] on button "查 询" at bounding box center [468, 228] width 39 height 20
click at [471, 231] on div "结束时间： 充值区间： ~ 重 置 查 询" at bounding box center [374, 237] width 379 height 39
drag, startPoint x: 293, startPoint y: 150, endPoint x: 313, endPoint y: 129, distance: 28.7
click at [296, 150] on div "账号： 90158557 员工姓名： 类型： 状态： 起始时间： 结束时间： 充值区间： ~ 重 置 查 询 提现订单列表 充值总金额： 1570 序号 账号…" at bounding box center [374, 351] width 404 height 418
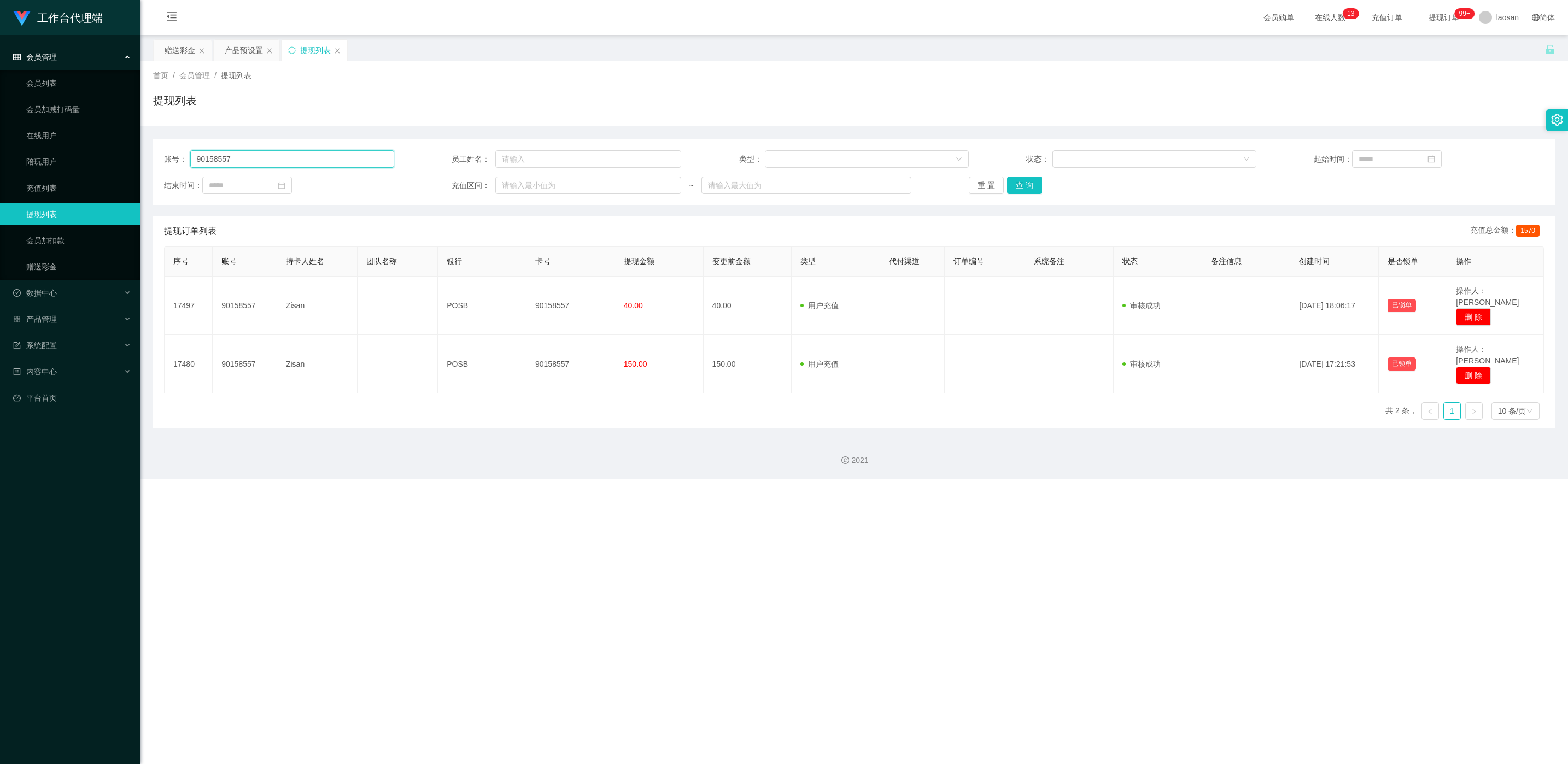
click at [287, 158] on input "90158557" at bounding box center [292, 159] width 204 height 18
paste input "L637"
click at [524, 185] on button "查 询" at bounding box center [1024, 185] width 35 height 18
click at [524, 185] on div "重 置 查 询" at bounding box center [1083, 185] width 230 height 18
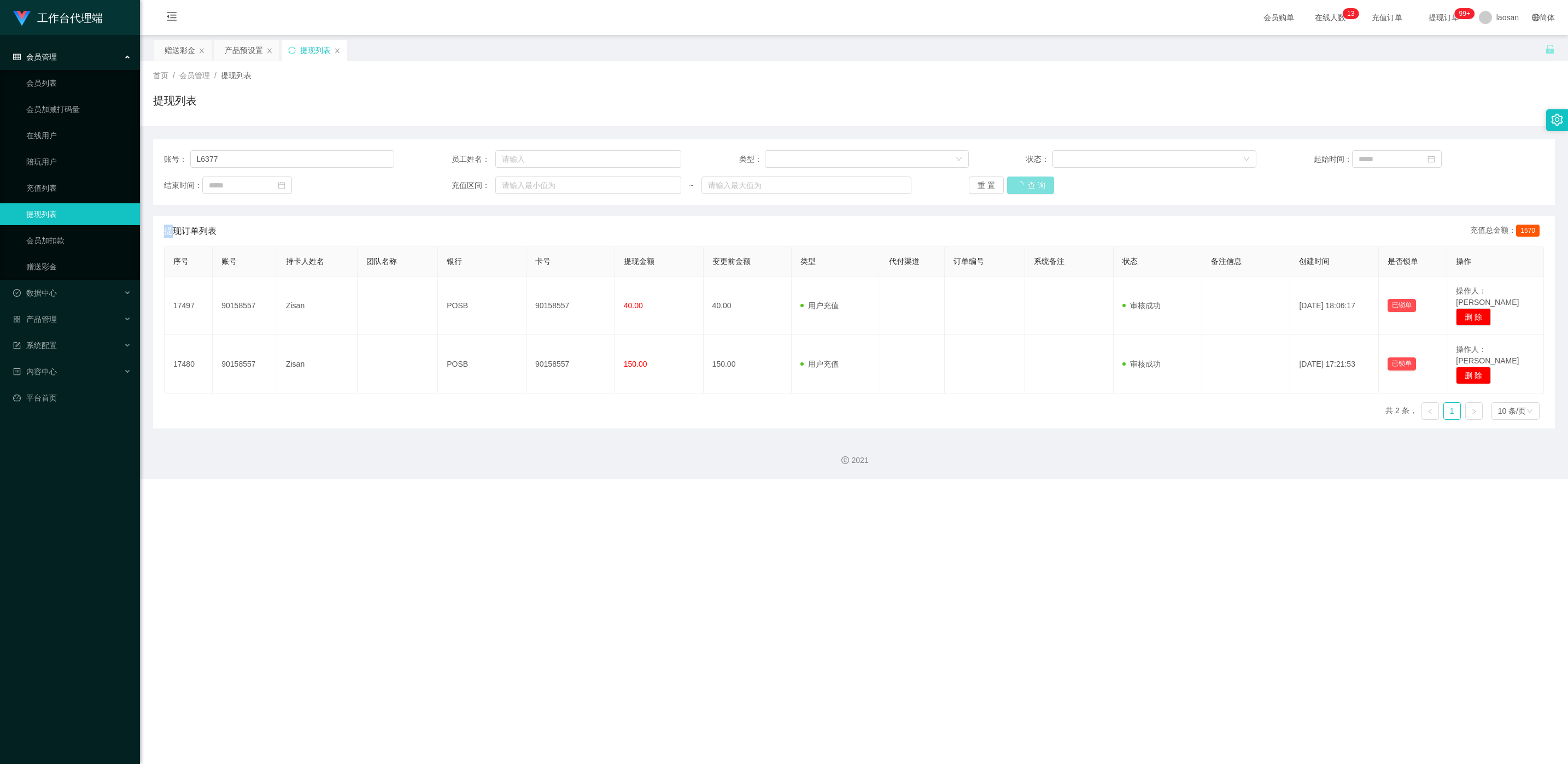
click at [524, 185] on button "查 询" at bounding box center [1030, 185] width 47 height 18
click at [524, 185] on div "重 置 查 询" at bounding box center [1083, 185] width 230 height 18
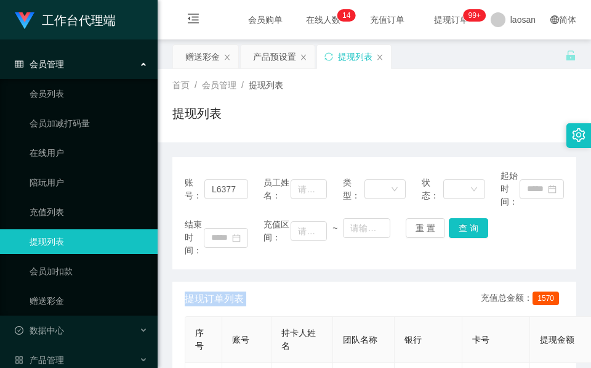
click at [306, 143] on div "账号： L6377 员工姓名： 类型： 状态： 起始时间： 结束时间： 充值区间： ~ 重 置 查 询 提现订单列表 充值总金额： 1570 序号 账号 持卡…" at bounding box center [374, 351] width 404 height 418
click at [221, 180] on input "L6377" at bounding box center [226, 189] width 44 height 20
click at [464, 224] on button "查 询" at bounding box center [468, 228] width 39 height 20
click at [464, 224] on div "结束时间： 充值区间： ~ 重 置 查 询" at bounding box center [374, 237] width 379 height 39
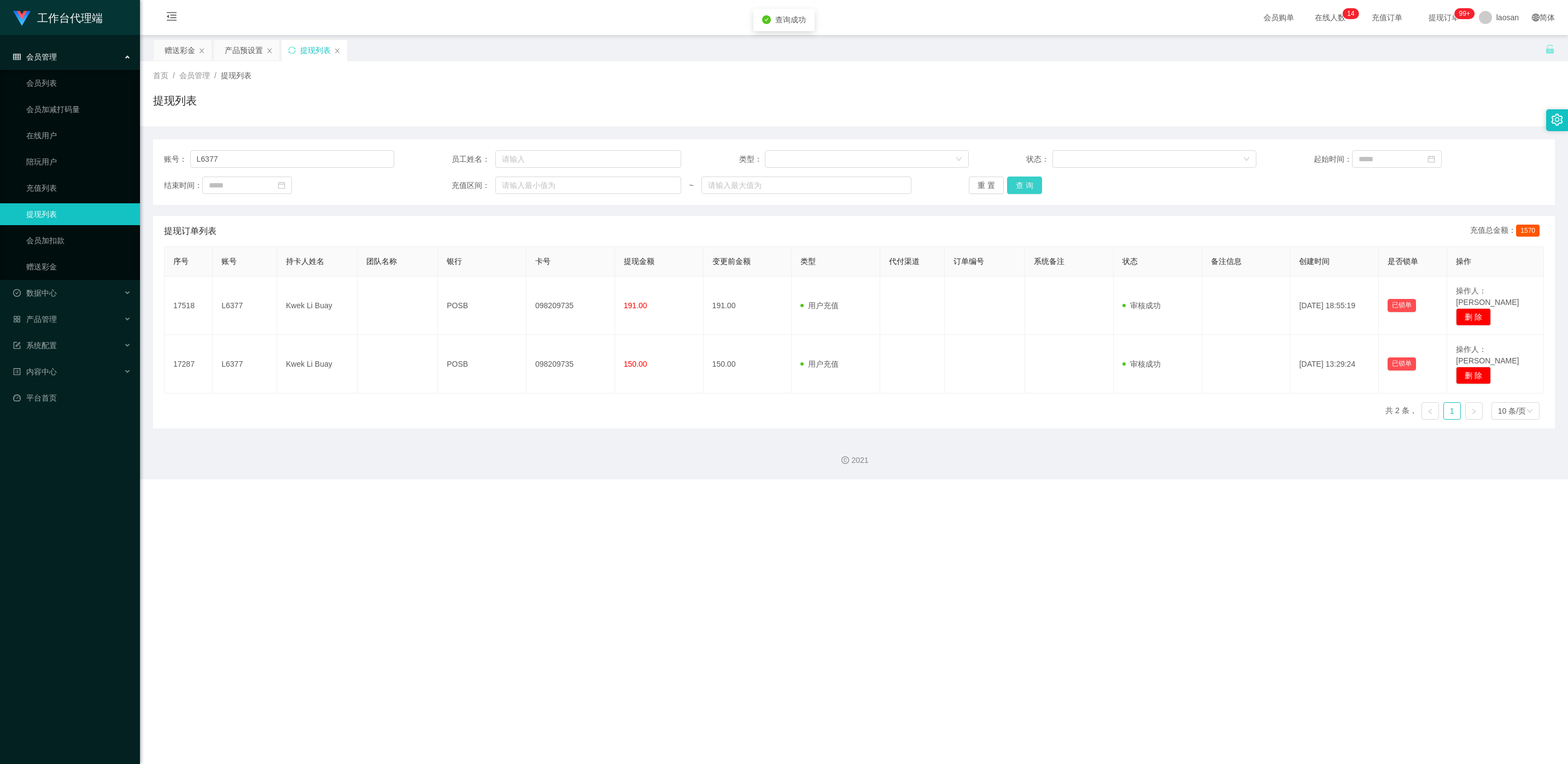
click at [524, 185] on button "查 询" at bounding box center [1024, 185] width 35 height 18
click at [524, 185] on div "重 置 查 询" at bounding box center [1083, 185] width 230 height 18
click at [524, 185] on button "查 询" at bounding box center [1030, 185] width 47 height 18
click at [524, 185] on div "重 置 查 询" at bounding box center [1083, 185] width 230 height 18
click at [524, 185] on button "查 询" at bounding box center [1030, 185] width 47 height 18
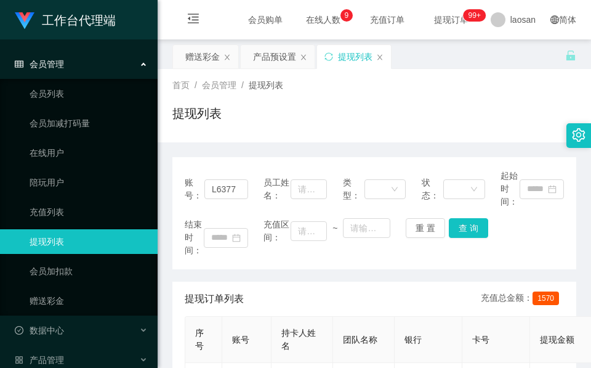
drag, startPoint x: 377, startPoint y: 153, endPoint x: 415, endPoint y: 122, distance: 49.0
click at [381, 148] on div "账号： L6377 员工姓名： 类型： 状态： 起始时间： 结束时间： 充值区间： ~ 重 置 查 询 提现订单列表 充值总金额： 1570 序号 账号 持卡…" at bounding box center [374, 351] width 404 height 418
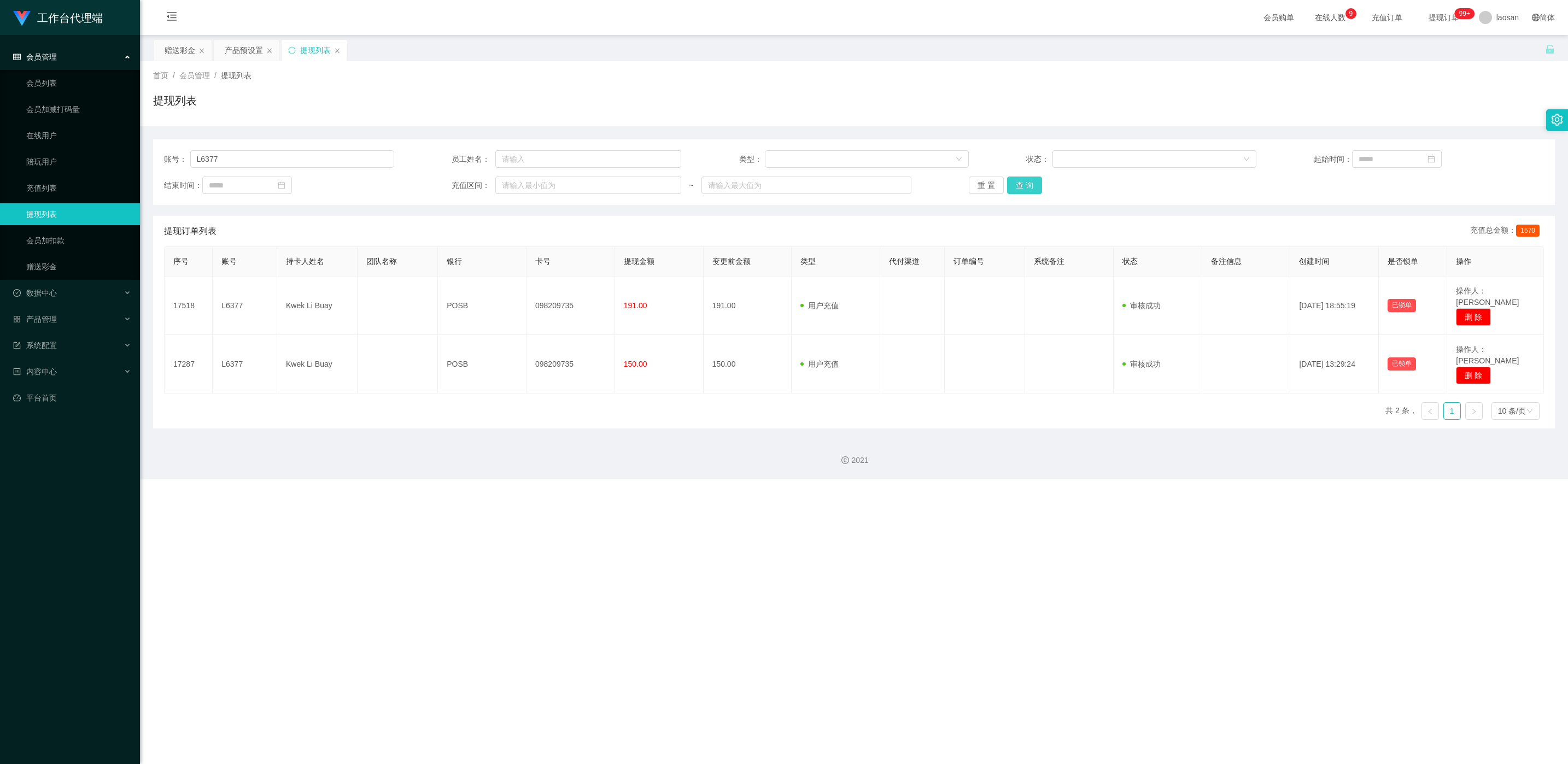
click at [524, 185] on button "查 询" at bounding box center [1024, 185] width 35 height 18
click at [524, 185] on div "重 置 查 询" at bounding box center [1083, 185] width 230 height 18
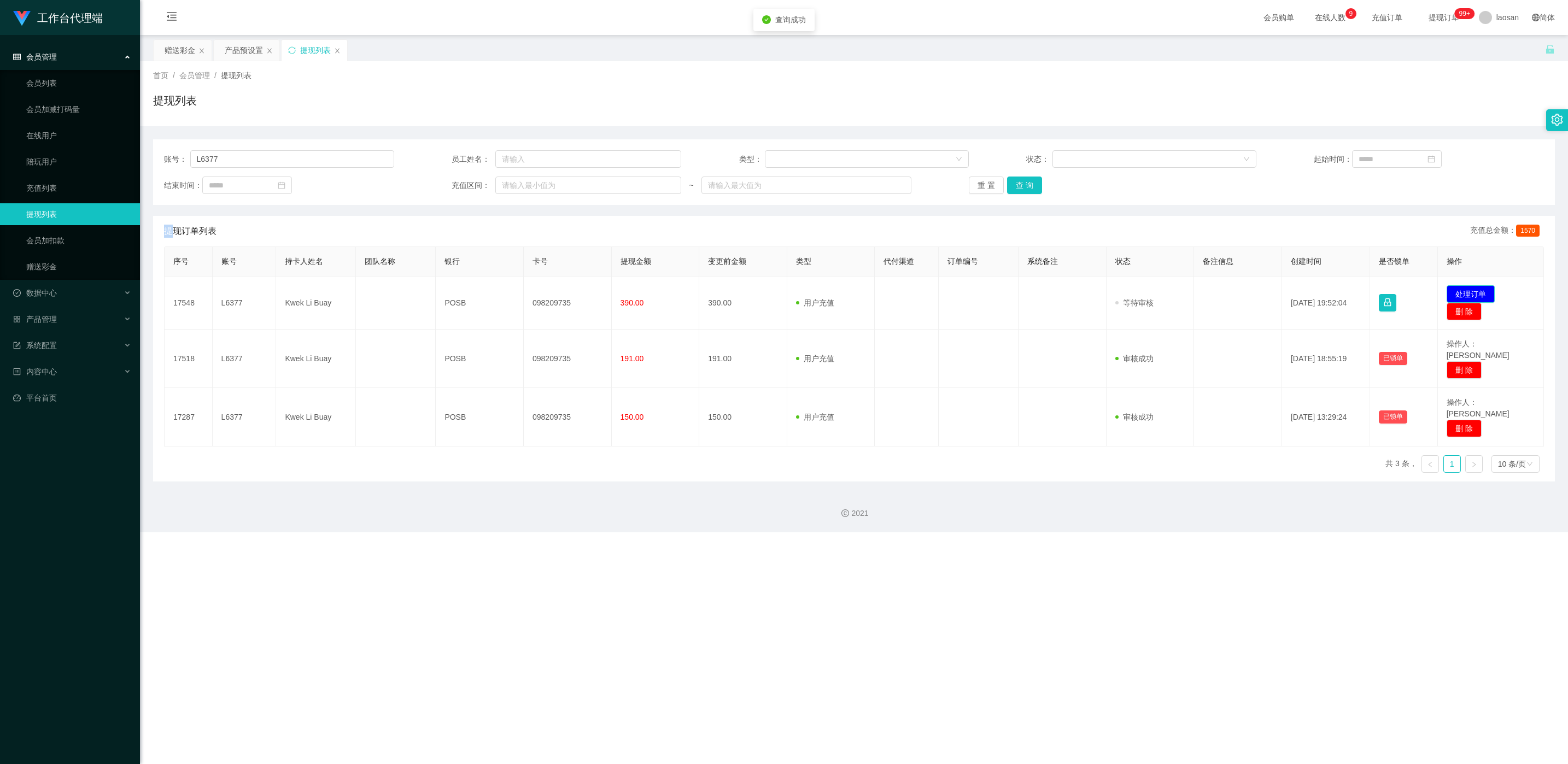
click at [524, 288] on button "处理订单" at bounding box center [1470, 295] width 48 height 18
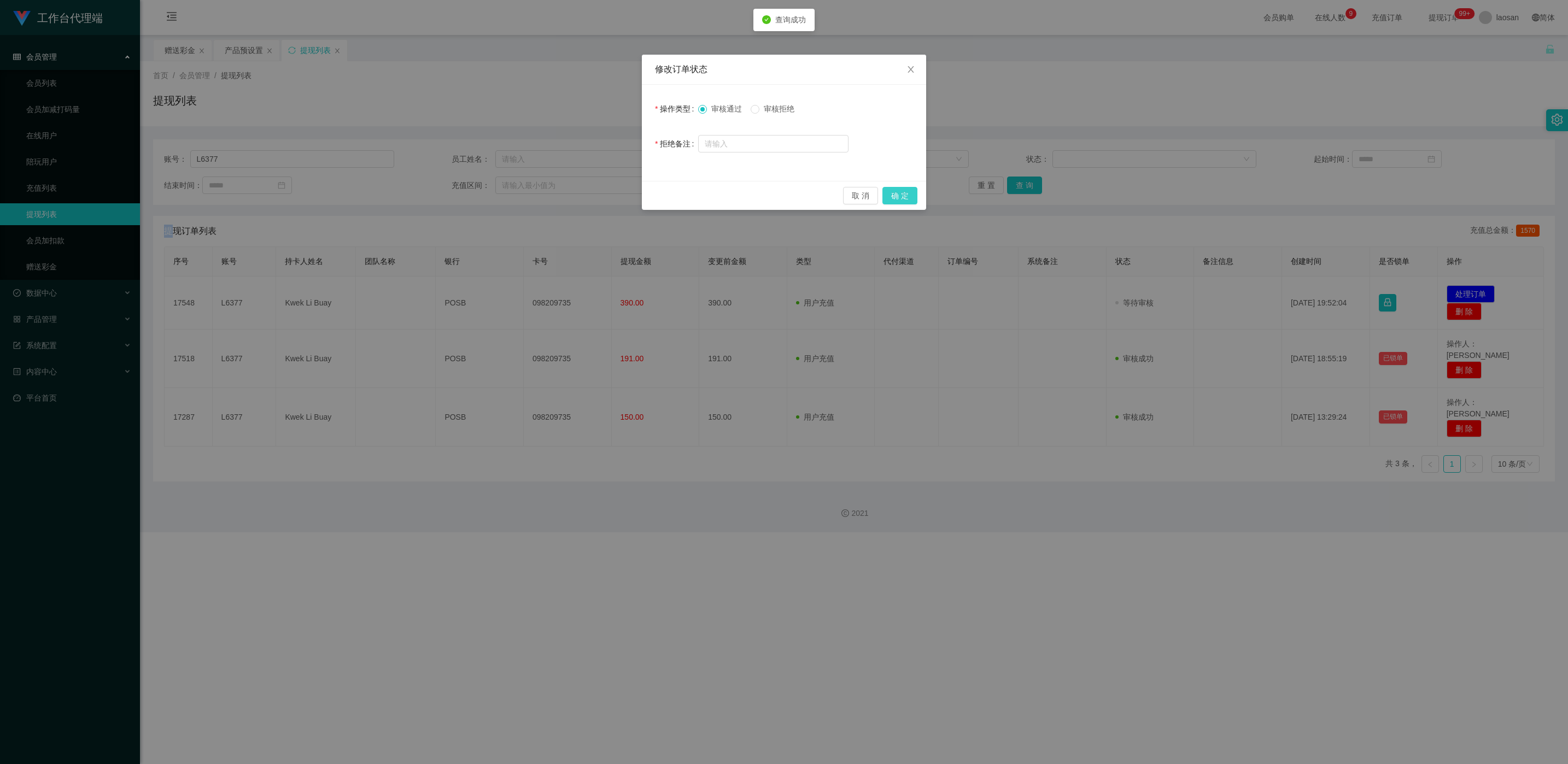
click at [524, 194] on button "确 定" at bounding box center [899, 196] width 35 height 18
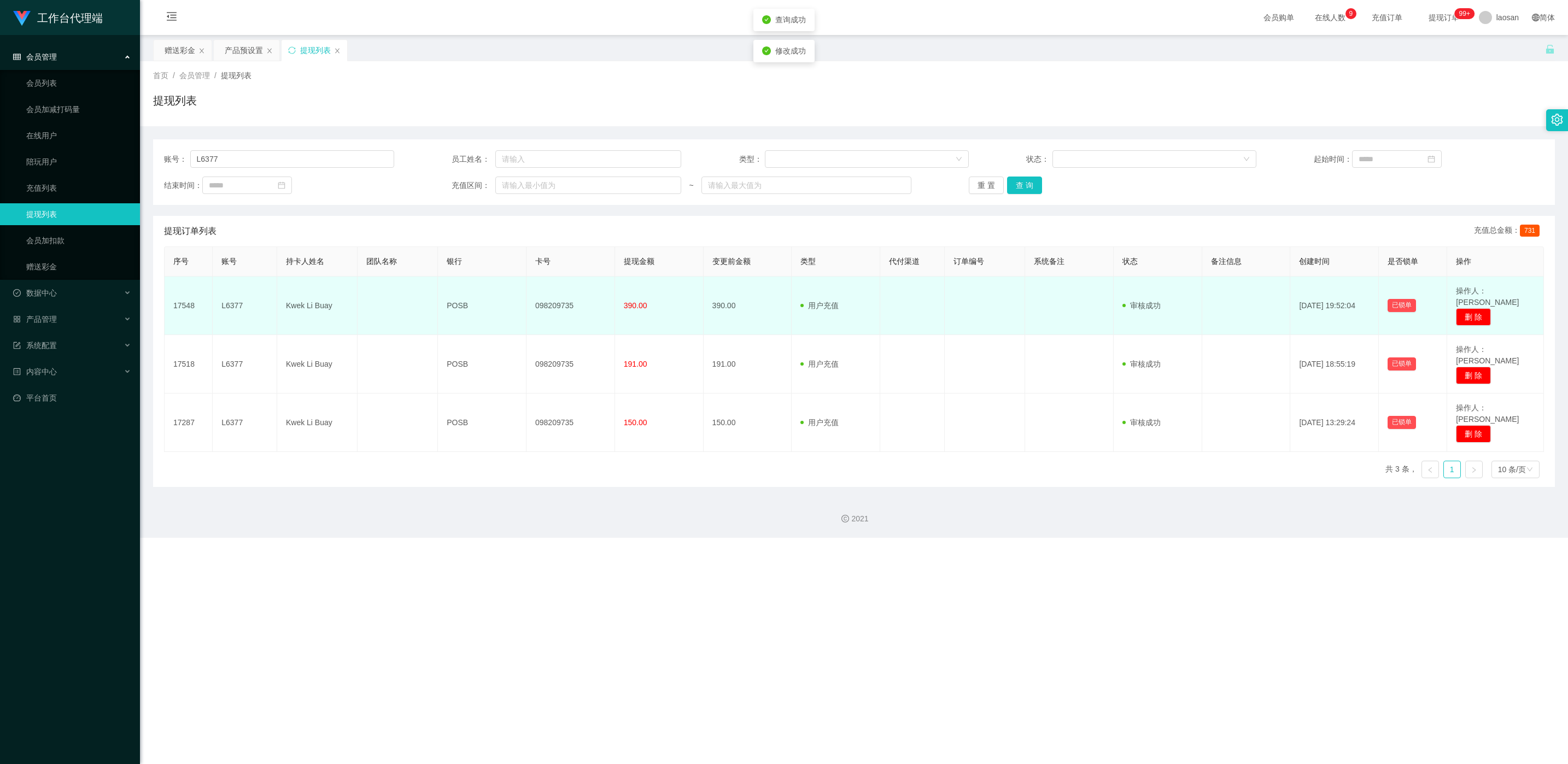
click at [524, 301] on td "098209735" at bounding box center [571, 306] width 89 height 59
copy td "098209735"
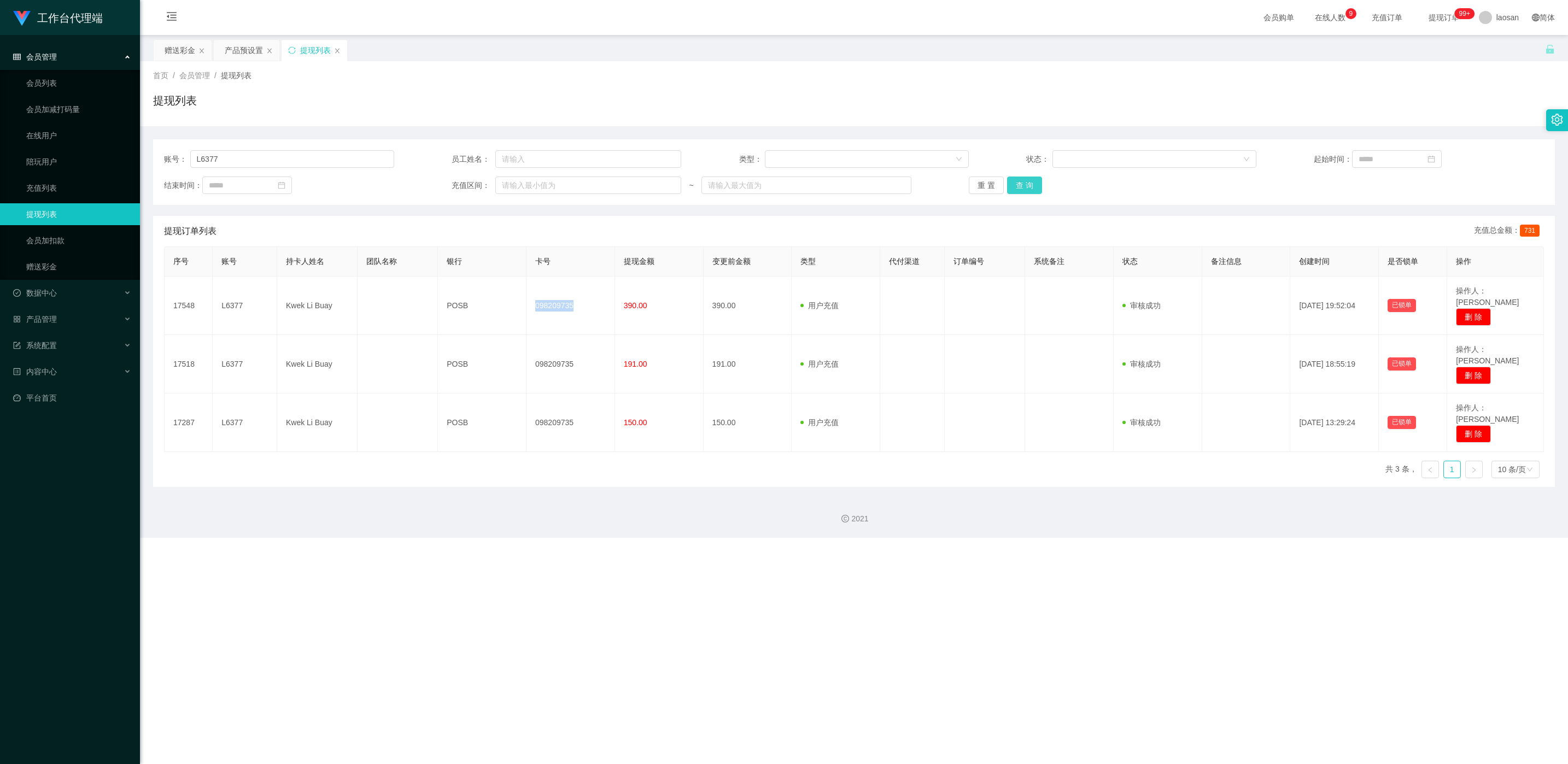
click at [524, 185] on button "查 询" at bounding box center [1024, 185] width 35 height 18
click at [524, 185] on div "重 置 查 询" at bounding box center [1083, 185] width 230 height 18
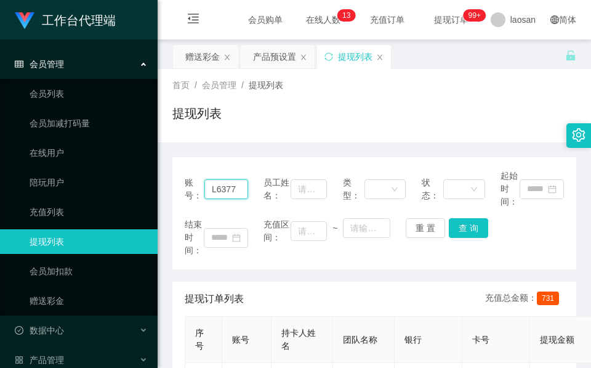
click at [227, 195] on input "L6377" at bounding box center [226, 189] width 44 height 20
paste input "9015855"
type input "90158557"
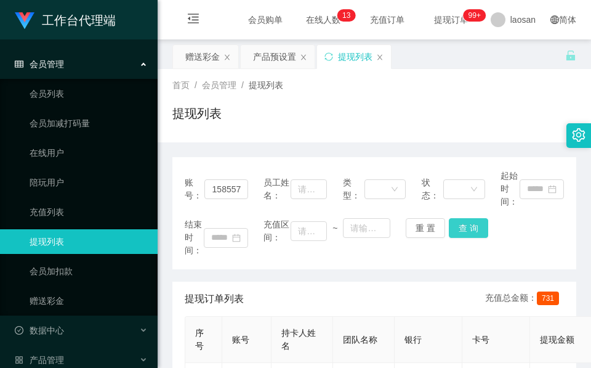
click at [468, 222] on button "查 询" at bounding box center [468, 228] width 39 height 20
click at [468, 222] on div "结束时间： 充值区间： ~ 重 置 查 询" at bounding box center [374, 237] width 379 height 39
click at [463, 225] on button "查 询" at bounding box center [468, 228] width 39 height 20
click at [463, 225] on div "结束时间： 充值区间： ~ 重 置 查 询" at bounding box center [374, 237] width 379 height 39
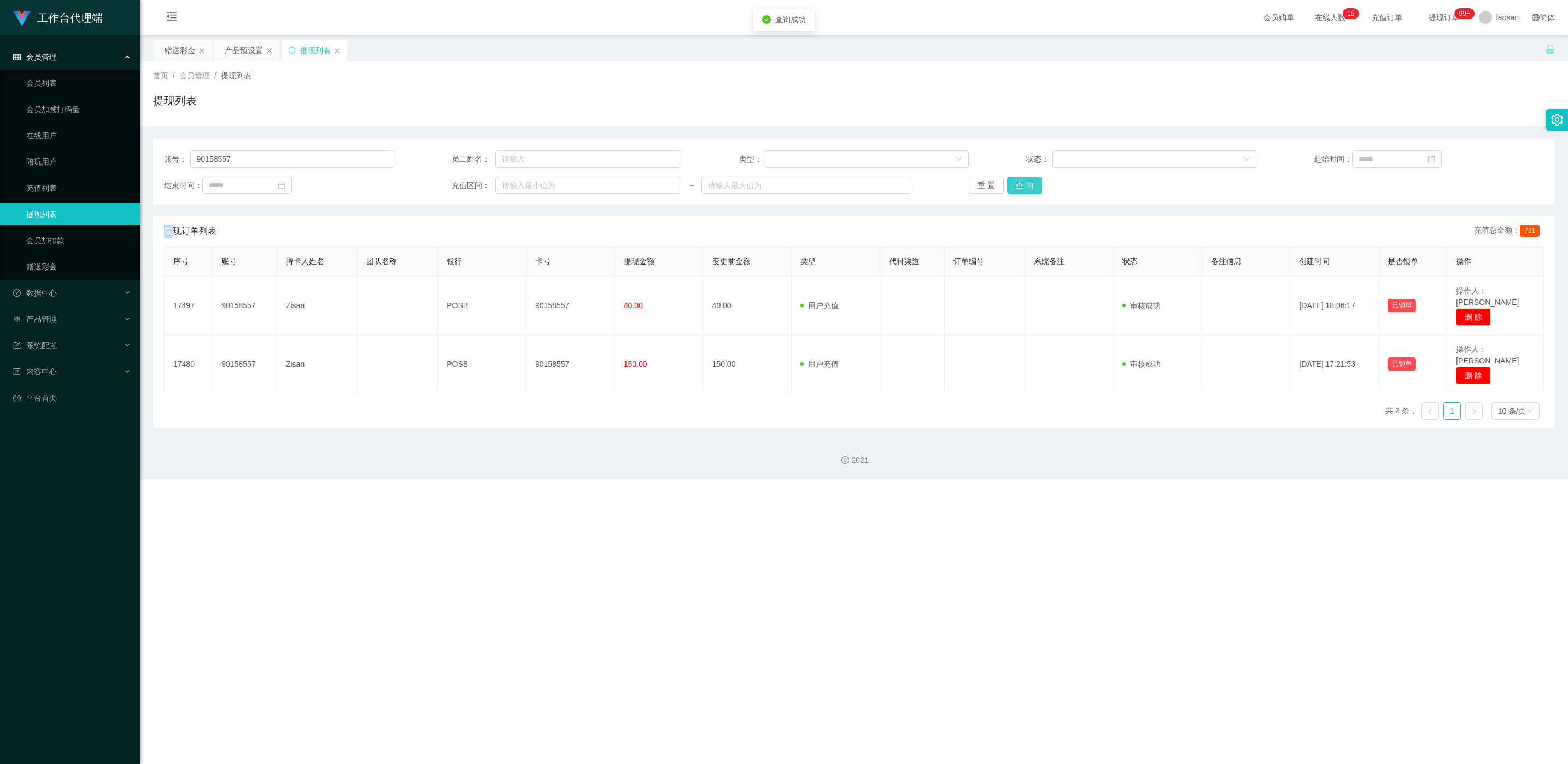
click at [524, 179] on button "查 询" at bounding box center [1024, 185] width 35 height 18
click at [524, 182] on div "重 置 查 询" at bounding box center [1083, 185] width 230 height 18
click at [524, 182] on button "查 询" at bounding box center [1030, 185] width 47 height 18
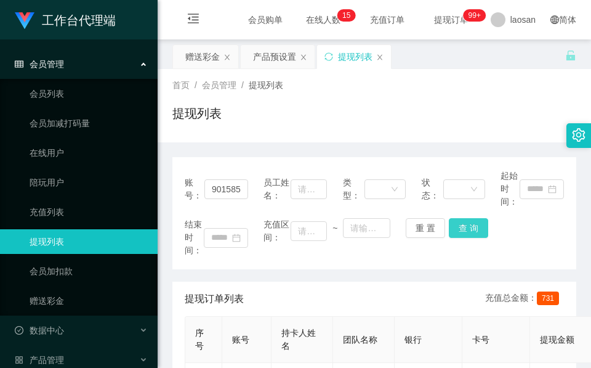
click at [468, 231] on button "查 询" at bounding box center [468, 228] width 39 height 20
click at [468, 231] on div "结束时间： 充值区间： ~ 重 置 查 询" at bounding box center [374, 237] width 379 height 39
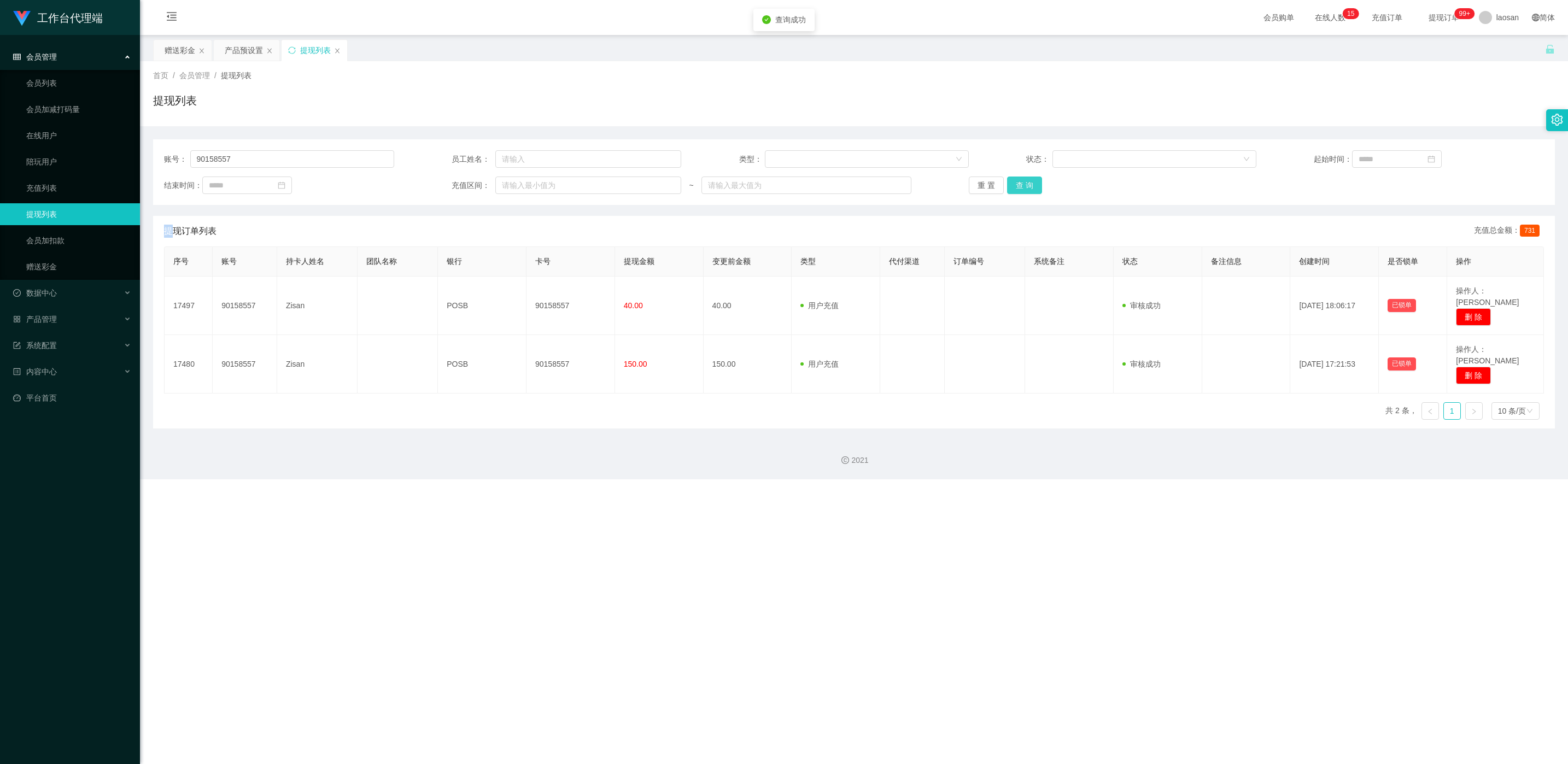
click at [524, 185] on button "查 询" at bounding box center [1024, 185] width 35 height 18
click at [524, 185] on div "重 置 查 询" at bounding box center [1083, 185] width 230 height 18
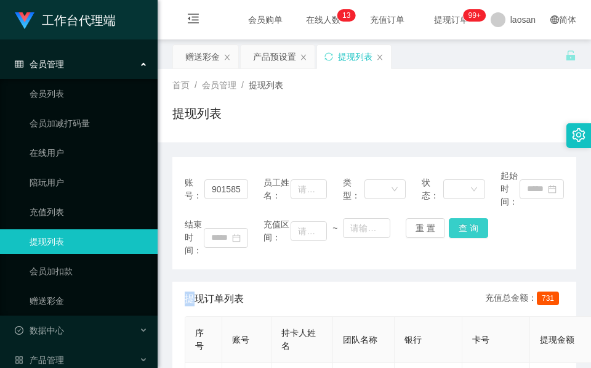
click at [472, 222] on button "查 询" at bounding box center [468, 228] width 39 height 20
click at [472, 222] on div "结束时间： 充值区间： ~ 重 置 查 询" at bounding box center [374, 237] width 379 height 39
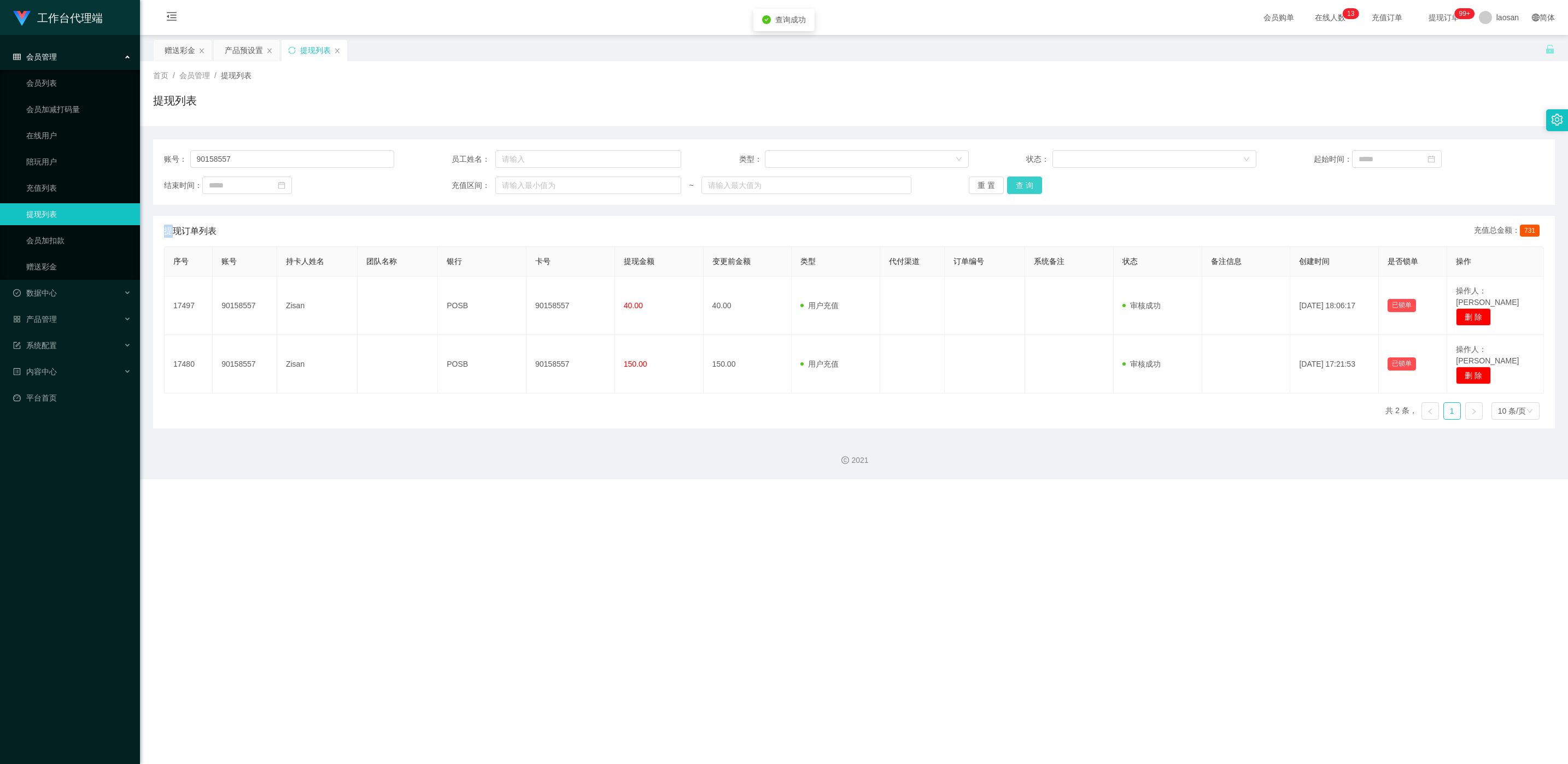
click at [524, 185] on button "查 询" at bounding box center [1024, 185] width 35 height 18
click at [524, 185] on div "重 置 查 询" at bounding box center [1083, 185] width 230 height 18
click at [524, 185] on button "查 询" at bounding box center [1030, 185] width 47 height 18
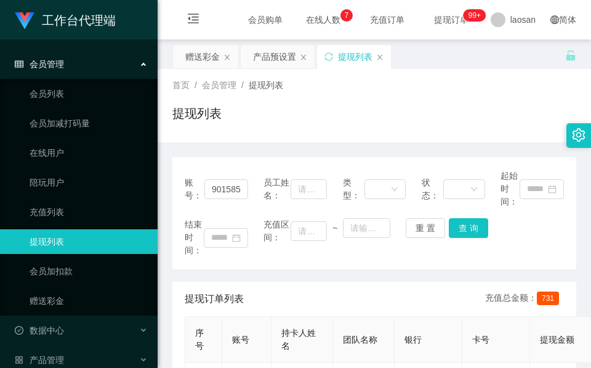
click at [422, 122] on div "提现列表" at bounding box center [374, 118] width 404 height 28
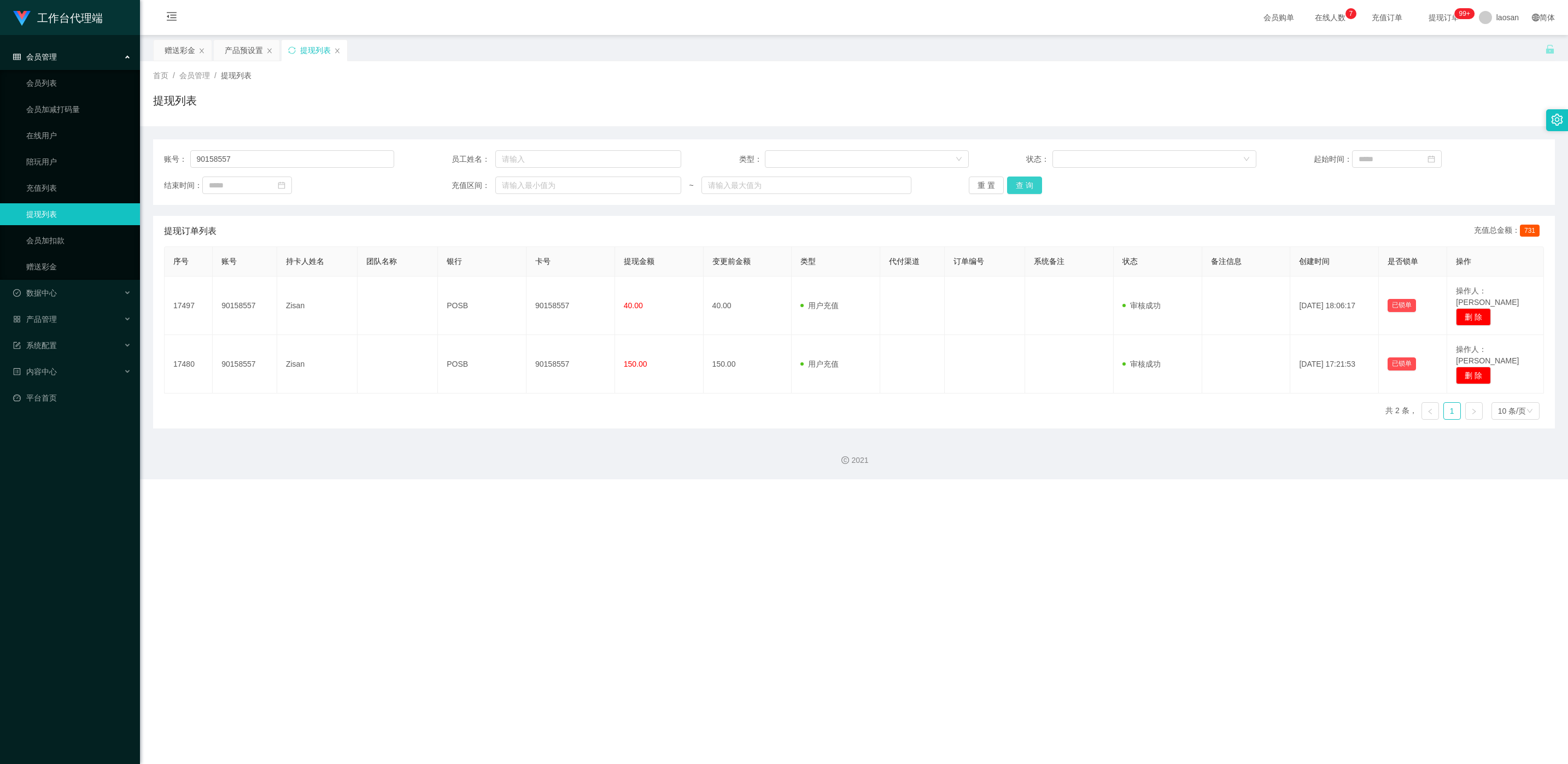
click at [524, 192] on button "查 询" at bounding box center [1024, 185] width 35 height 18
click at [524, 192] on div "重 置 查 询" at bounding box center [1083, 185] width 230 height 18
click at [524, 192] on button "查 询" at bounding box center [1024, 185] width 35 height 18
click at [524, 192] on div "重 置 查 询" at bounding box center [1083, 185] width 230 height 18
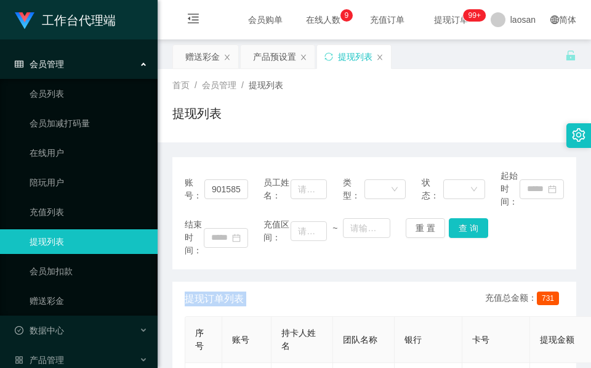
click at [414, 119] on div "提现列表" at bounding box center [374, 118] width 404 height 28
click at [449, 224] on button "查 询" at bounding box center [468, 228] width 39 height 20
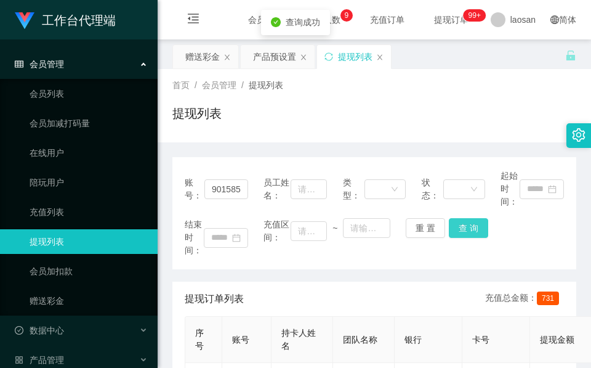
click at [456, 221] on button "查 询" at bounding box center [468, 228] width 39 height 20
click at [456, 221] on div "重 置 查 询" at bounding box center [437, 228] width 63 height 20
click at [456, 221] on button "查 询" at bounding box center [468, 228] width 39 height 20
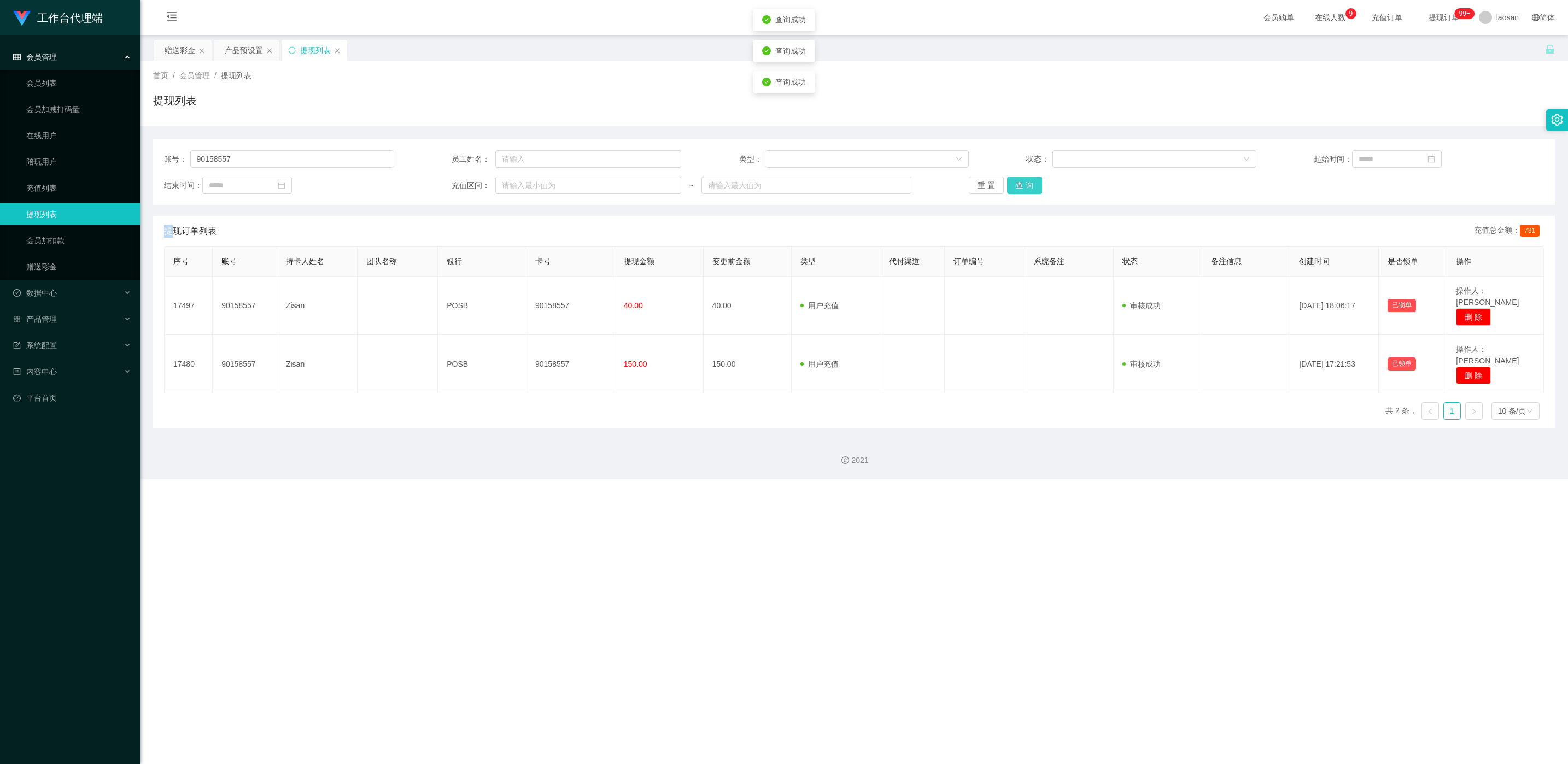
click at [524, 189] on button "查 询" at bounding box center [1024, 185] width 35 height 18
click at [524, 189] on div "重 置 查 询" at bounding box center [1083, 185] width 230 height 18
drag, startPoint x: 1020, startPoint y: 189, endPoint x: 1336, endPoint y: 53, distance: 344.0
click at [524, 187] on button "查 询" at bounding box center [1024, 185] width 35 height 18
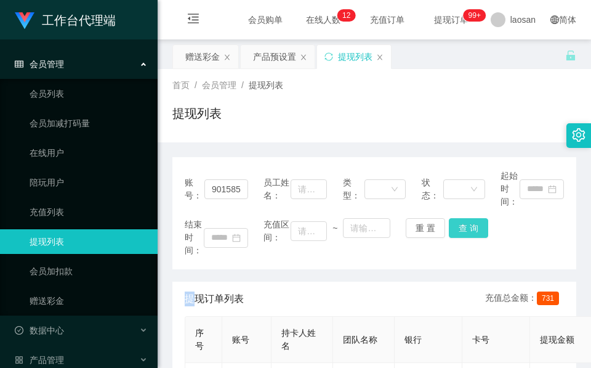
click at [462, 227] on button "查 询" at bounding box center [468, 228] width 39 height 20
click at [462, 227] on div "重 置 查 询" at bounding box center [437, 228] width 63 height 20
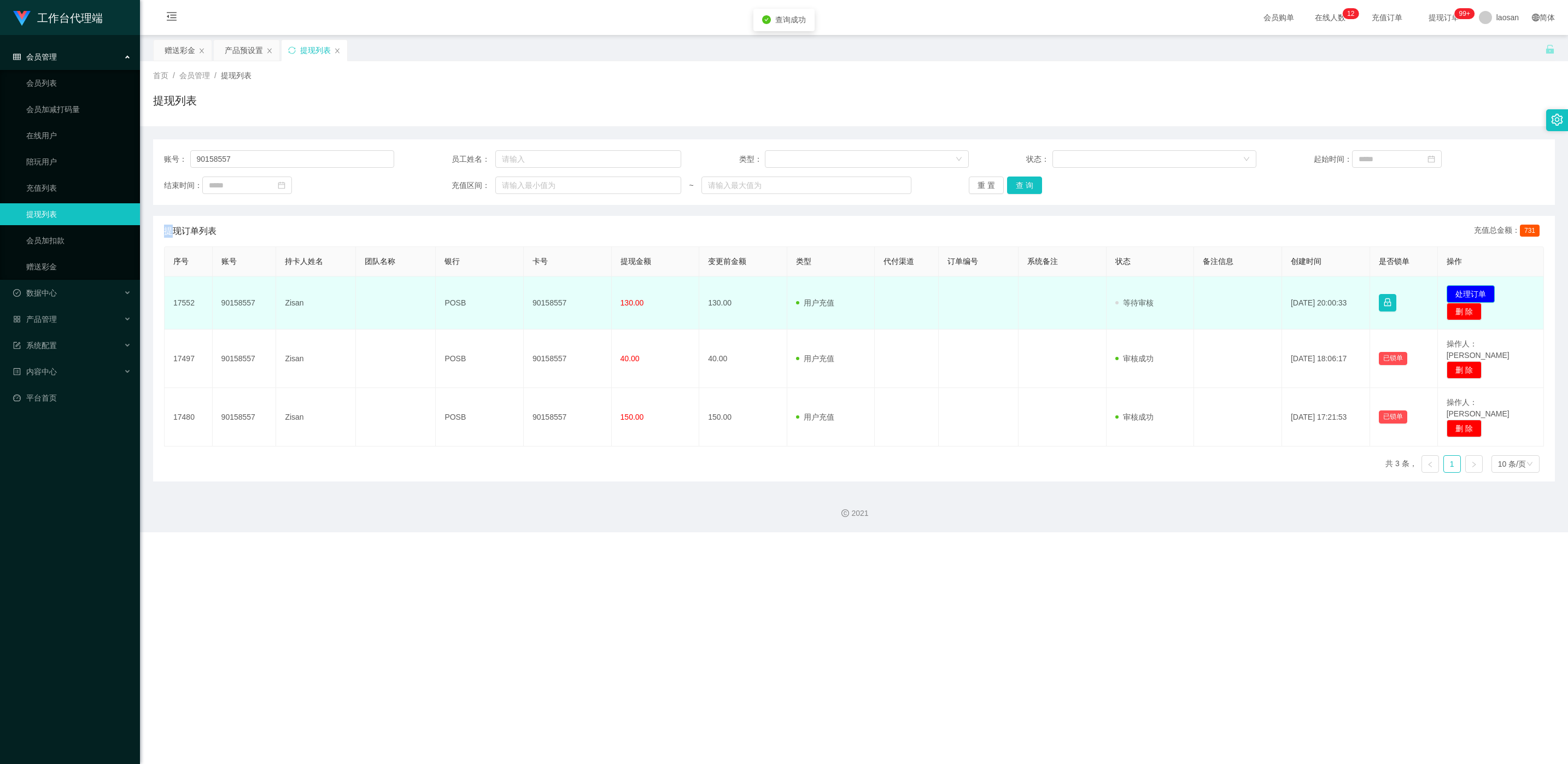
click at [524, 288] on button "处理订单" at bounding box center [1470, 295] width 48 height 18
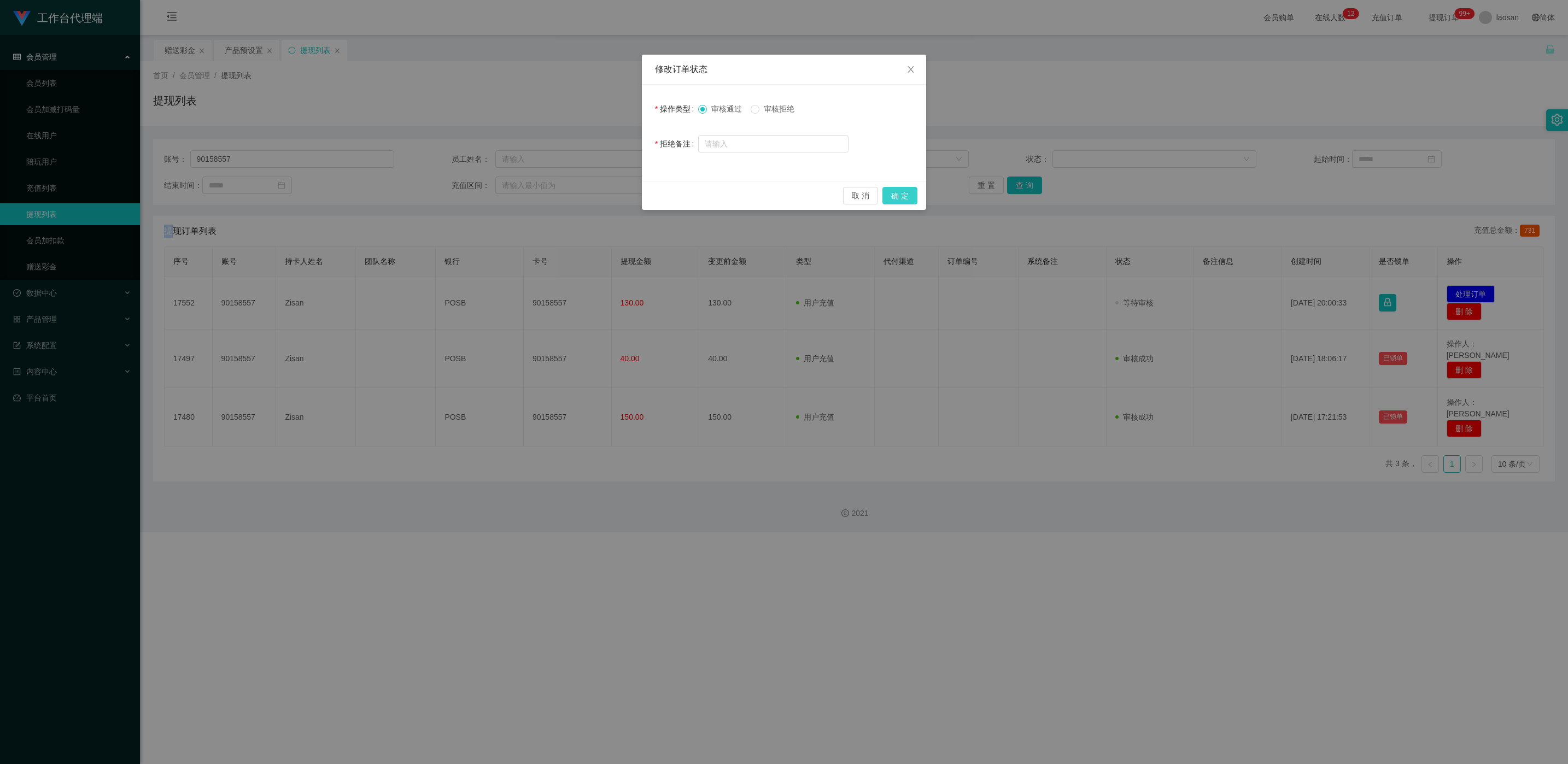
click at [524, 200] on button "确 定" at bounding box center [899, 196] width 35 height 18
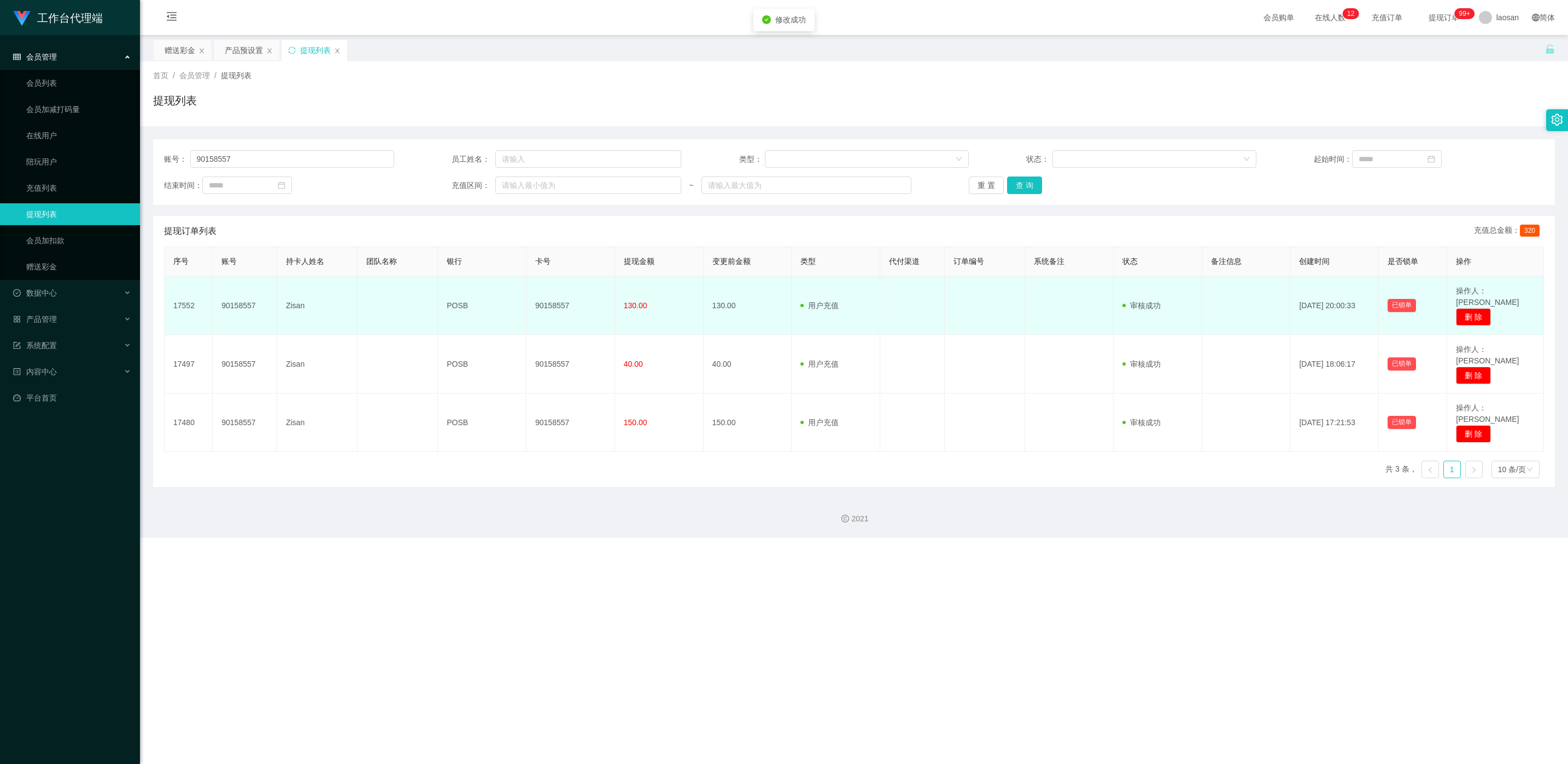
click at [524, 293] on td "90158557" at bounding box center [571, 306] width 89 height 59
copy td "90158557"
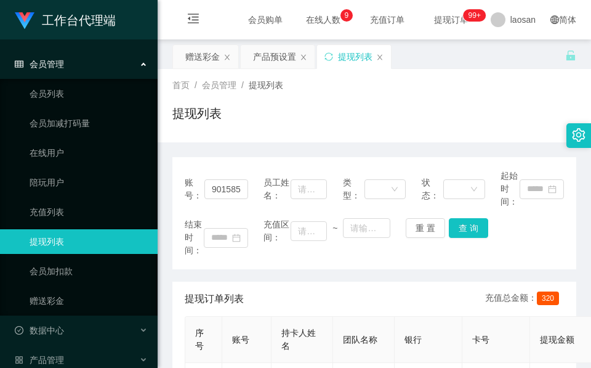
click at [378, 337] on th "团队名称" at bounding box center [364, 340] width 62 height 46
click at [250, 124] on div "提现列表" at bounding box center [374, 118] width 404 height 28
click at [278, 58] on div "产品预设置" at bounding box center [274, 56] width 43 height 23
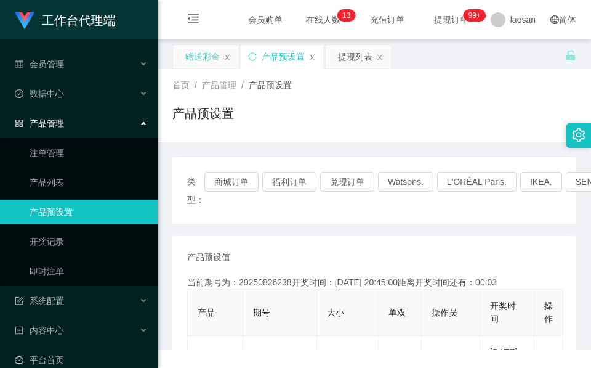
click at [200, 52] on div "赠送彩金" at bounding box center [202, 56] width 34 height 23
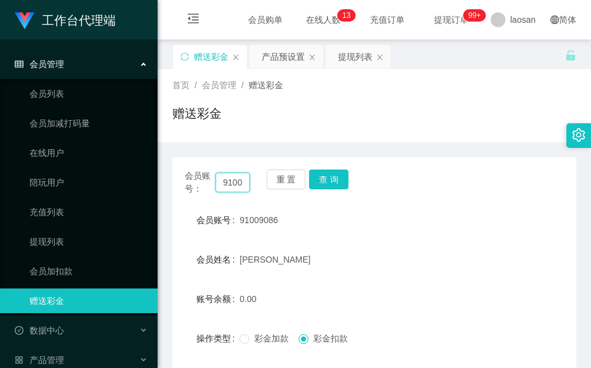
click at [226, 178] on input "91009086" at bounding box center [233, 182] width 34 height 20
paste input "0158557"
type input "90158557"
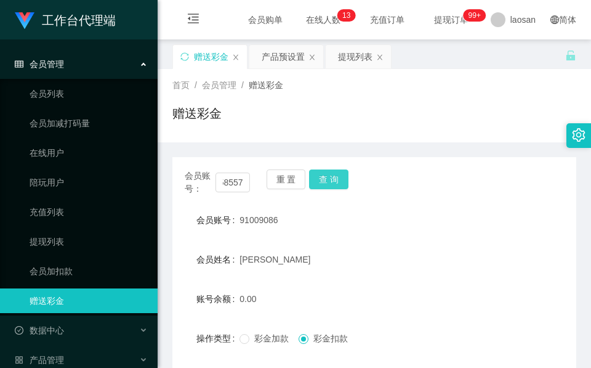
click at [322, 179] on button "查 询" at bounding box center [328, 179] width 39 height 20
click at [322, 179] on div "重 置 查 询" at bounding box center [299, 182] width 65 height 26
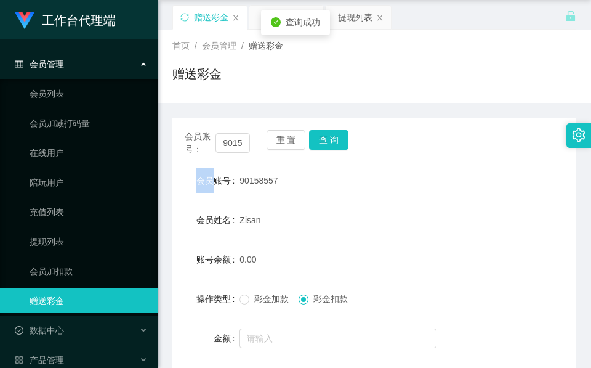
scroll to position [92, 0]
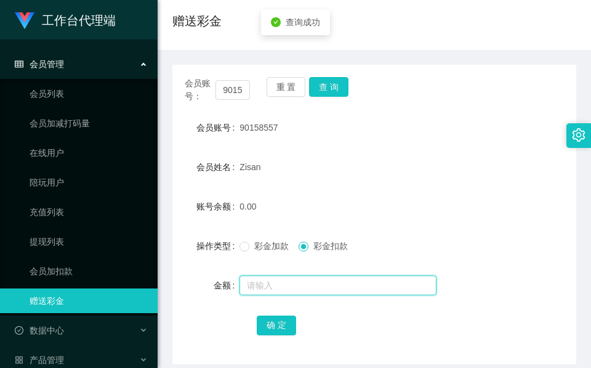
click at [307, 283] on input "text" at bounding box center [338, 285] width 197 height 20
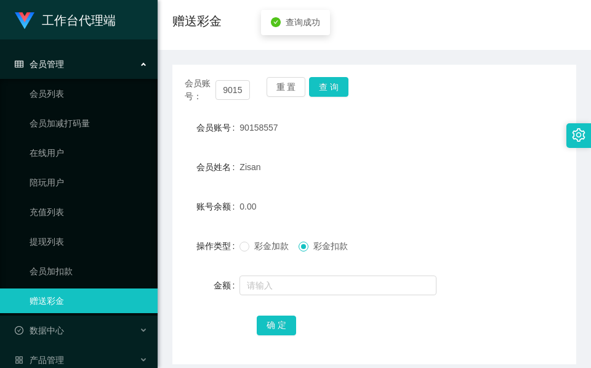
click at [250, 250] on span "彩金加款" at bounding box center [271, 246] width 44 height 10
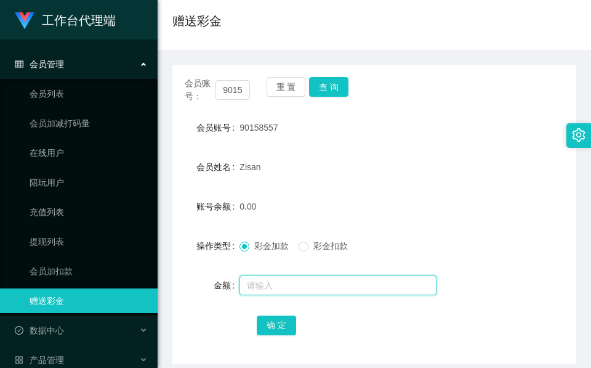
click at [248, 281] on input "text" at bounding box center [338, 285] width 197 height 20
type input "62"
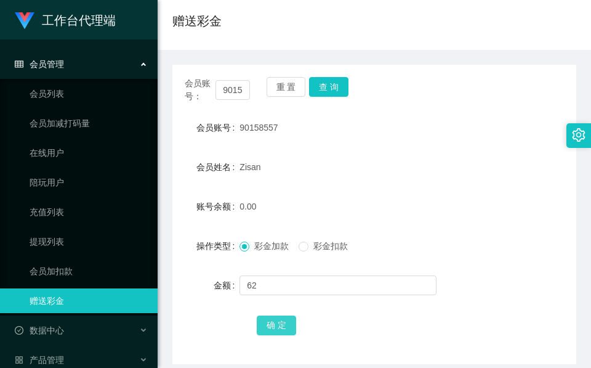
click at [288, 324] on button "确 定" at bounding box center [276, 325] width 39 height 20
click at [288, 324] on span "确 定" at bounding box center [276, 325] width 39 height 10
click at [242, 89] on input "90158557" at bounding box center [233, 90] width 34 height 20
paste input "L637"
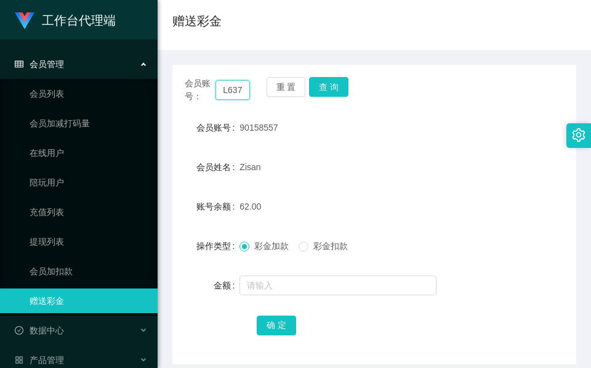
scroll to position [0, 4]
type input "L6377"
click at [314, 82] on button "查 询" at bounding box center [328, 87] width 39 height 20
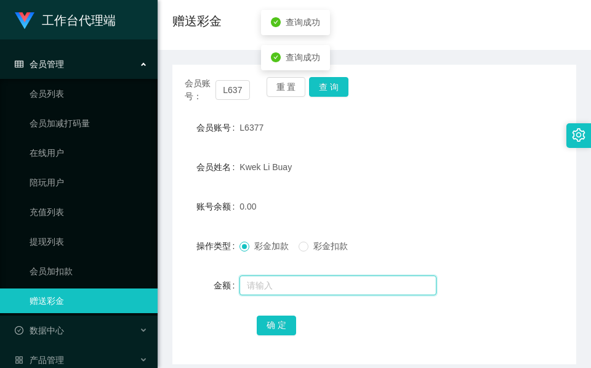
click at [330, 280] on input "text" at bounding box center [338, 285] width 197 height 20
type input "46"
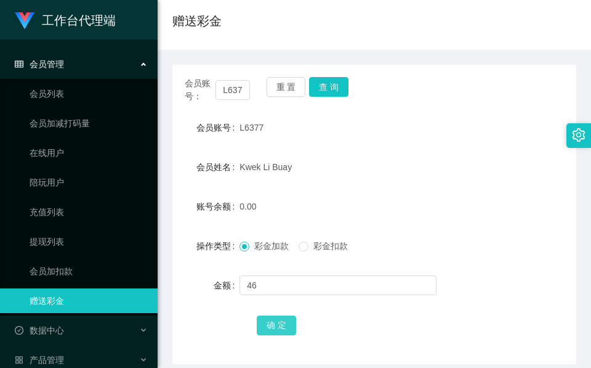
click at [283, 322] on button "确 定" at bounding box center [276, 325] width 39 height 20
click at [224, 87] on input "L6377" at bounding box center [233, 90] width 34 height 20
paste input "91009086"
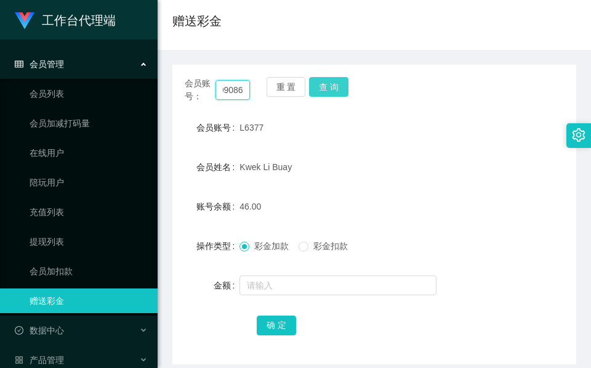
type input "91009086"
click at [330, 87] on button "查 询" at bounding box center [328, 87] width 39 height 20
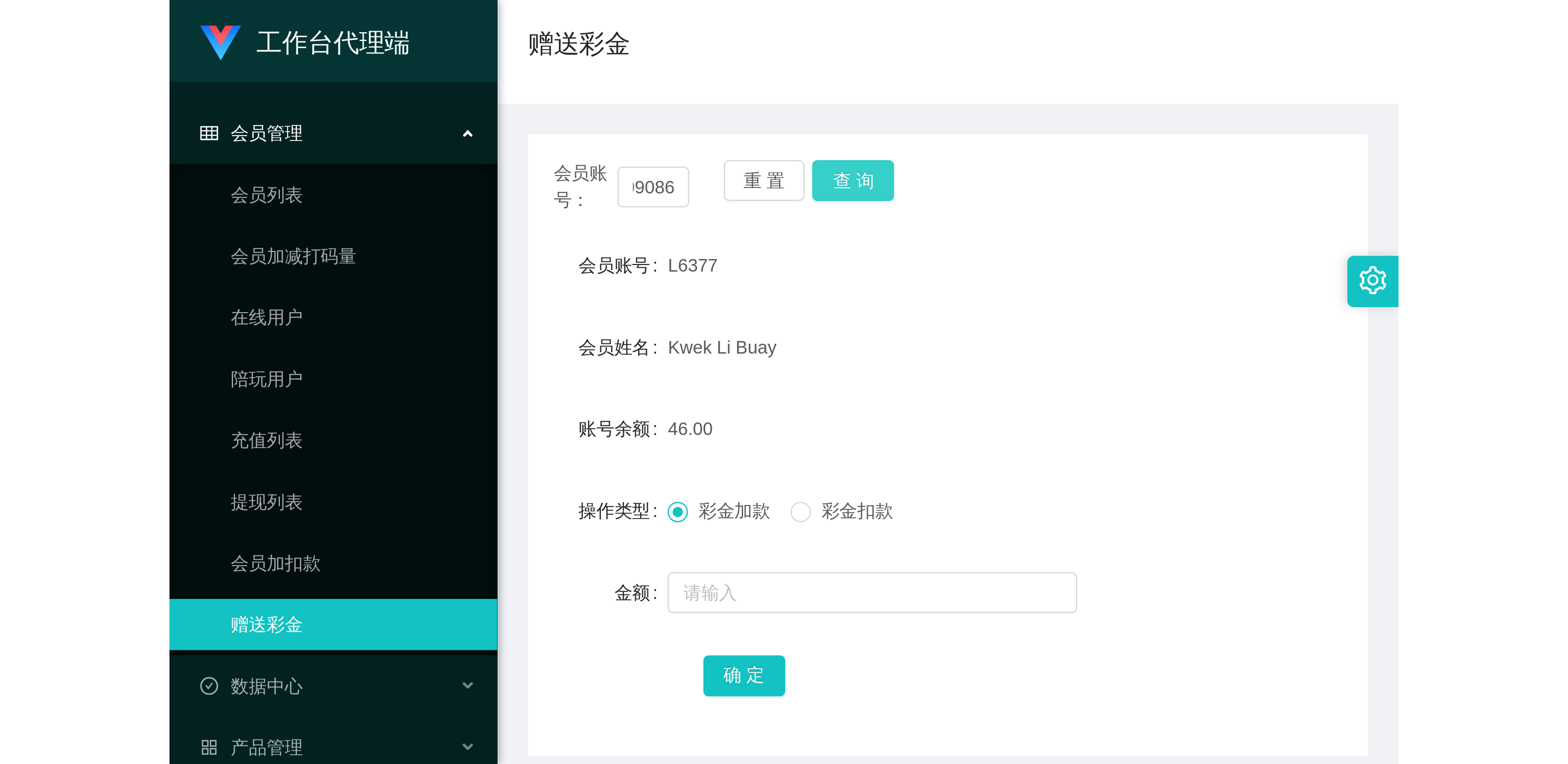
scroll to position [0, 0]
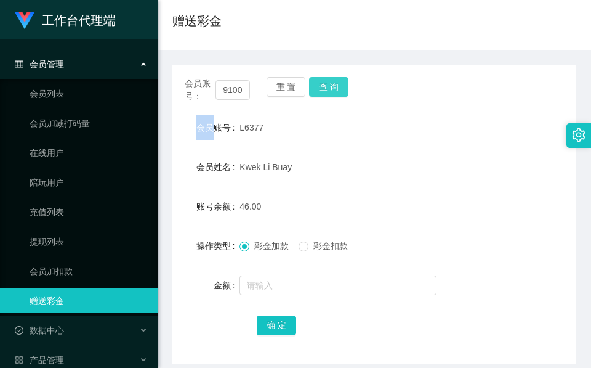
click at [330, 87] on div "会员账号： 91009086 重 置 查 询" at bounding box center [374, 90] width 404 height 26
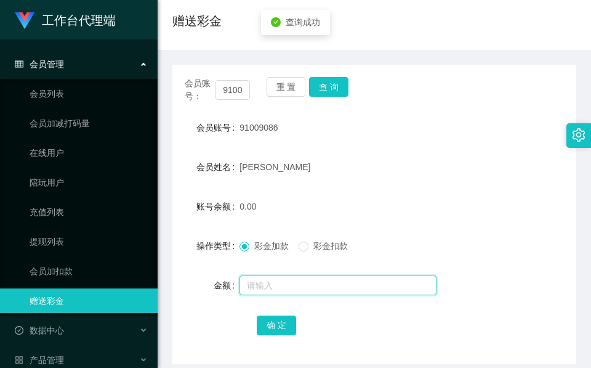
drag, startPoint x: 330, startPoint y: 87, endPoint x: 296, endPoint y: 288, distance: 203.6
click at [296, 288] on input "text" at bounding box center [338, 285] width 197 height 20
type input "46"
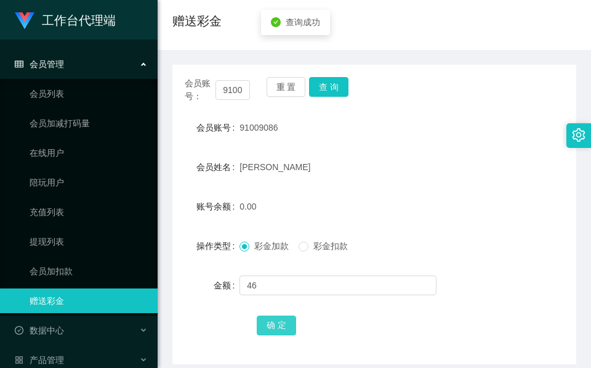
click at [283, 320] on button "确 定" at bounding box center [276, 325] width 39 height 20
click at [299, 161] on div "[PERSON_NAME]" at bounding box center [358, 167] width 236 height 25
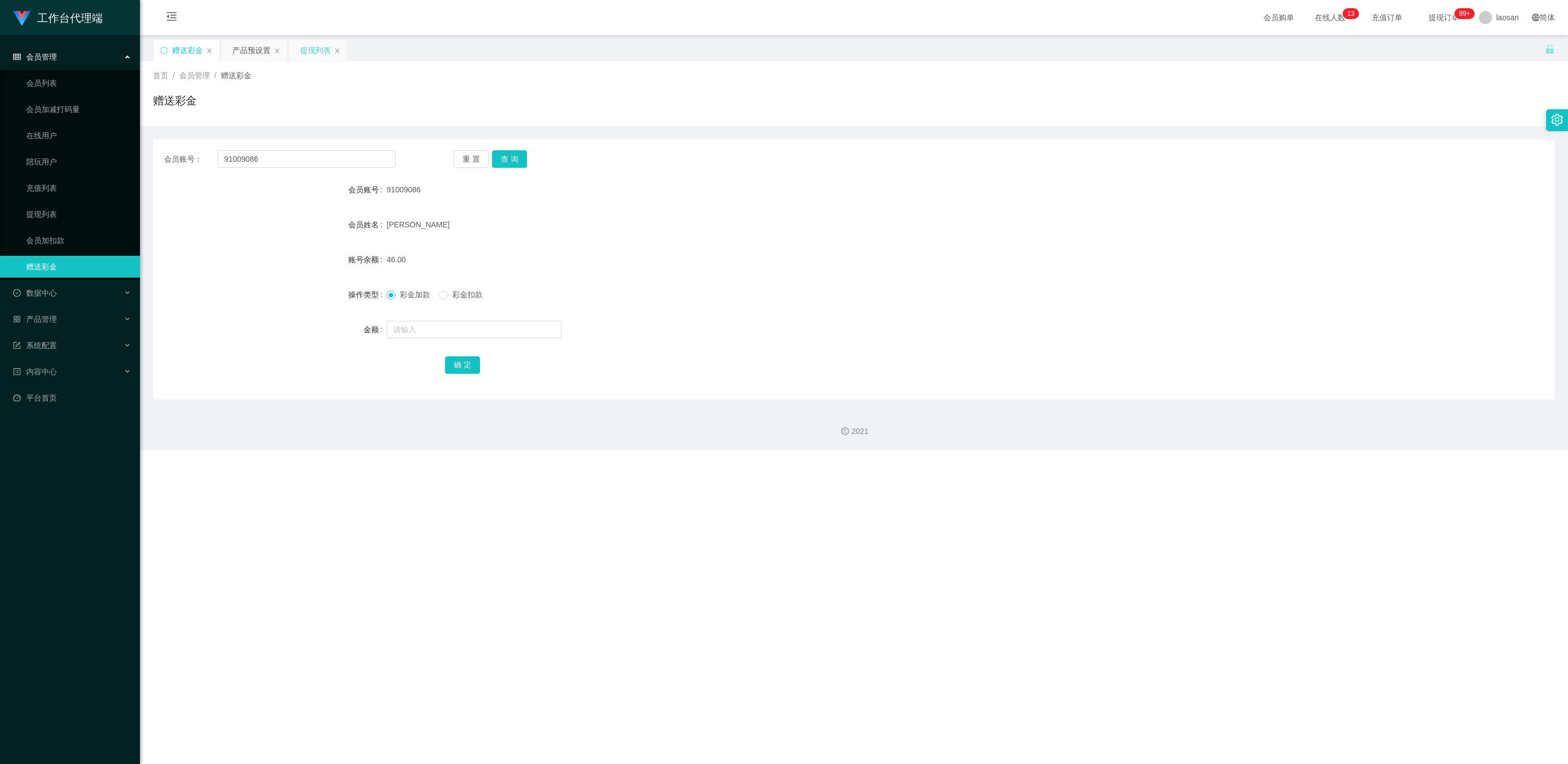
click at [303, 56] on div "提现列表" at bounding box center [315, 50] width 30 height 20
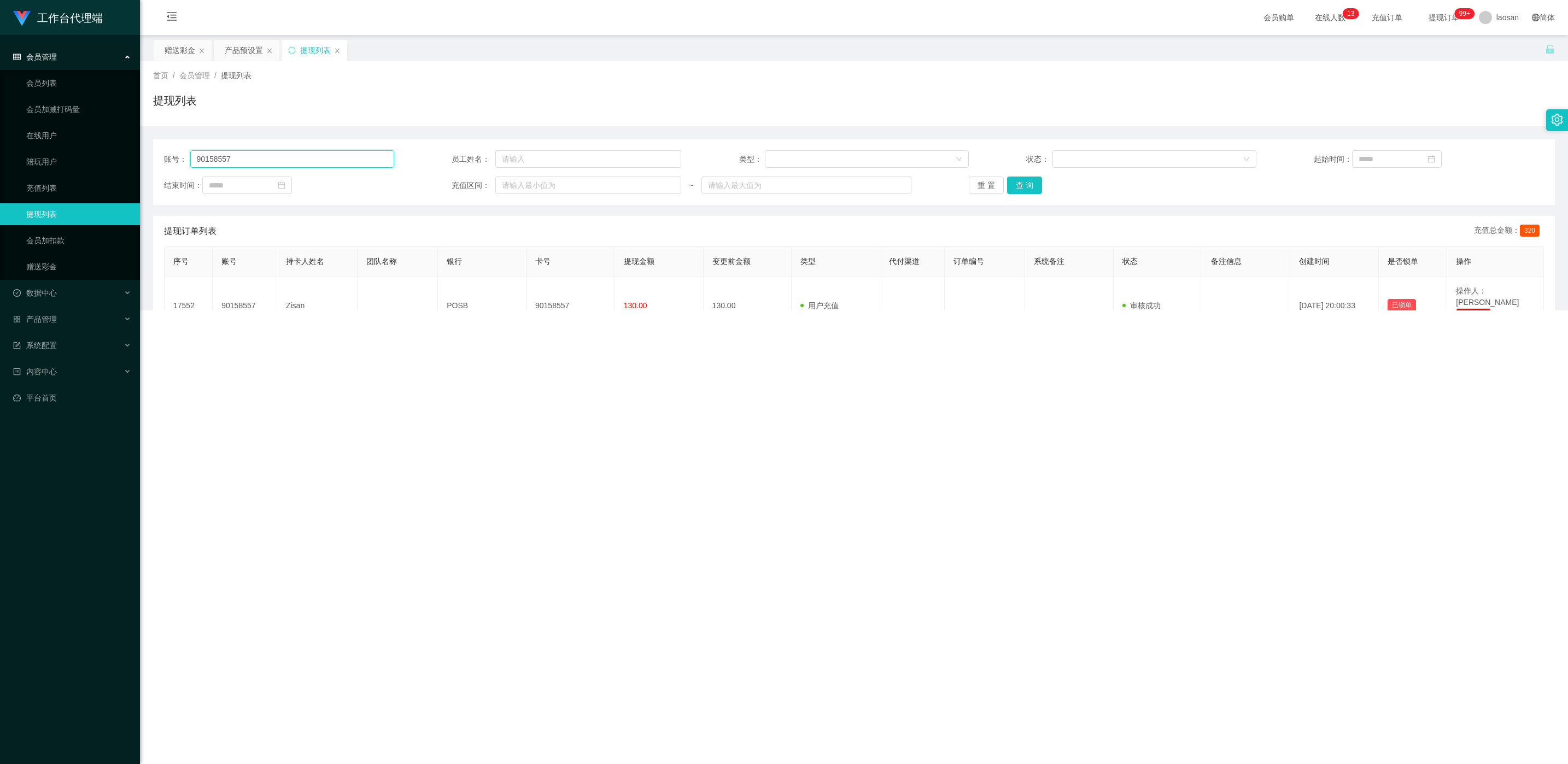
click at [290, 164] on input "90158557" at bounding box center [292, 159] width 204 height 18
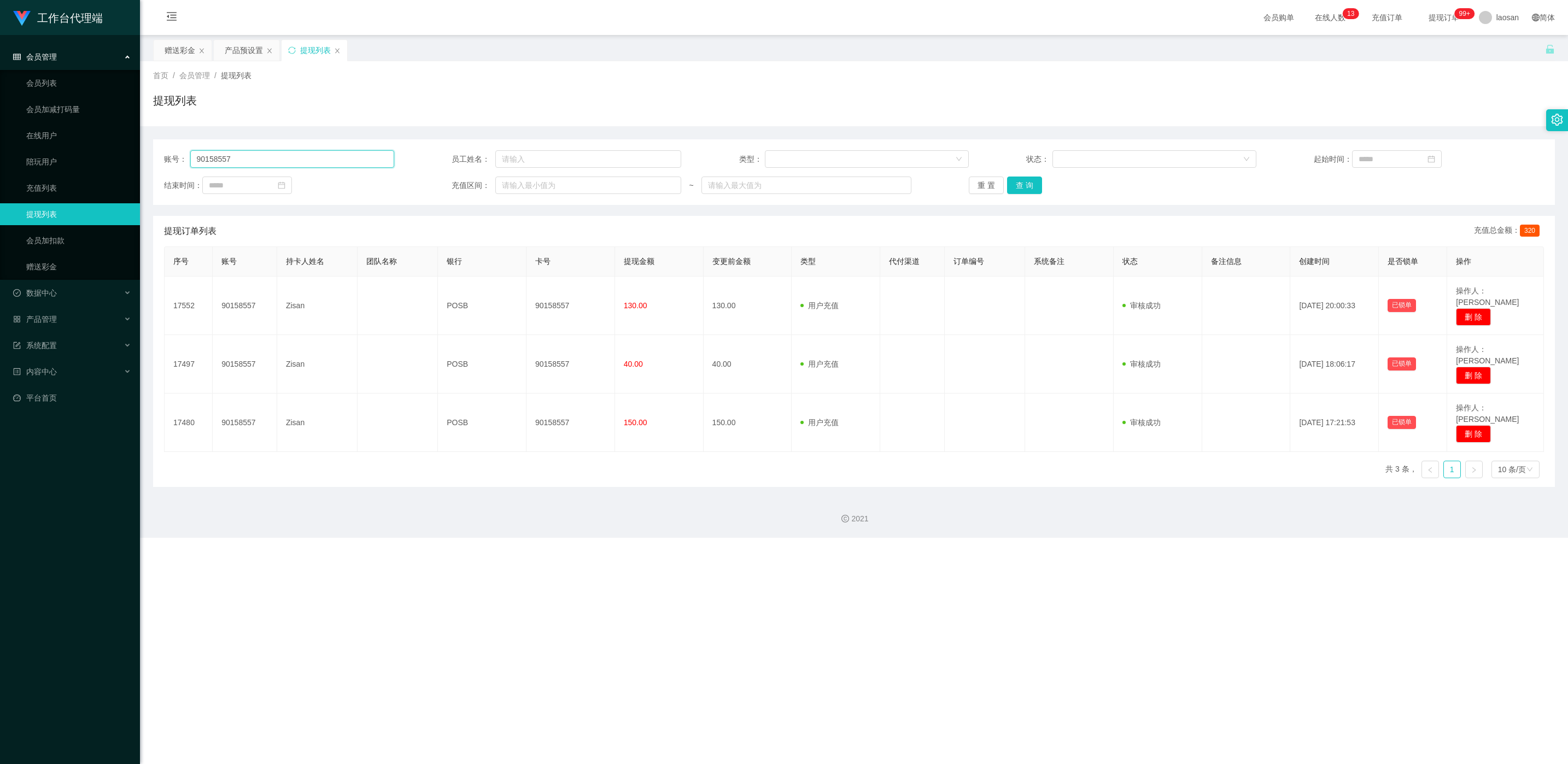
click at [291, 164] on input "90158557" at bounding box center [292, 159] width 204 height 18
paste input "1009086"
click at [524, 180] on button "查 询" at bounding box center [1024, 185] width 35 height 18
click at [524, 180] on div "重 置 查 询" at bounding box center [1083, 185] width 230 height 18
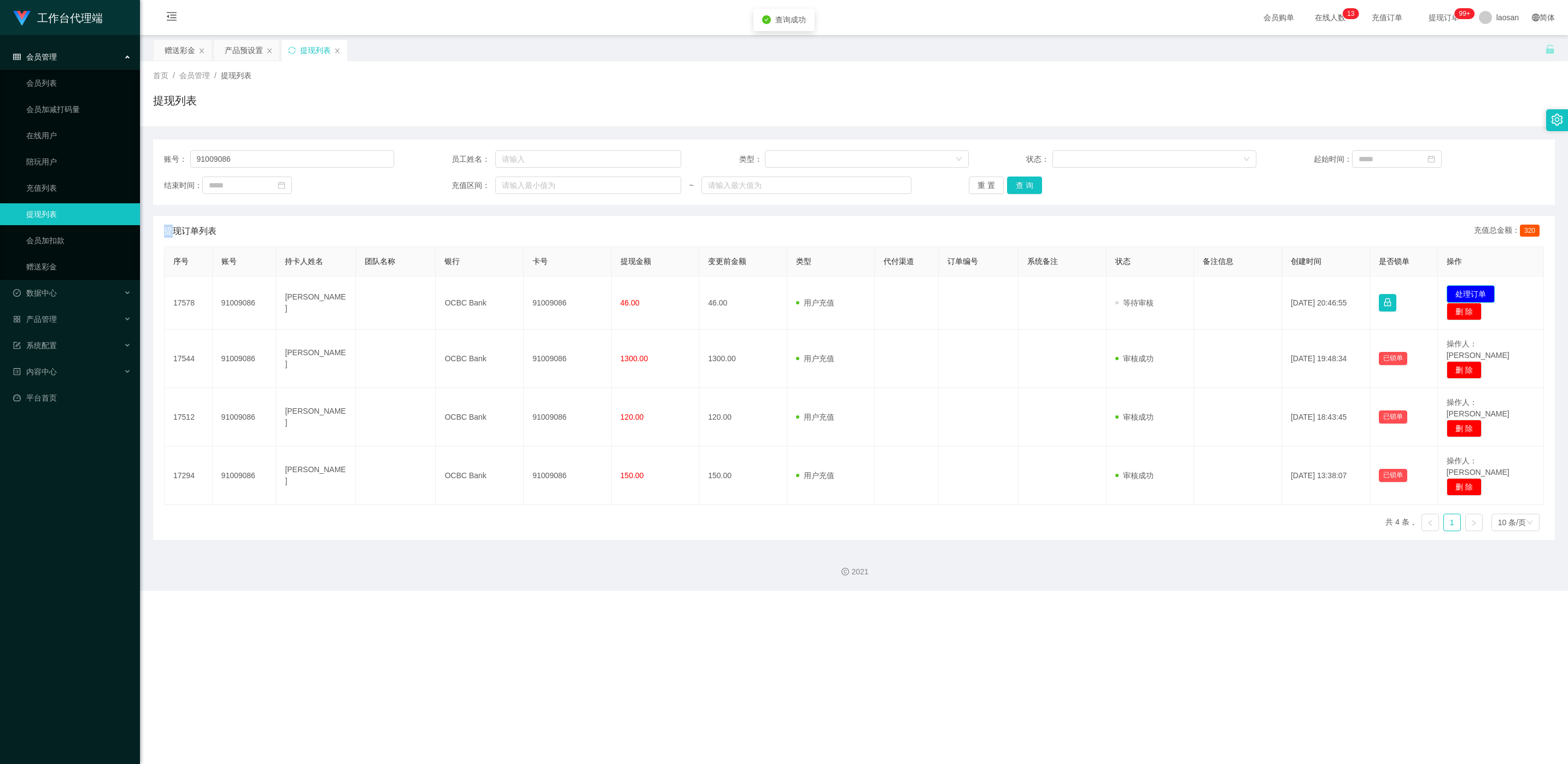
drag, startPoint x: 1458, startPoint y: 287, endPoint x: 1392, endPoint y: 271, distance: 67.9
click at [524, 286] on button "处理订单" at bounding box center [1470, 295] width 48 height 18
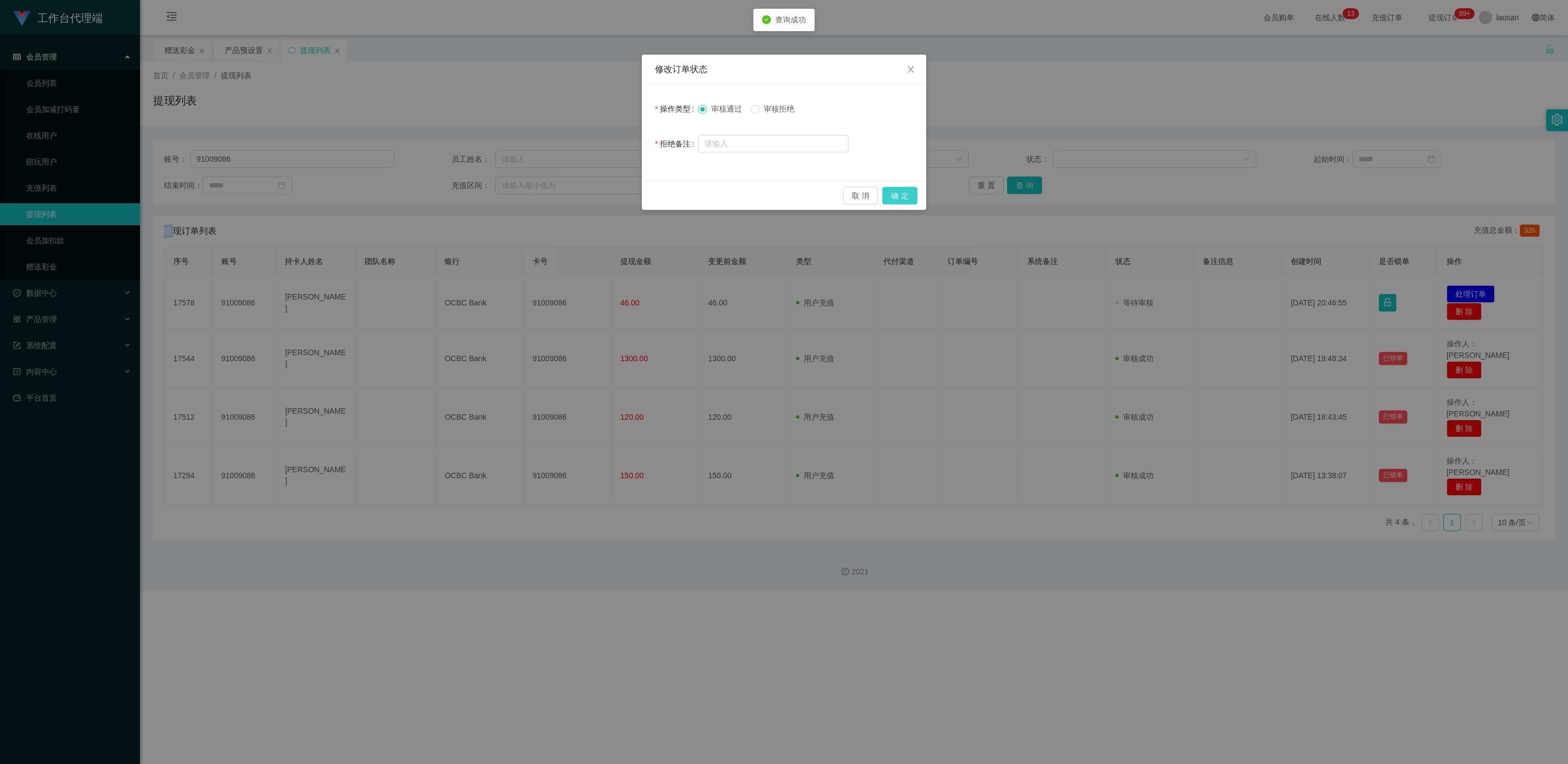
click at [524, 189] on button "确 定" at bounding box center [899, 196] width 35 height 18
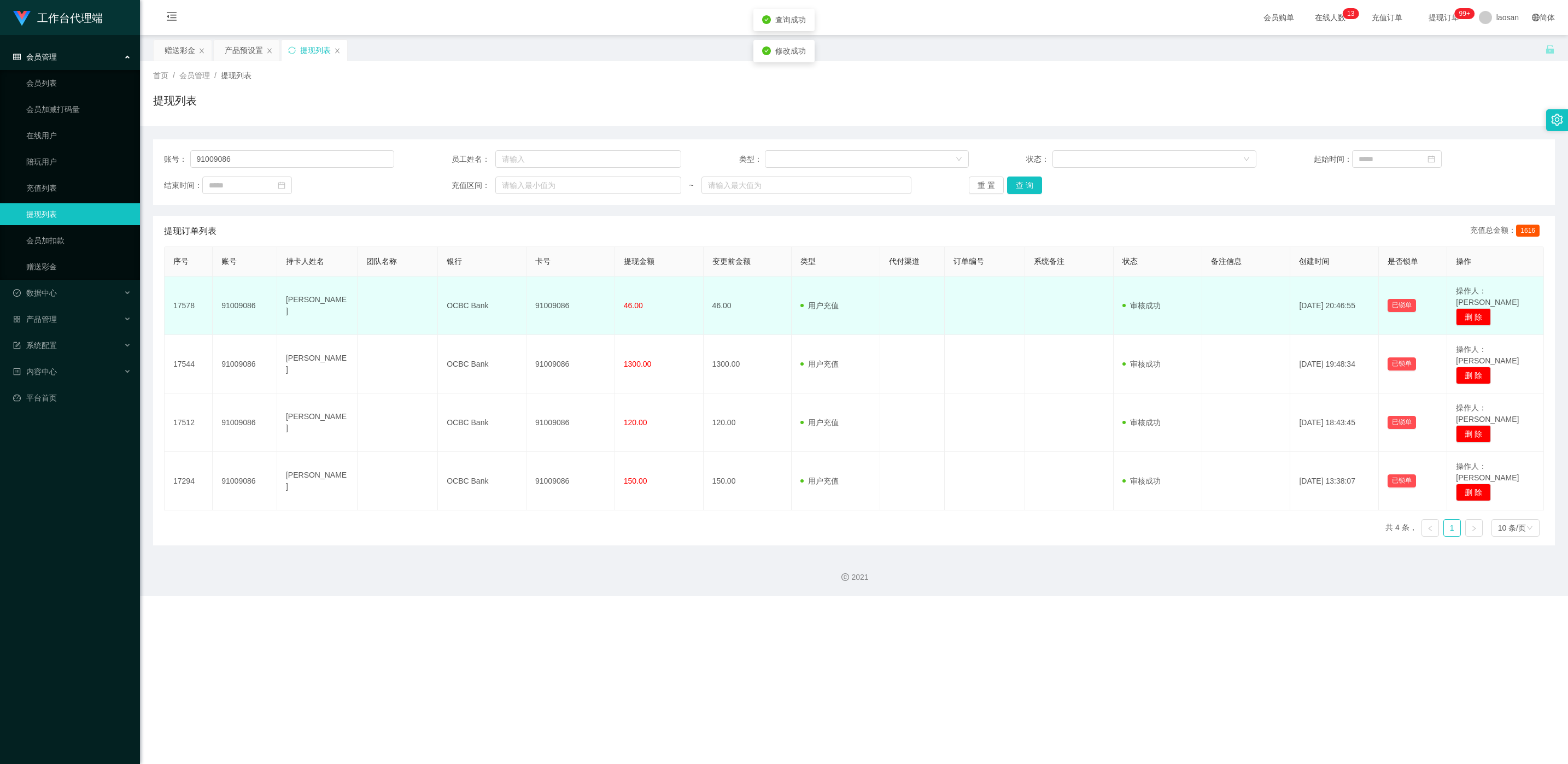
click at [524, 296] on td "91009086" at bounding box center [571, 306] width 89 height 59
copy td "91009086"
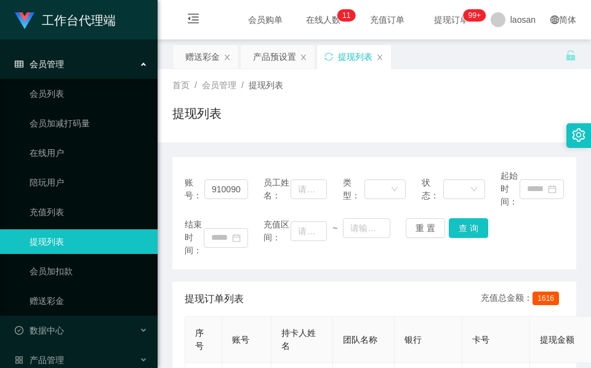
drag, startPoint x: 300, startPoint y: 94, endPoint x: 306, endPoint y: 86, distance: 10.3
click at [300, 94] on div "首页 / 会员管理 / 提现列表 / 提现列表" at bounding box center [374, 106] width 404 height 54
click at [226, 189] on input "91009086" at bounding box center [226, 189] width 44 height 20
click at [226, 188] on input "91009086" at bounding box center [226, 189] width 44 height 20
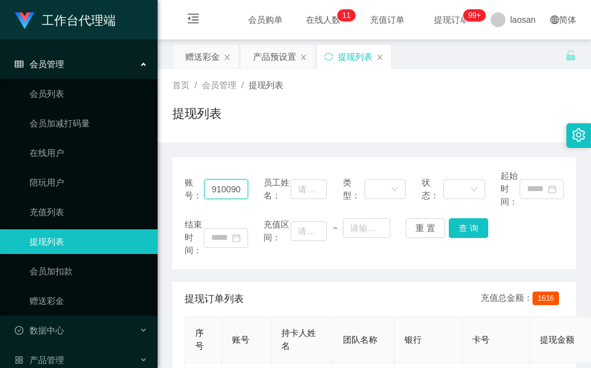
paste input "0158557"
click at [449, 225] on button "查 询" at bounding box center [468, 228] width 39 height 20
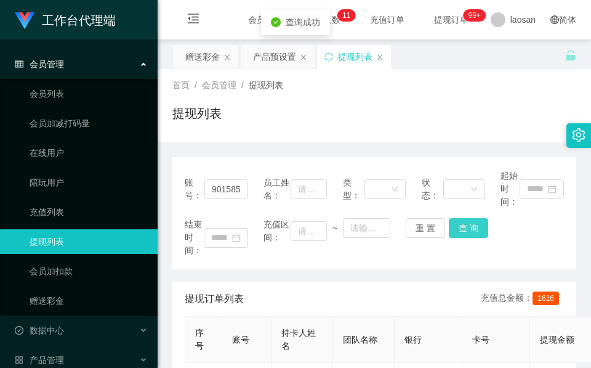
click at [455, 228] on button "查 询" at bounding box center [468, 228] width 39 height 20
click at [455, 228] on div "重 置 查 询" at bounding box center [437, 228] width 63 height 20
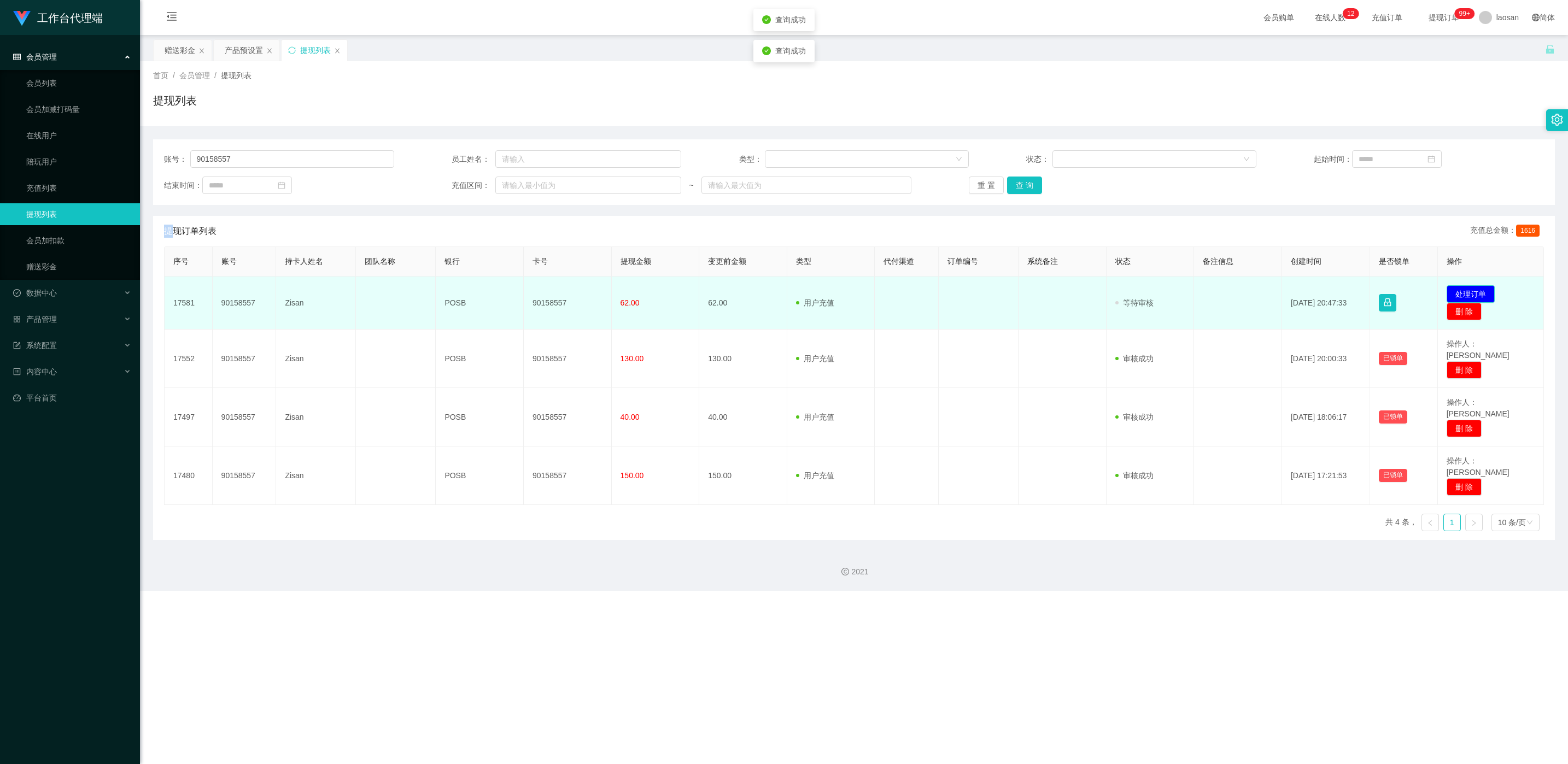
click at [524, 286] on button "处理订单" at bounding box center [1470, 295] width 48 height 18
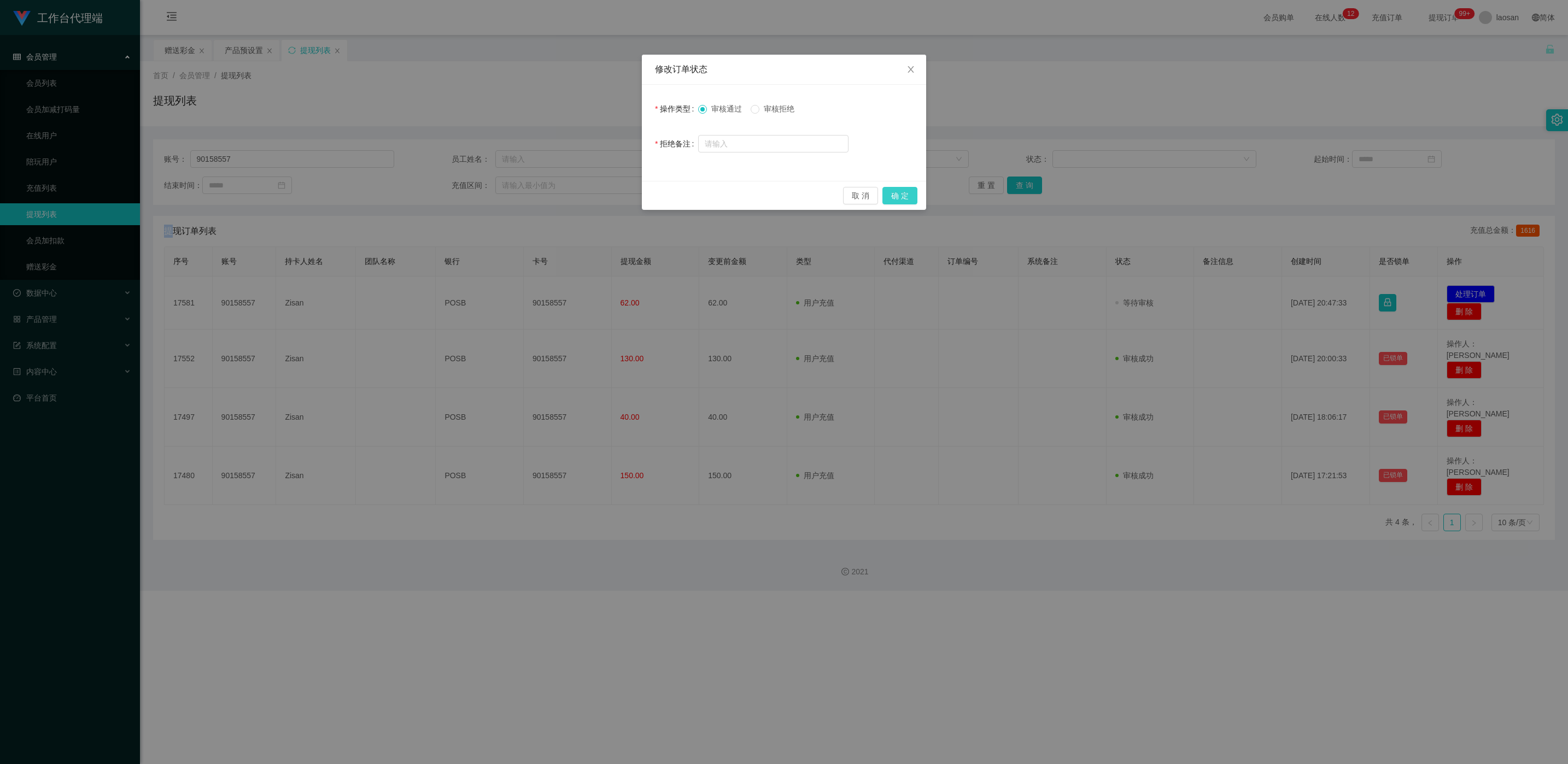
click at [524, 190] on button "确 定" at bounding box center [899, 196] width 35 height 18
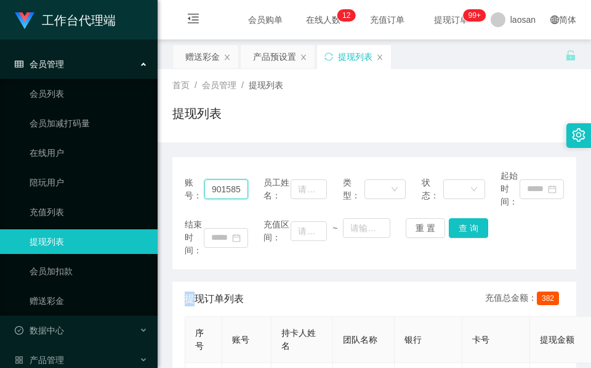
click at [230, 194] on input "90158557" at bounding box center [226, 189] width 44 height 20
paste input "L637"
type input "L6377"
click at [466, 231] on button "查 询" at bounding box center [468, 228] width 39 height 20
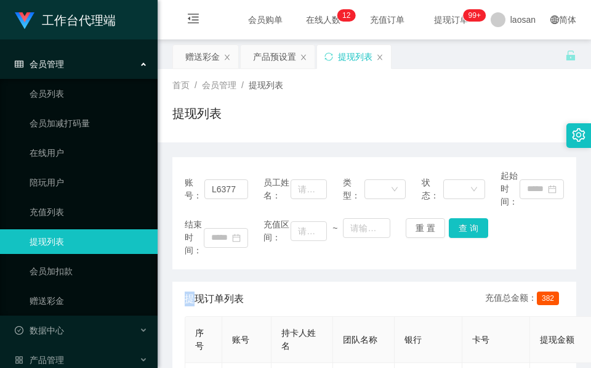
click at [466, 231] on div "结束时间： 充值区间： ~ 重 置 查 询" at bounding box center [374, 237] width 379 height 39
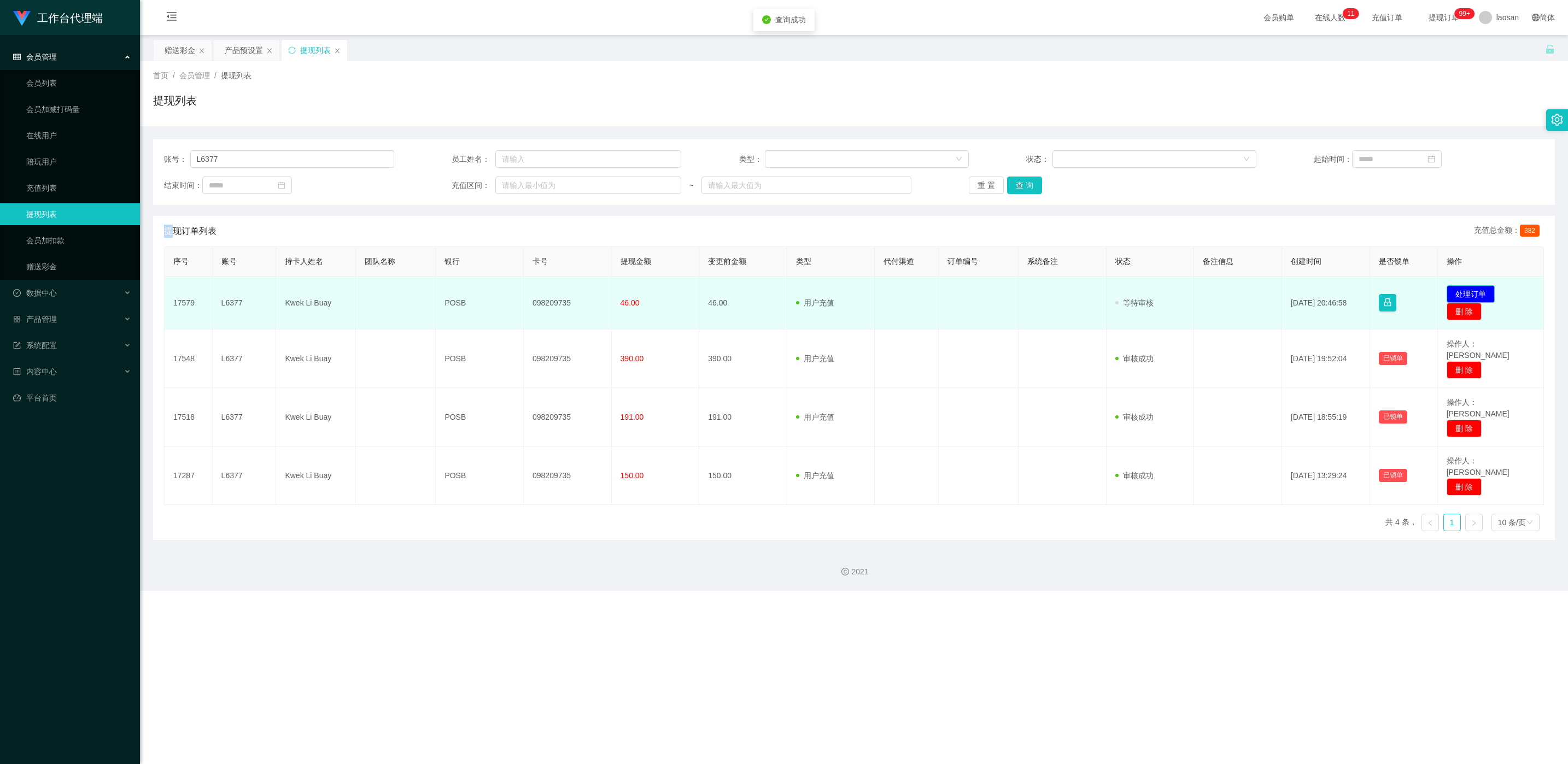
click at [524, 297] on button "处理订单" at bounding box center [1470, 295] width 48 height 18
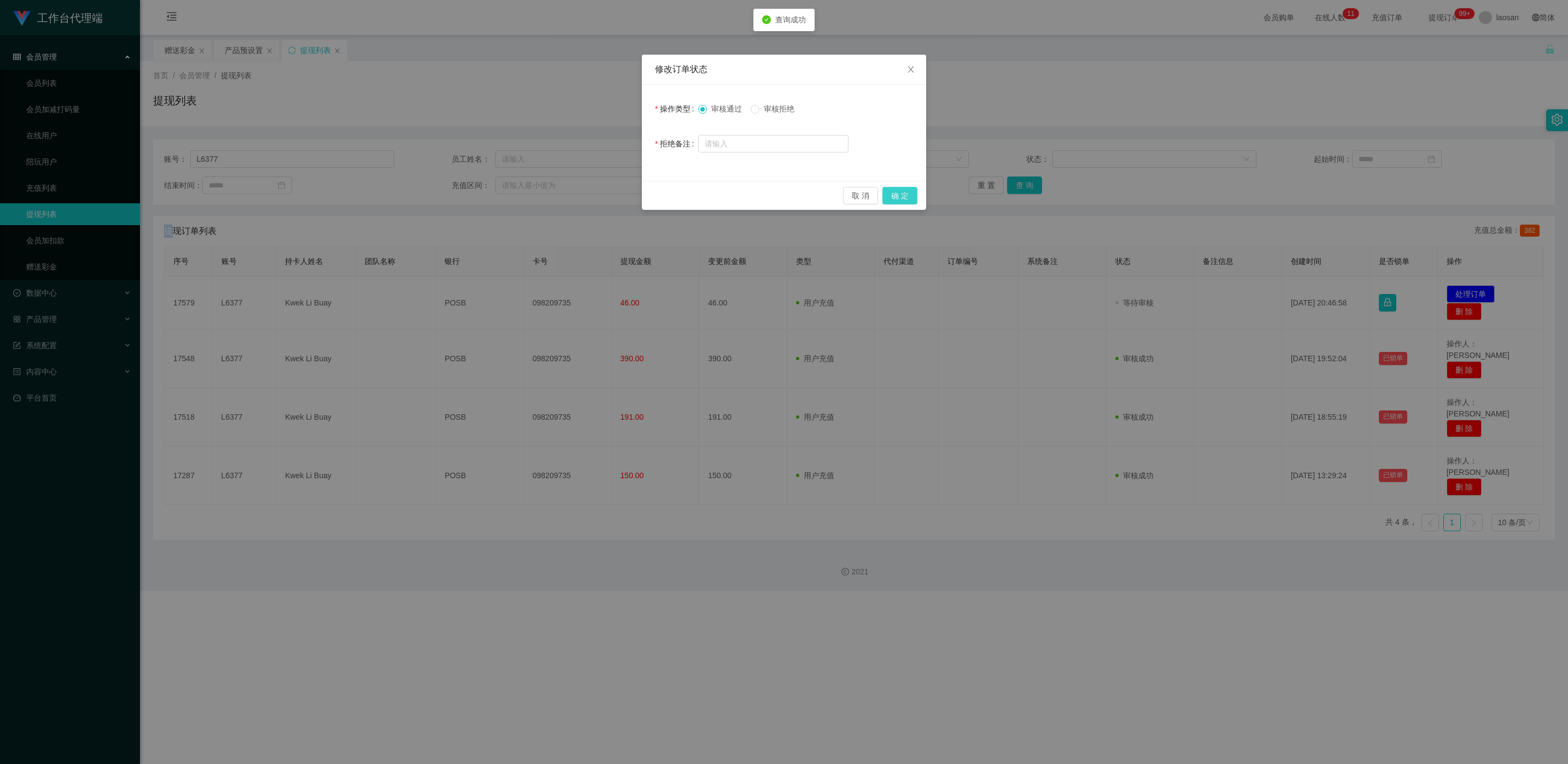
drag, startPoint x: 897, startPoint y: 199, endPoint x: 928, endPoint y: 193, distance: 31.6
click at [524, 199] on button "确 定" at bounding box center [899, 196] width 35 height 18
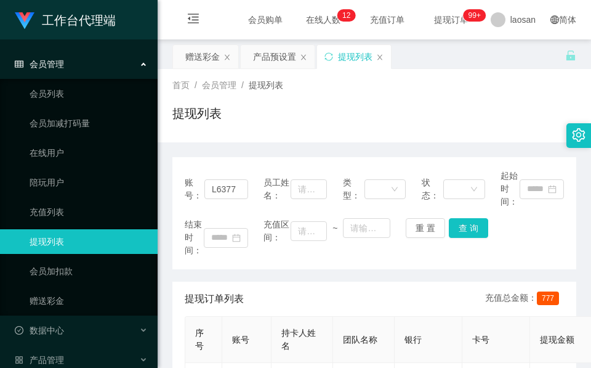
click at [375, 85] on div "首页 / 会员管理 / 提现列表 /" at bounding box center [374, 85] width 404 height 13
